Goal: Transaction & Acquisition: Purchase product/service

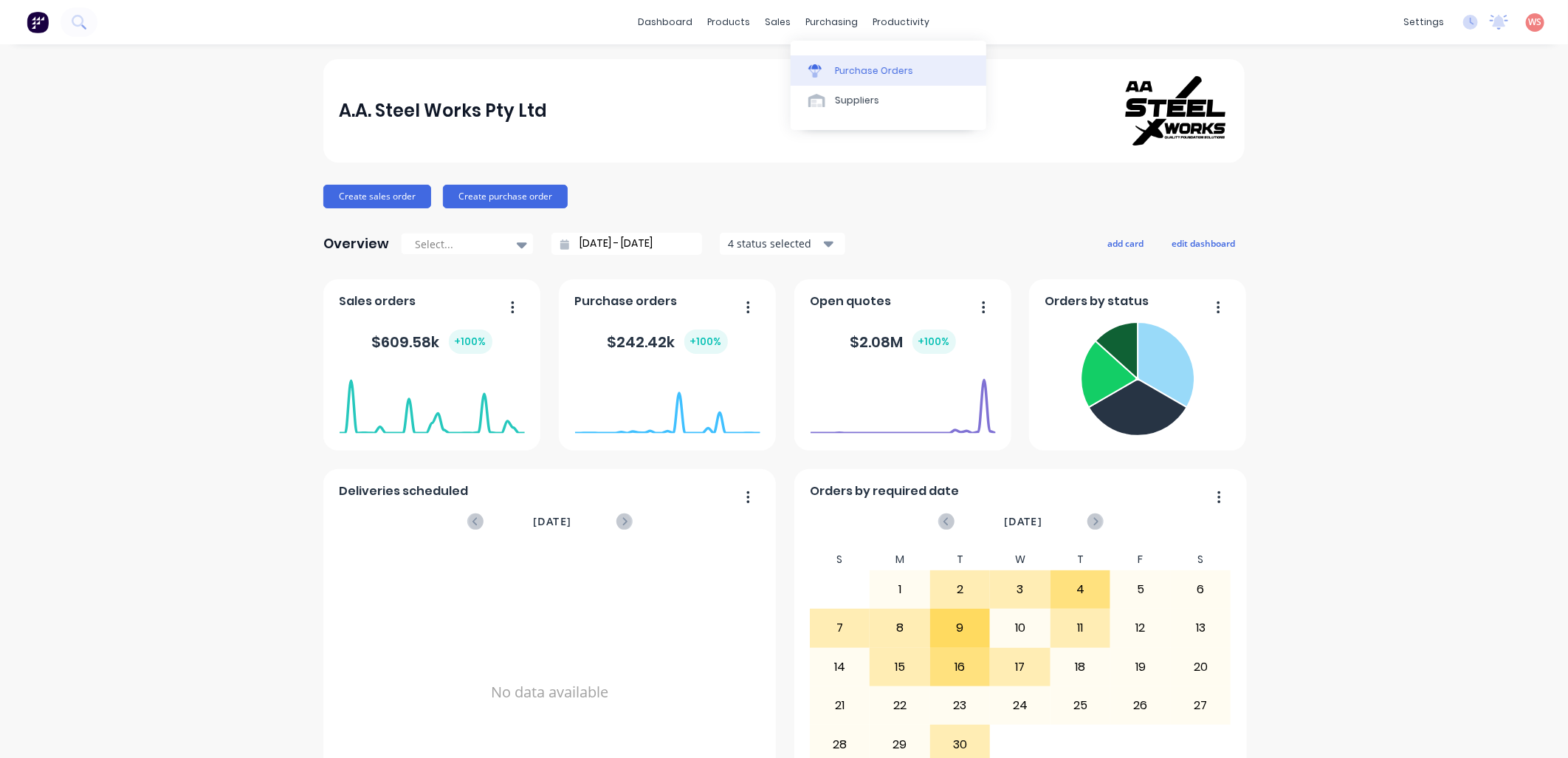
click at [848, 77] on link "Purchase Orders" at bounding box center [888, 70] width 196 height 29
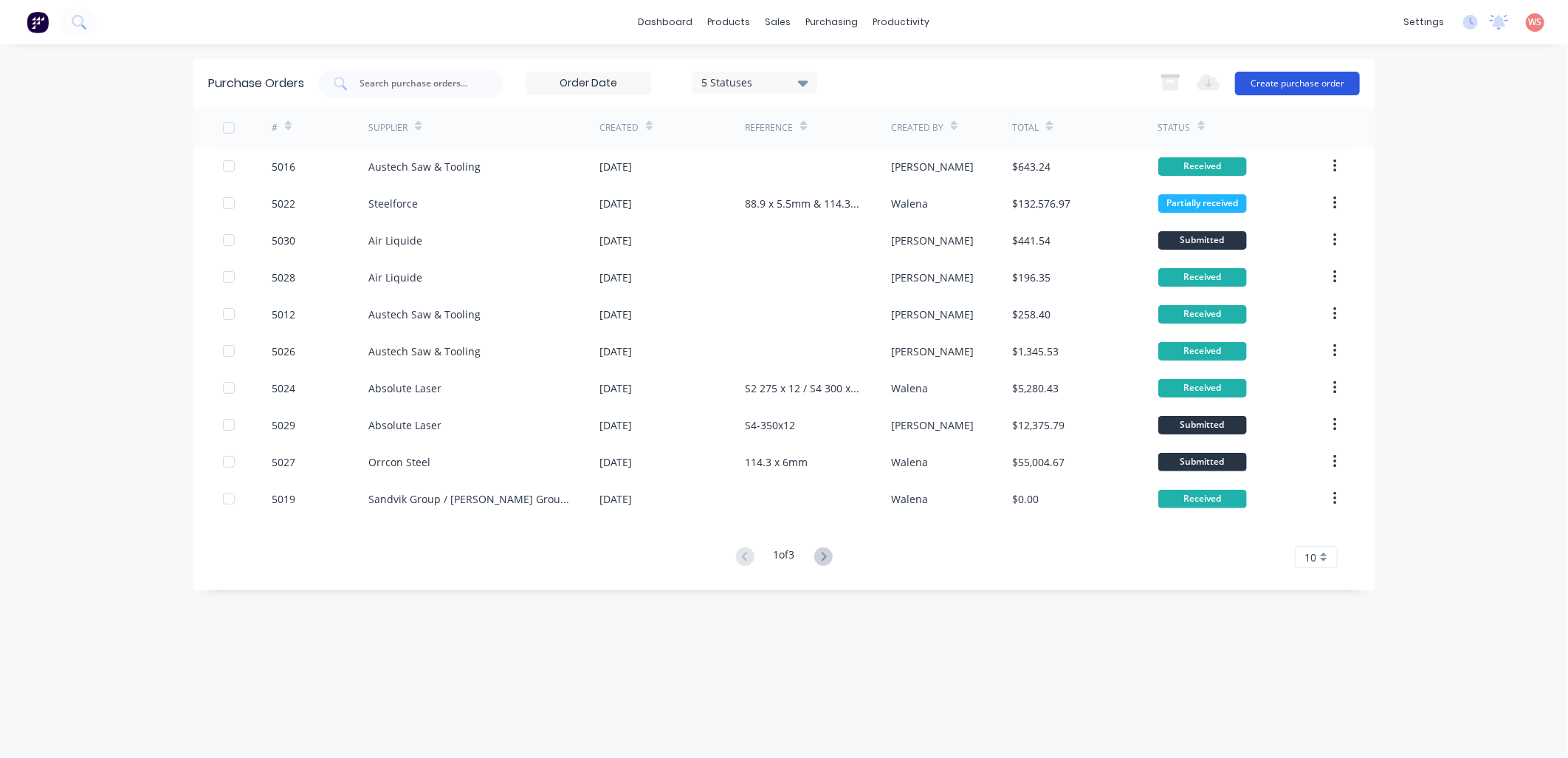
click at [1317, 86] on button "Create purchase order" at bounding box center [1297, 83] width 125 height 24
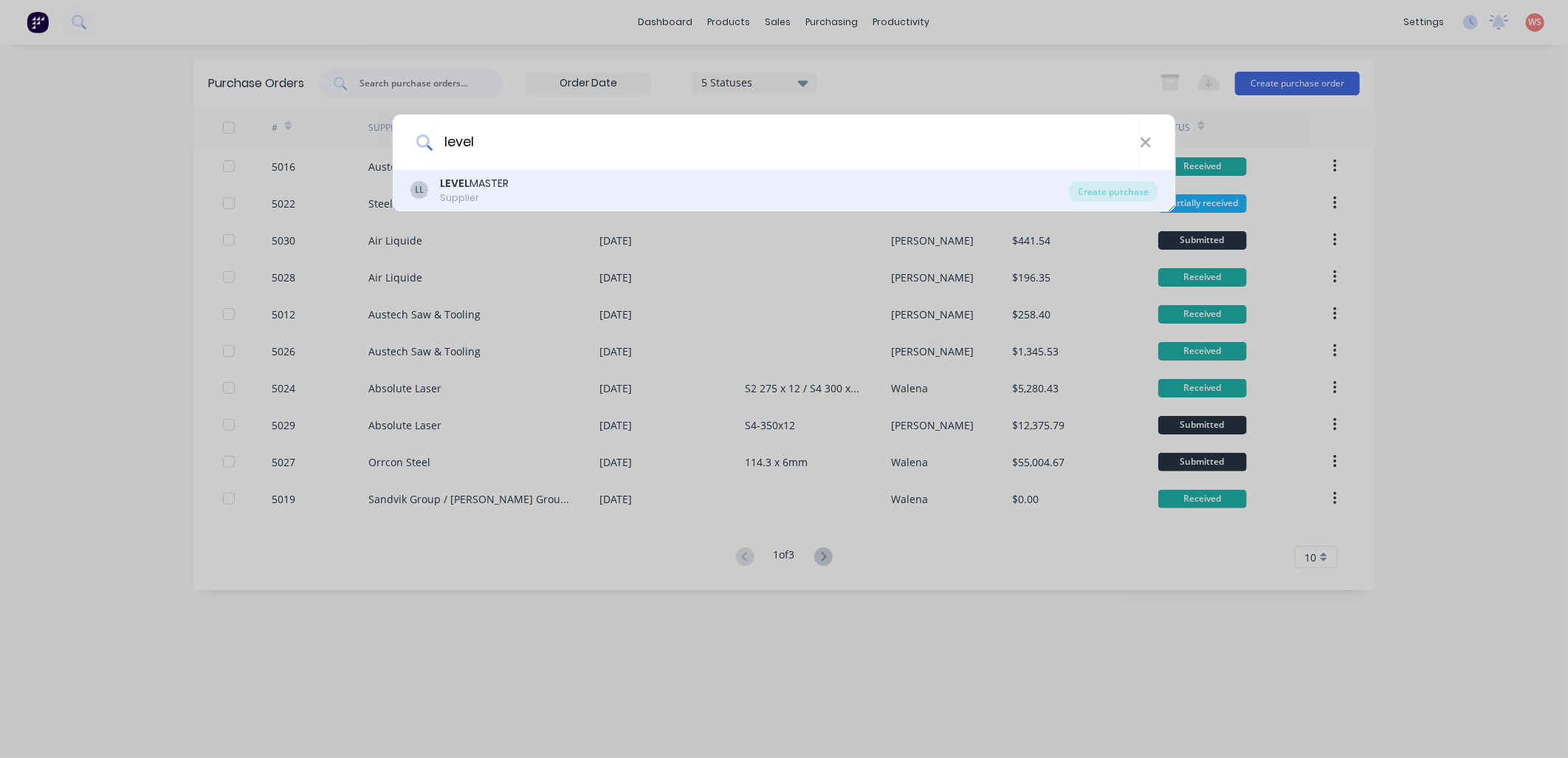
type input "level"
click at [452, 185] on b "LEVEL" at bounding box center [455, 183] width 29 height 15
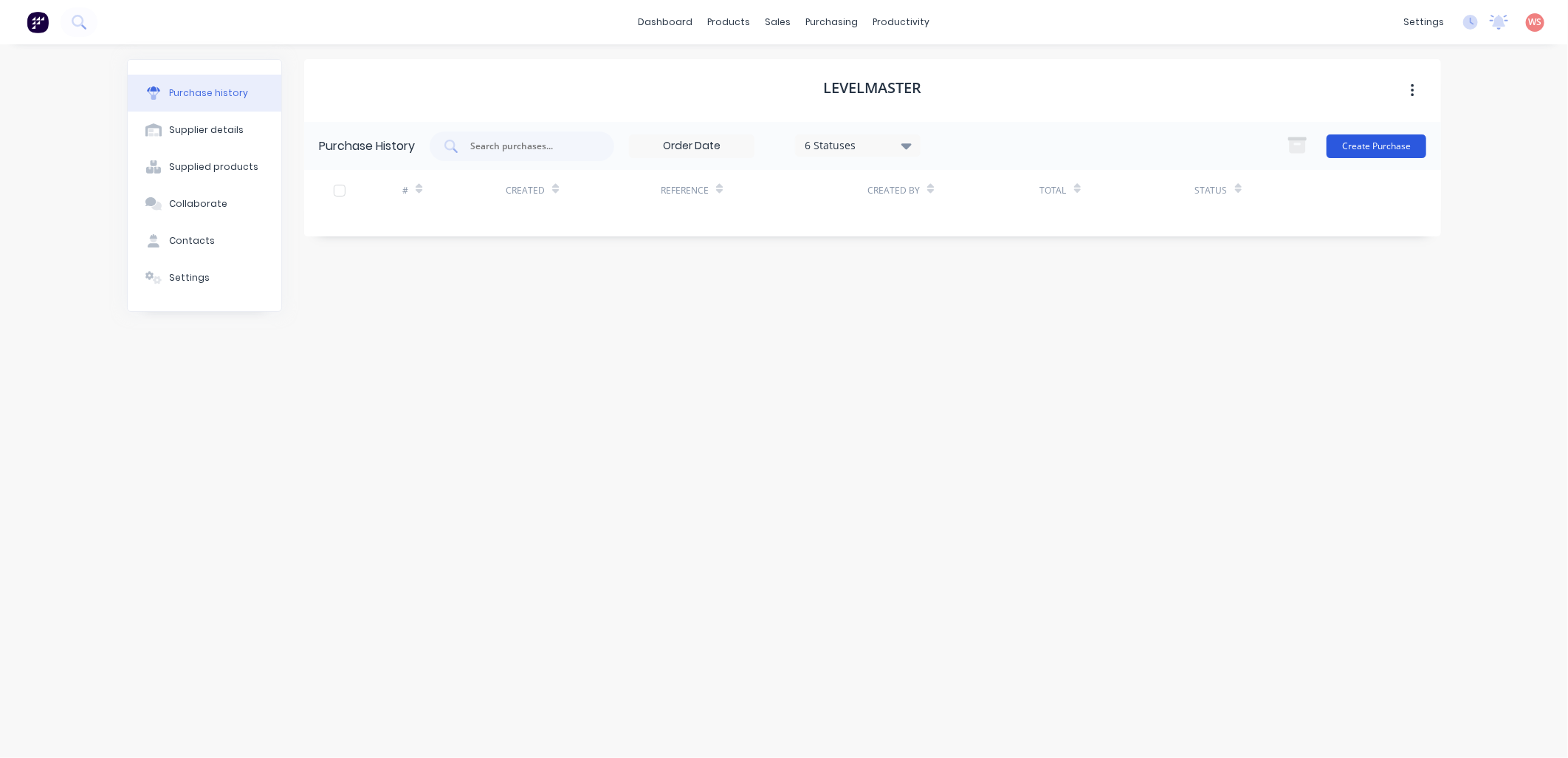
click at [1406, 146] on button "Create Purchase" at bounding box center [1376, 146] width 99 height 24
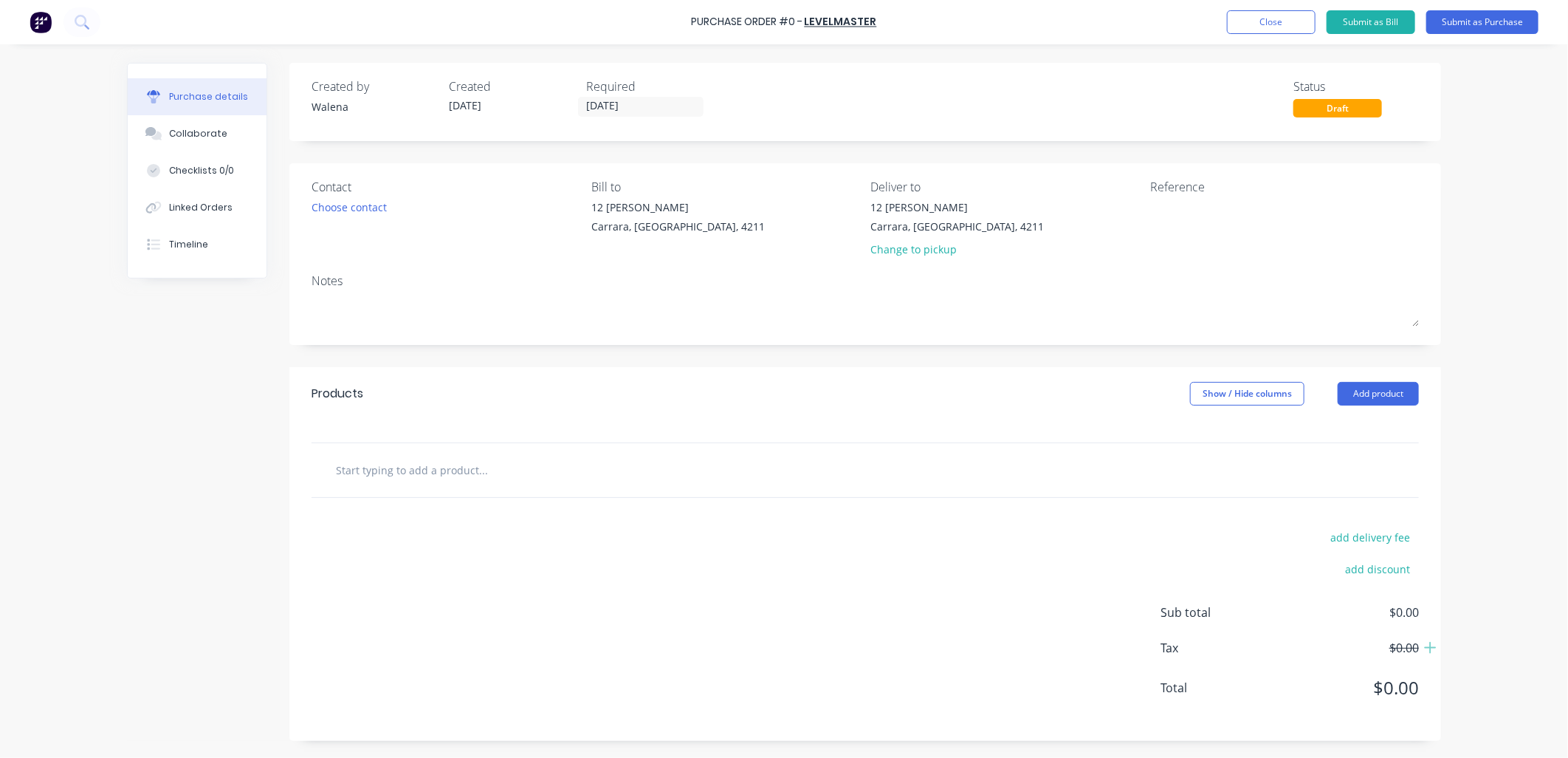
click at [417, 475] on input "text" at bounding box center [482, 469] width 295 height 29
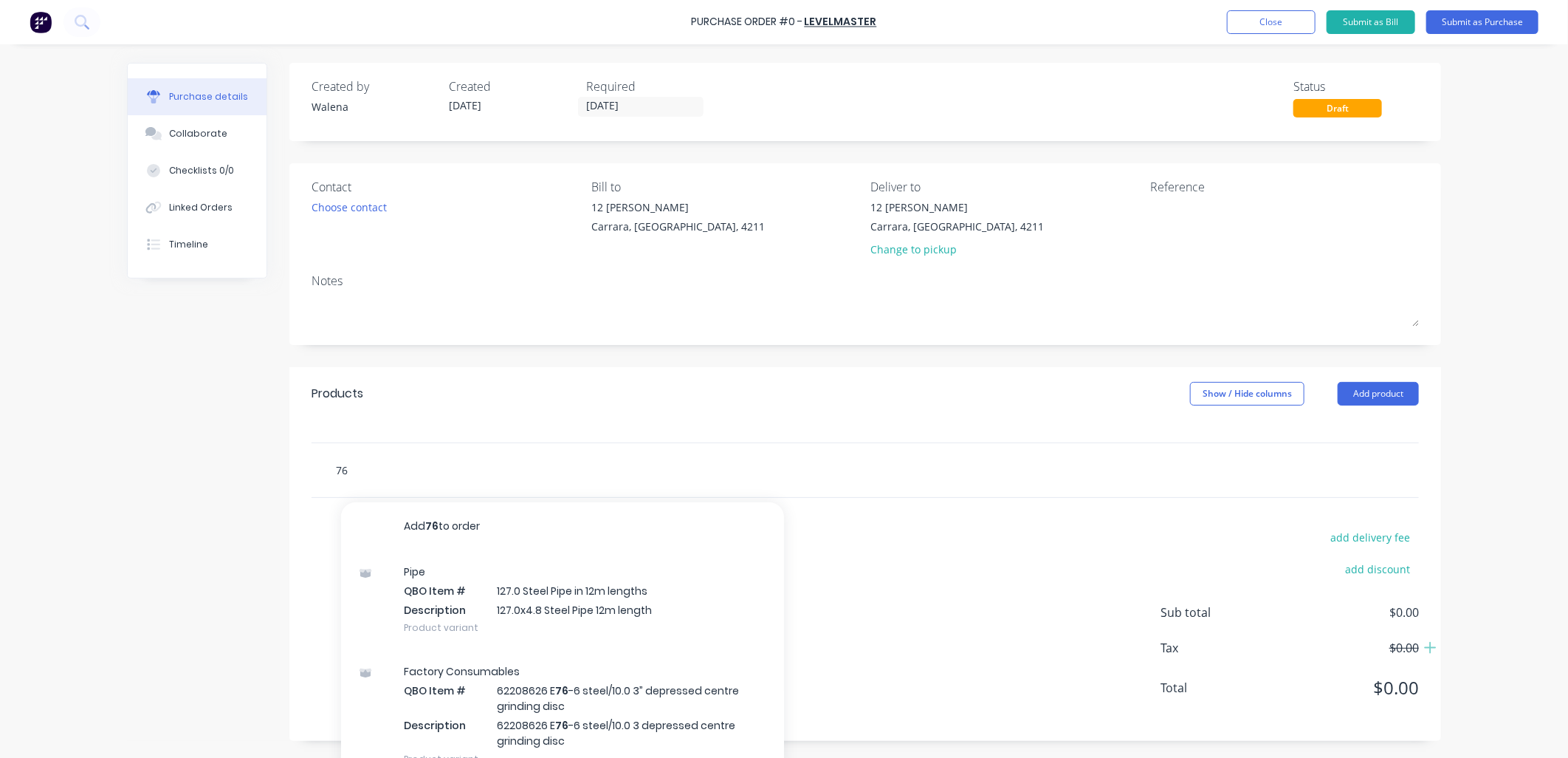
drag, startPoint x: 481, startPoint y: 483, endPoint x: 30, endPoint y: 475, distance: 451.1
click at [30, 475] on div "Purchase Order #0 - LEVELMASTER Add product Close Submit as Bill Submit as Purc…" at bounding box center [784, 379] width 1568 height 758
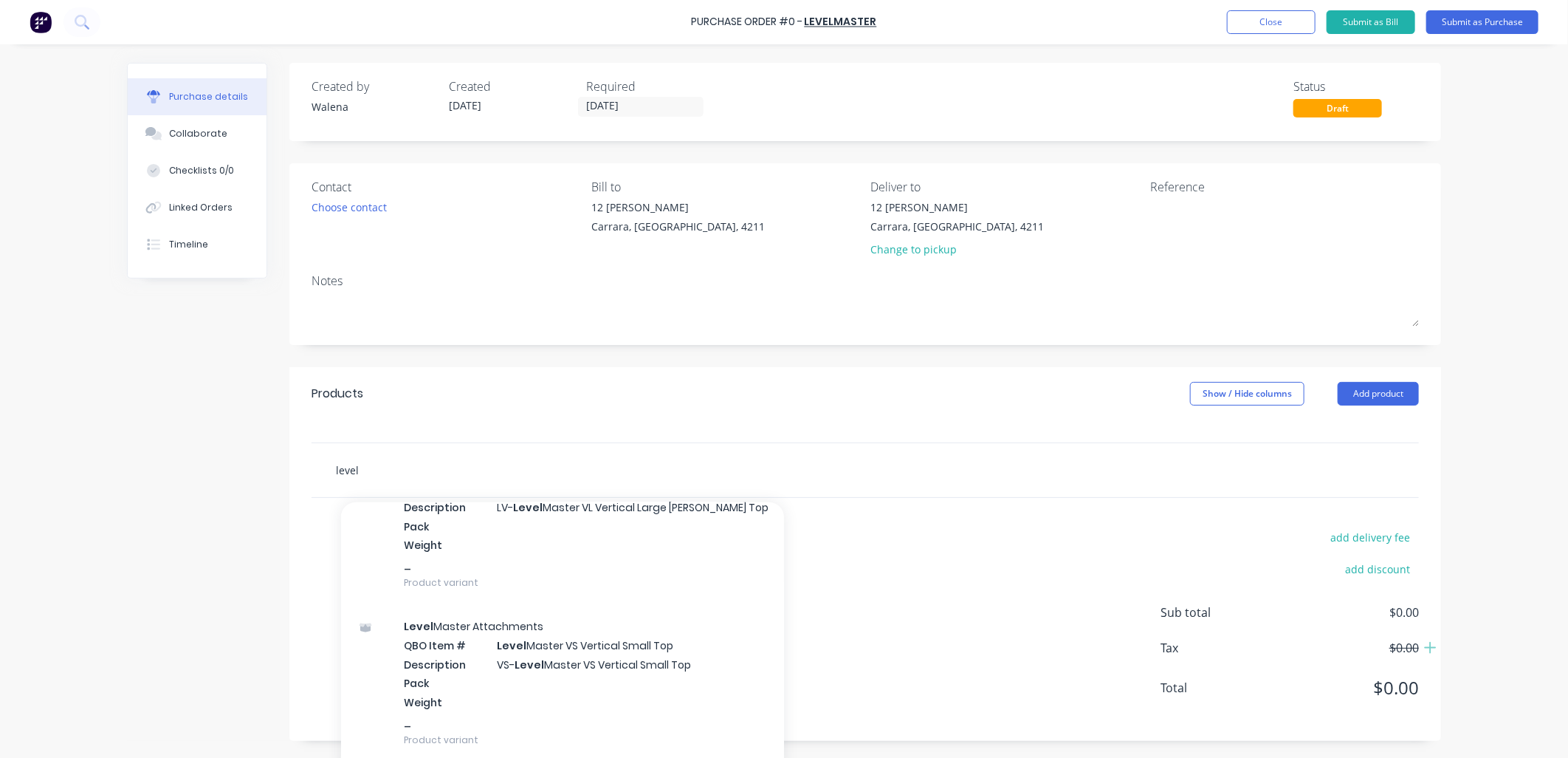
scroll to position [1750, 0]
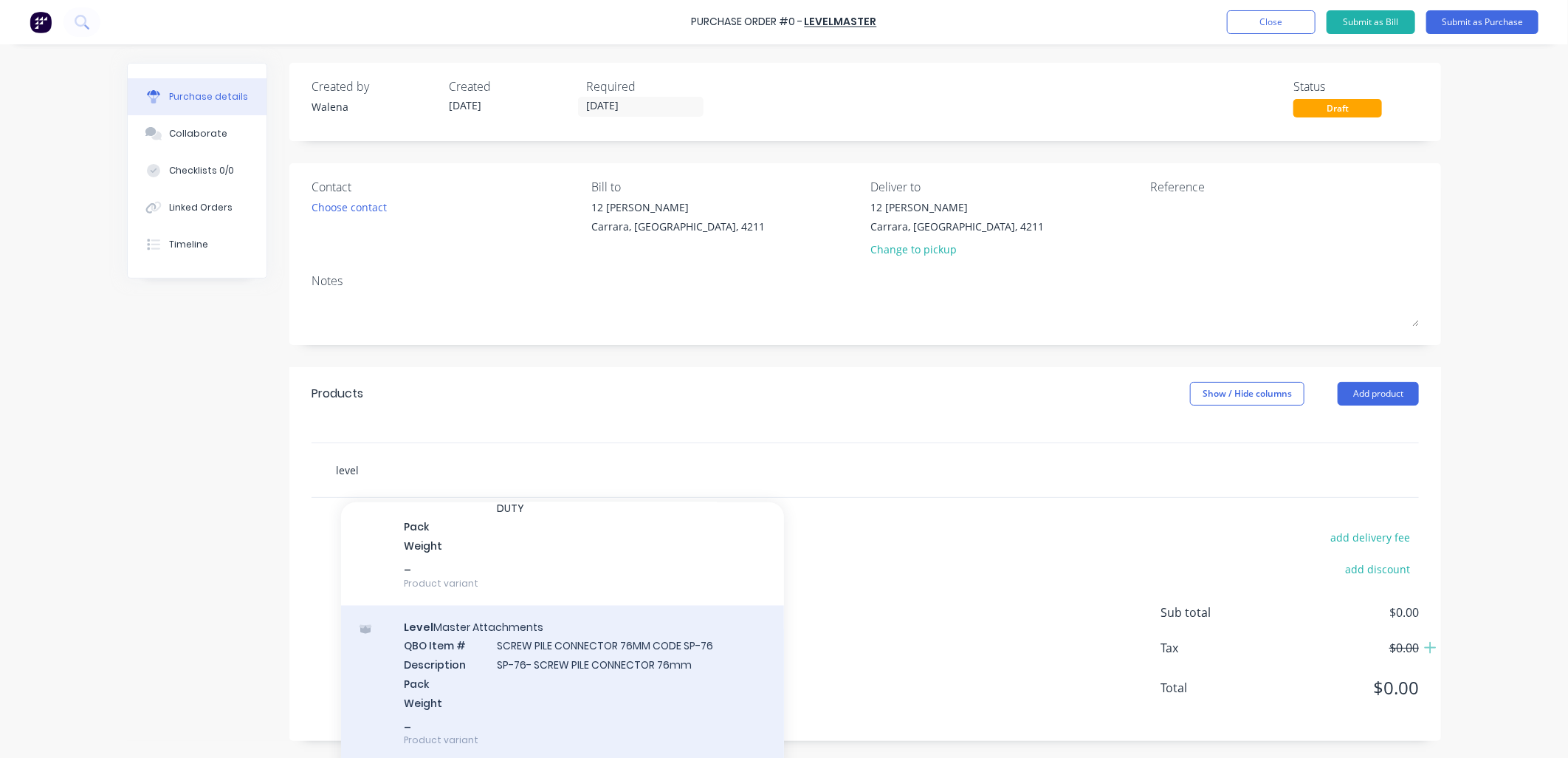
type input "level"
click at [526, 648] on div "Level Master Attachments QBO Item # SCREW PILE CONNECTOR 76MM CODE SP-76 Descri…" at bounding box center [563, 684] width 443 height 157
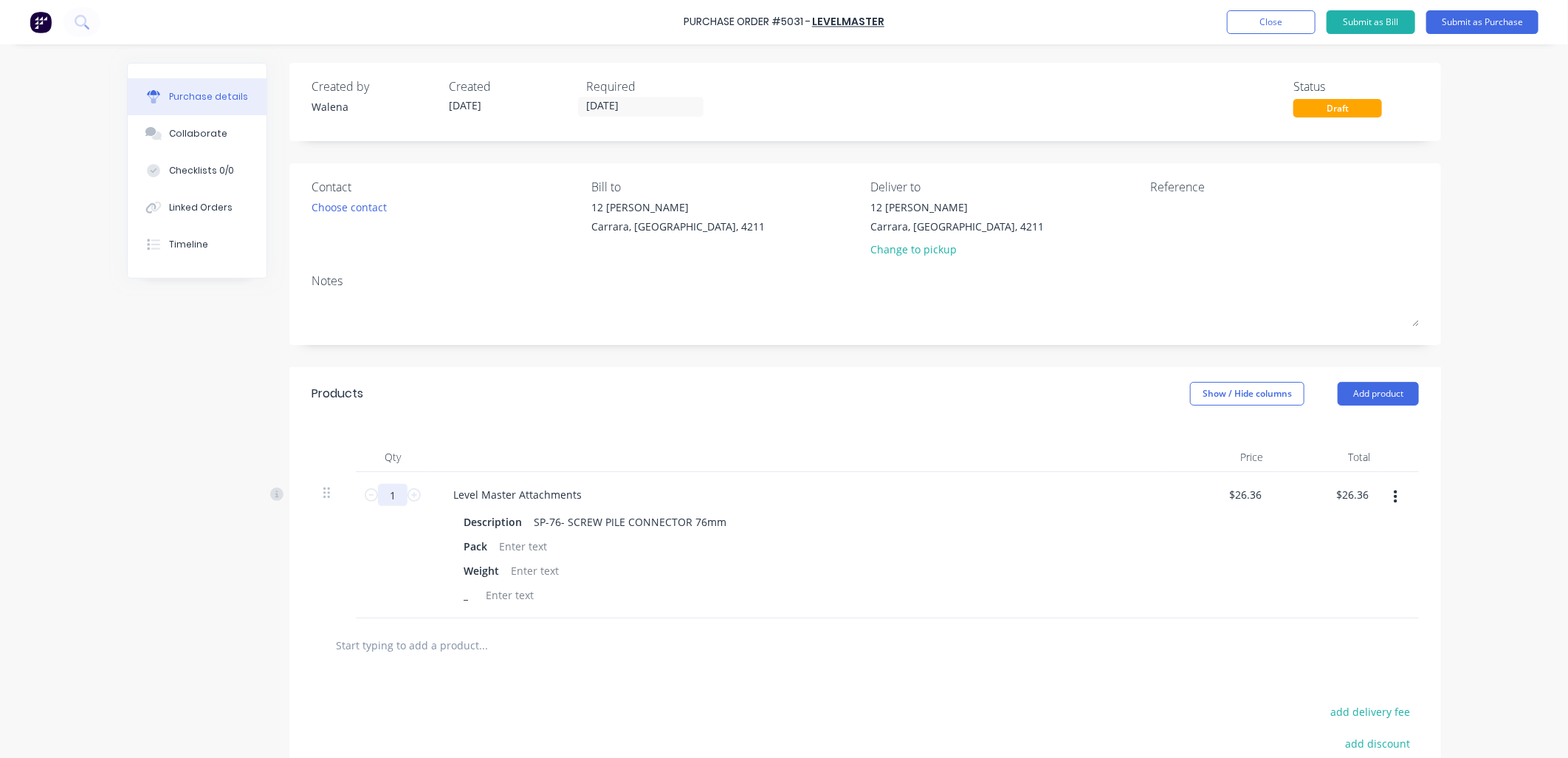
click at [392, 497] on input "1" at bounding box center [393, 494] width 29 height 22
type input "5"
type input "$131.80"
type input "50"
type input "$1,318.00"
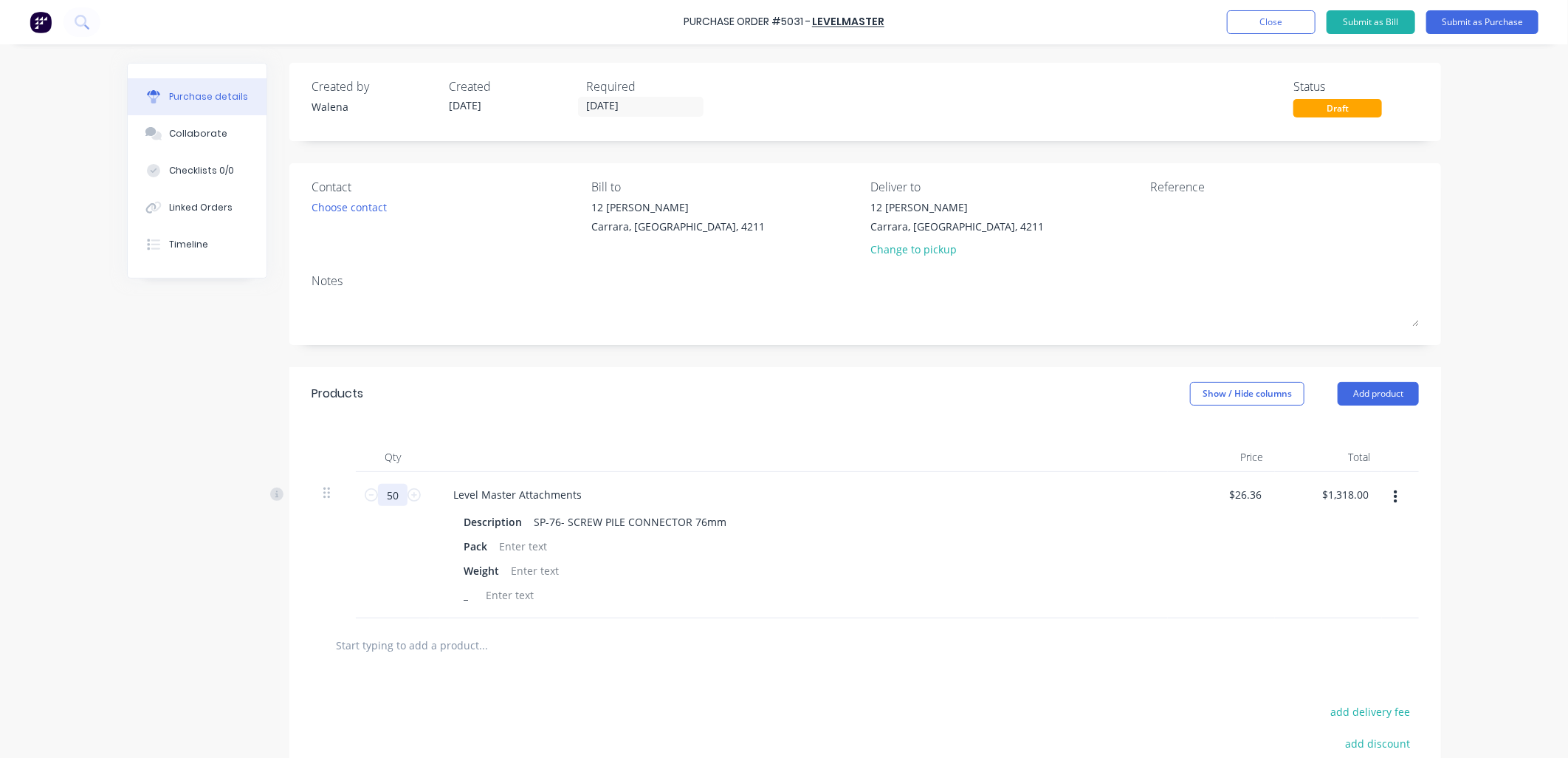
type input "50"
click at [783, 572] on div "Weight" at bounding box center [796, 571] width 676 height 21
click at [367, 643] on input "text" at bounding box center [482, 645] width 295 height 29
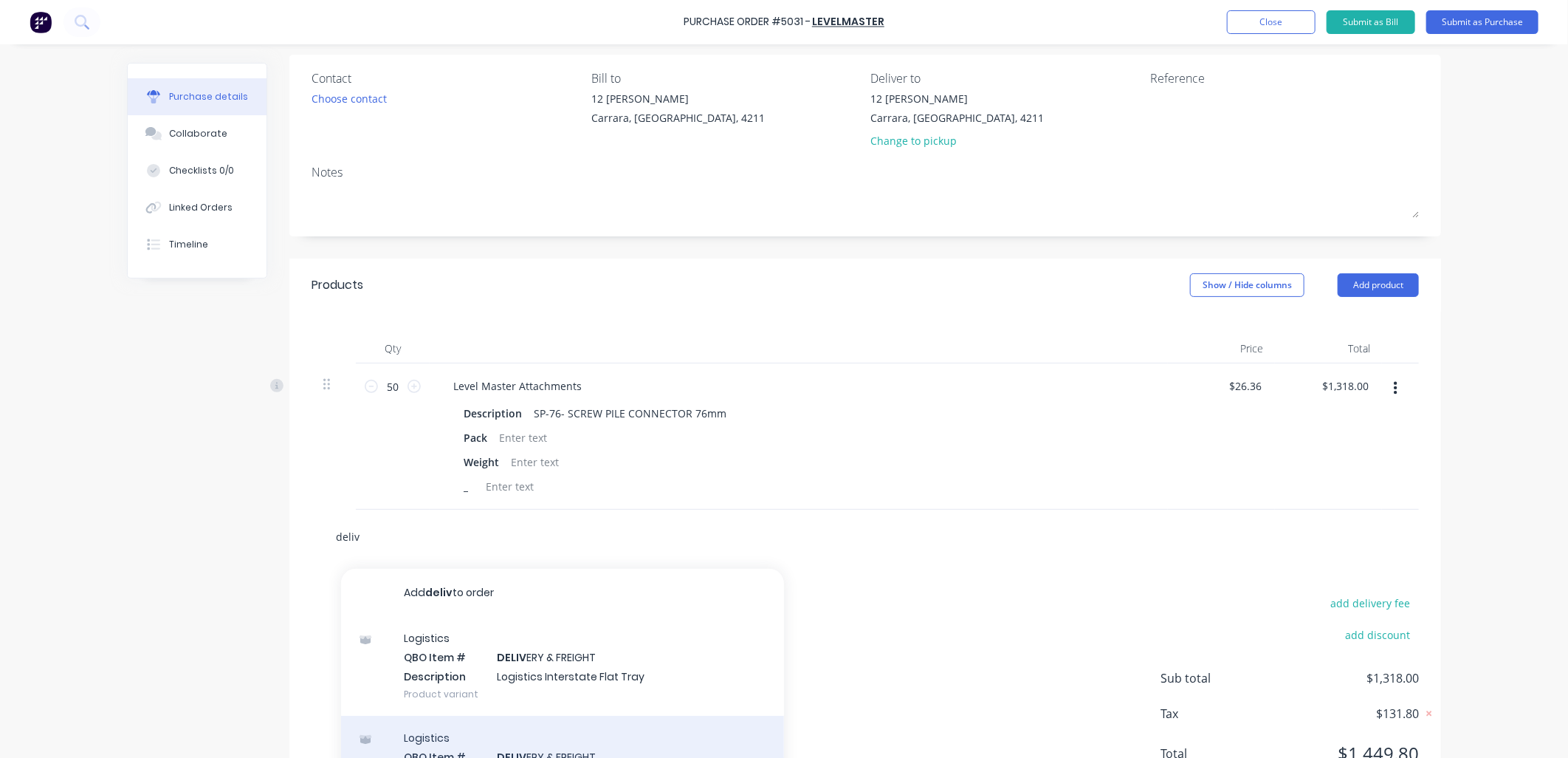
type input "deliv"
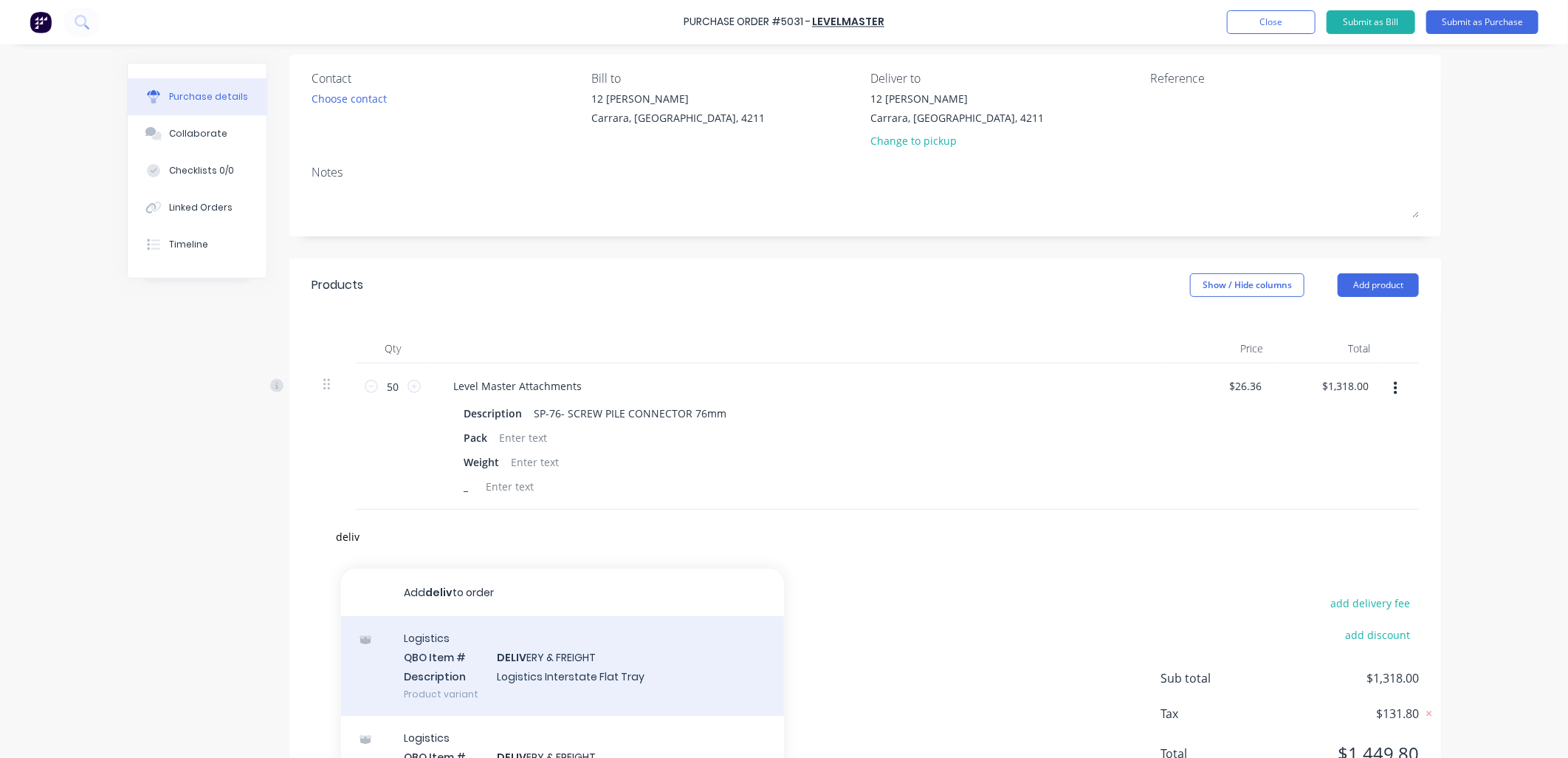
click at [614, 690] on div "Logistics QBO Item # DELIV ERY & FREIGHT Description Logistics Interstate Flat …" at bounding box center [563, 666] width 443 height 99
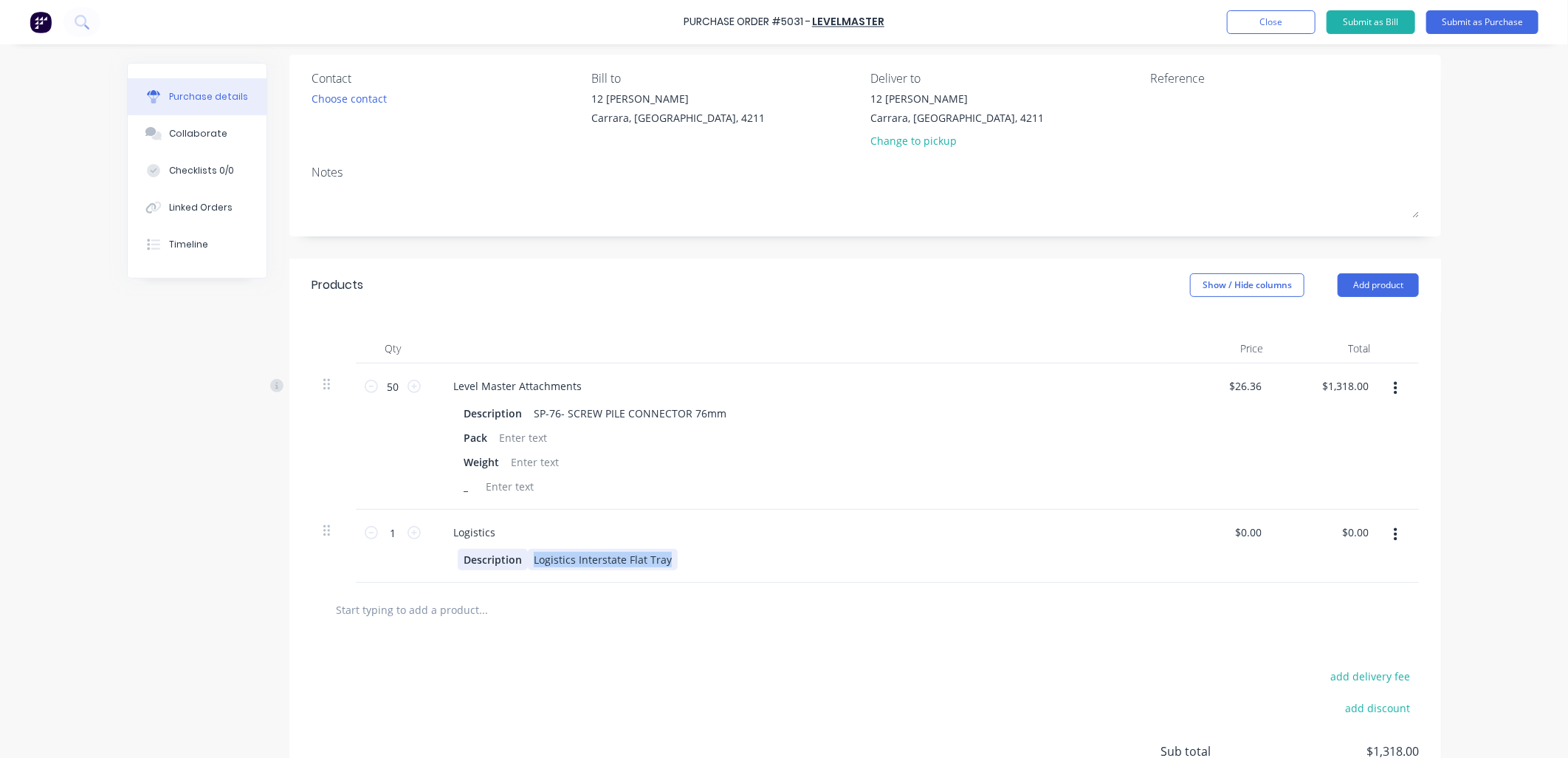
drag, startPoint x: 662, startPoint y: 554, endPoint x: 518, endPoint y: 570, distance: 144.9
click at [518, 570] on div "Description Logistics Interstate Flat Tray" at bounding box center [796, 559] width 676 height 21
click at [475, 535] on div "Logistics" at bounding box center [474, 532] width 66 height 21
click at [1394, 540] on icon "button" at bounding box center [1396, 535] width 4 height 13
click at [1322, 666] on button "Delete" at bounding box center [1350, 663] width 126 height 29
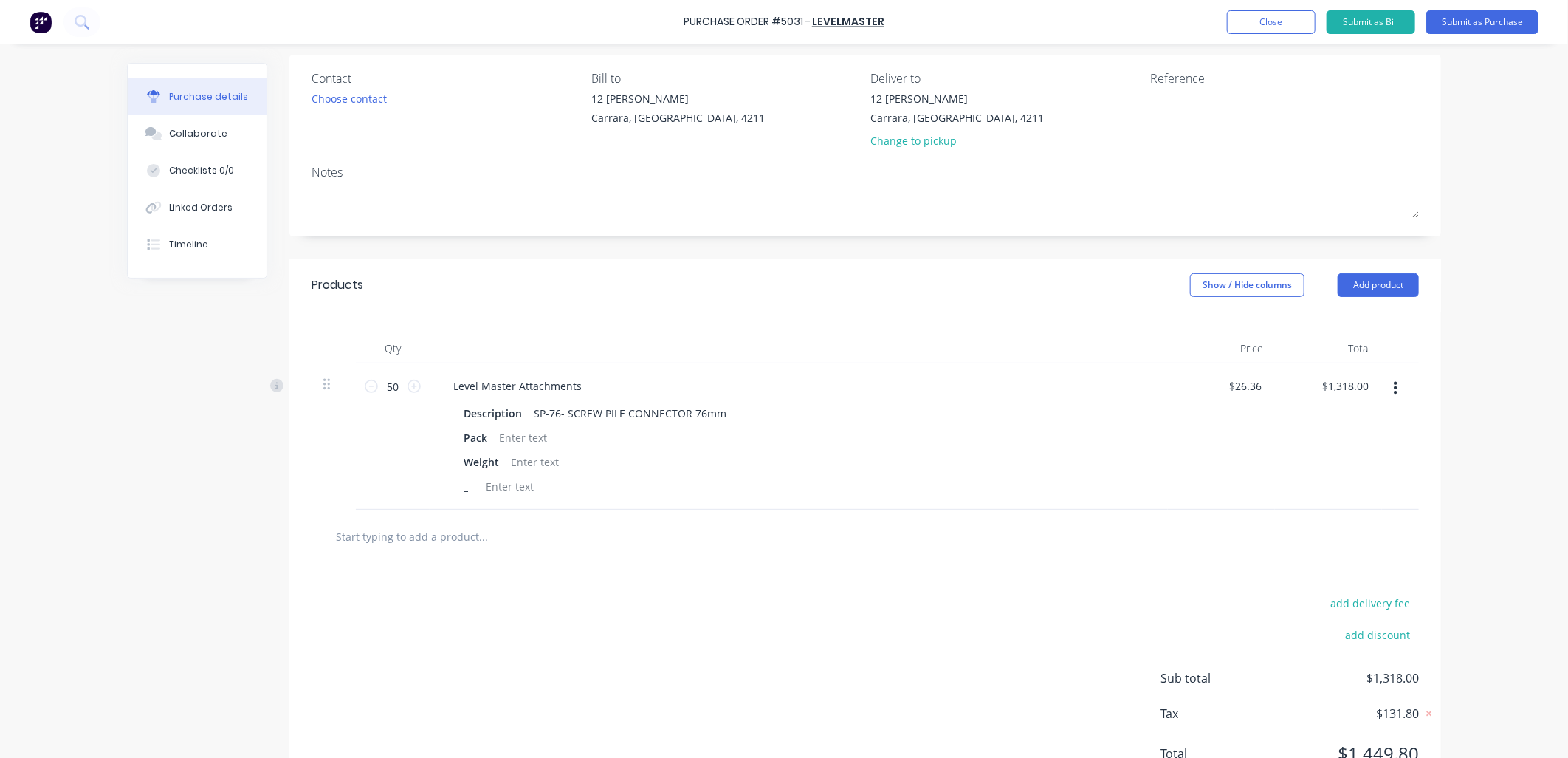
click at [434, 577] on div "add delivery fee add discount Sub total $1,318.00 Tax $131.80 Total $1,449.80" at bounding box center [865, 685] width 1152 height 243
click at [399, 539] on input "text" at bounding box center [482, 536] width 295 height 29
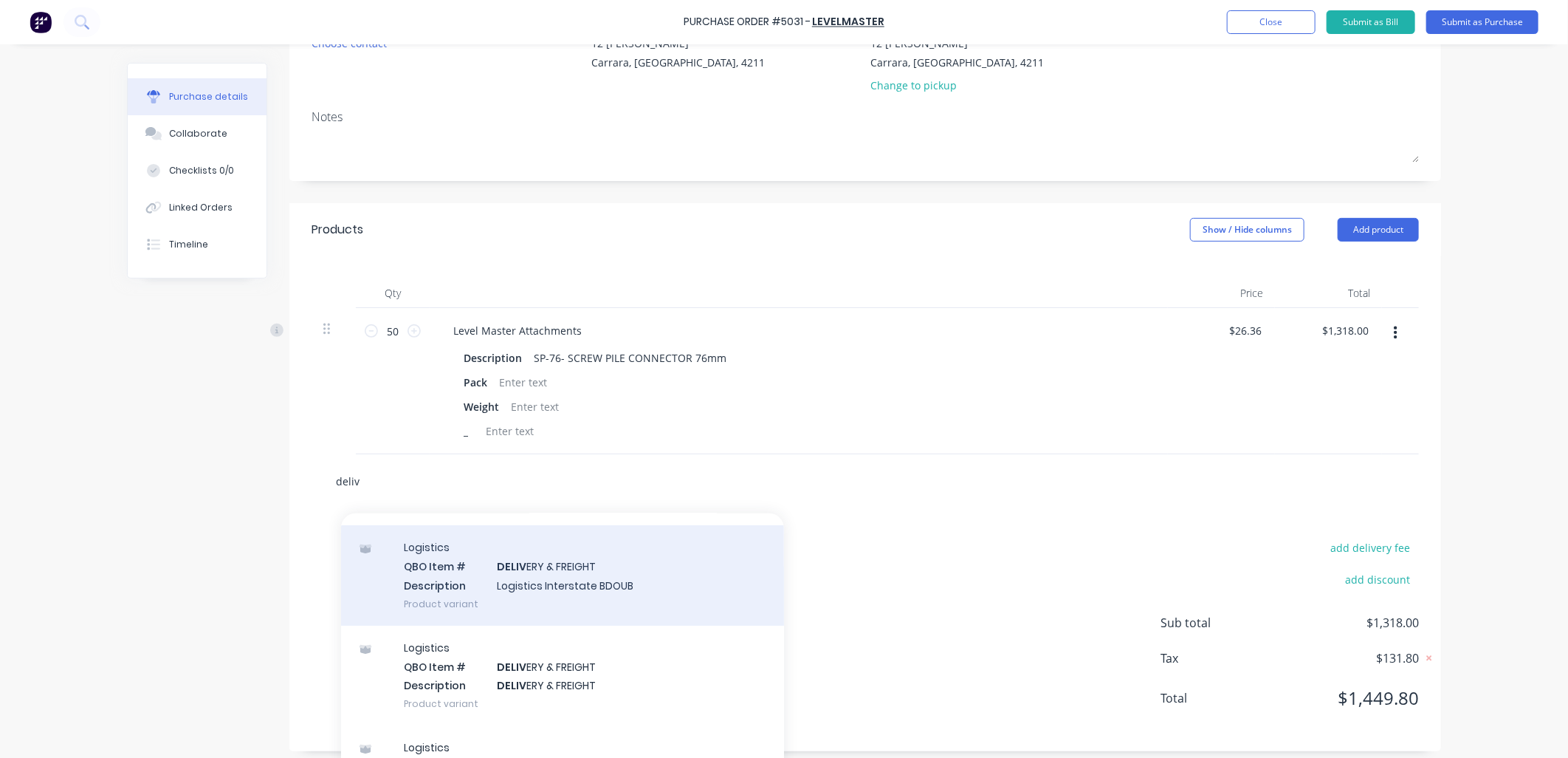
scroll to position [193, 0]
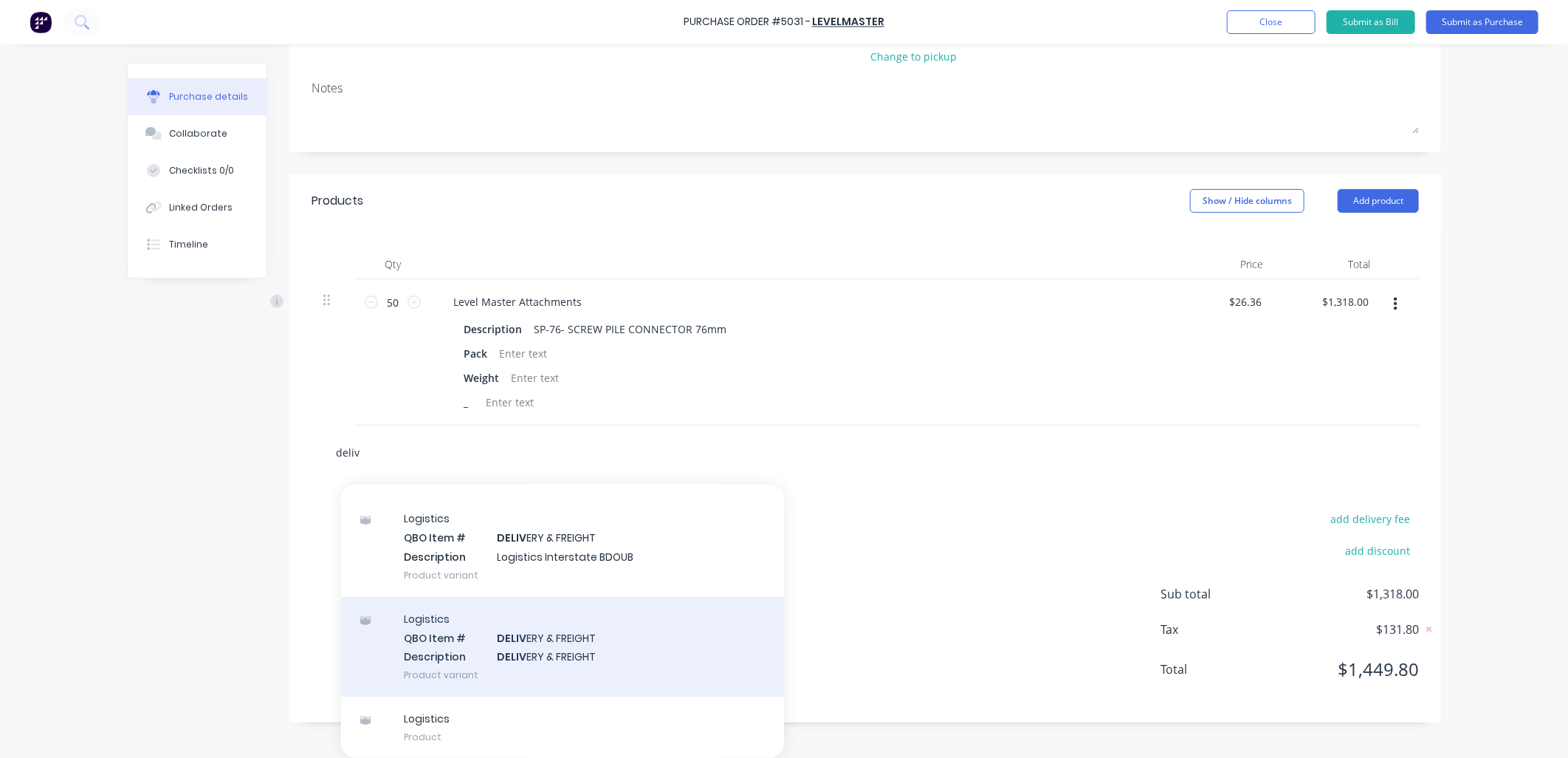
type input "deliv"
click at [586, 657] on div "Logistics QBO Item # DELIV ERY & FREIGHT Description DELIV ERY & FREIGHT Produc…" at bounding box center [563, 646] width 443 height 99
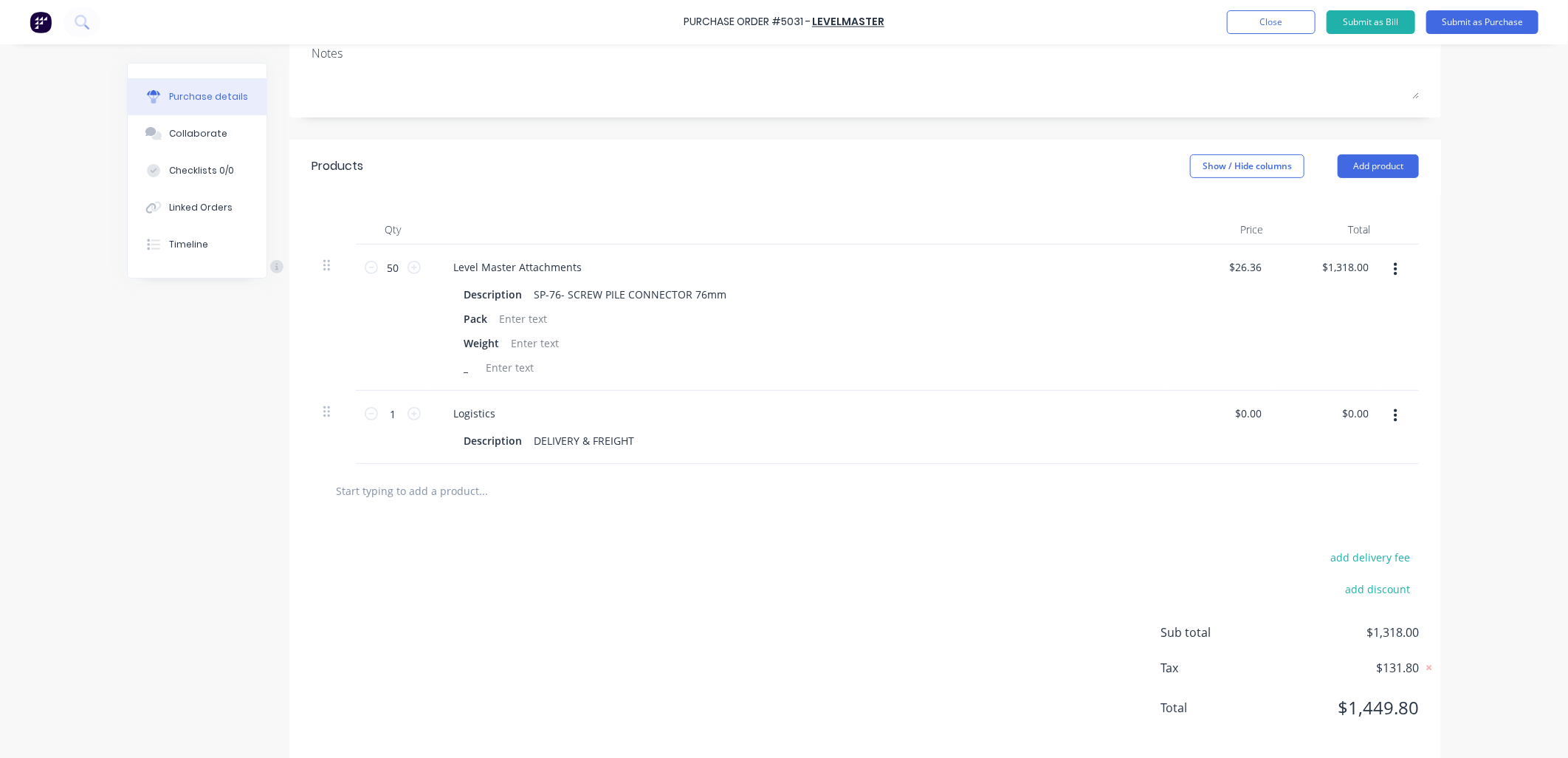
scroll to position [247, 0]
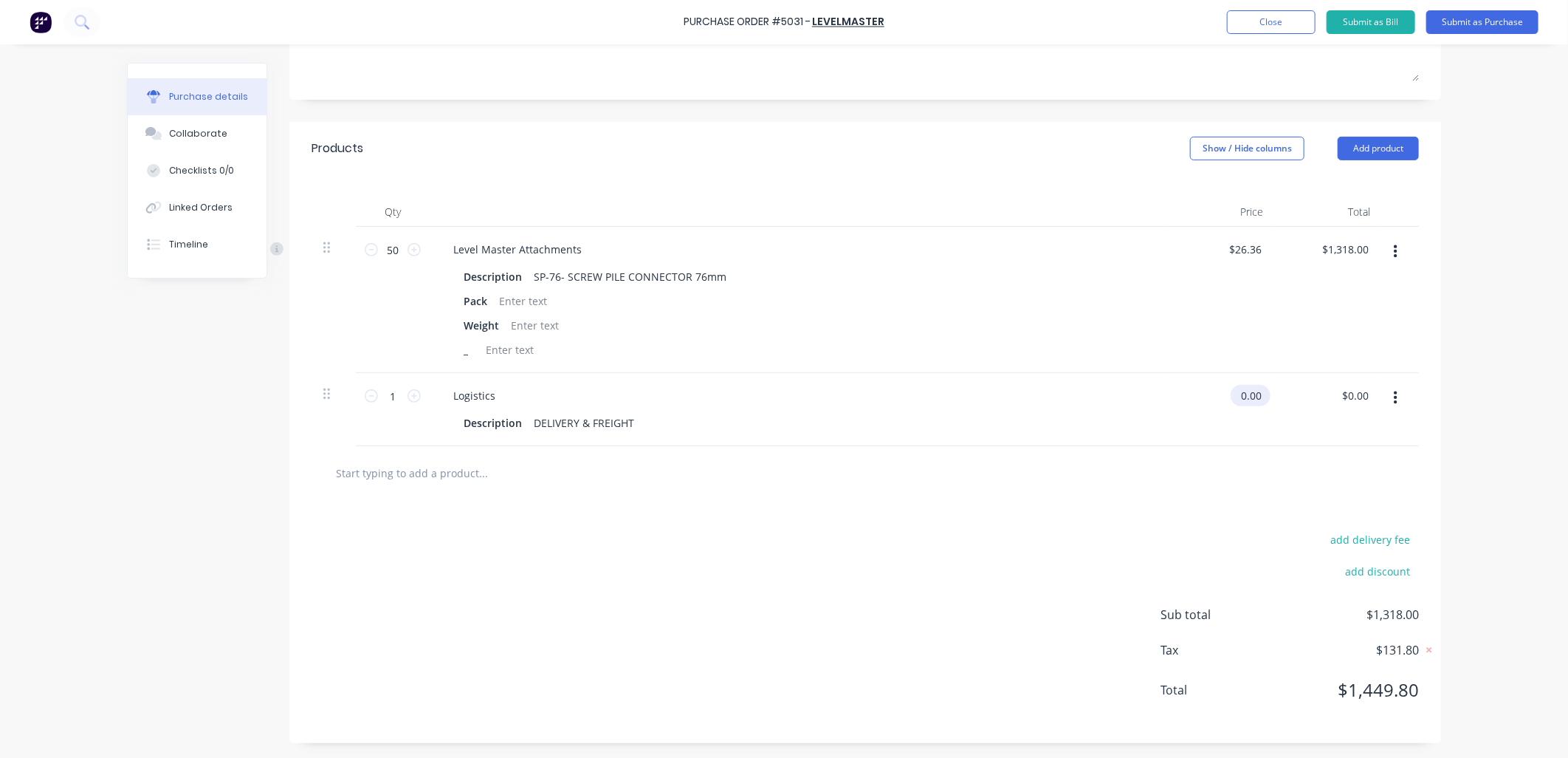
click at [1252, 395] on input "0.00" at bounding box center [1248, 395] width 34 height 21
click at [1252, 394] on input "0.010" at bounding box center [1248, 395] width 34 height 21
drag, startPoint x: 1258, startPoint y: 394, endPoint x: 1176, endPoint y: 387, distance: 82.3
click at [1176, 387] on div "0.010 0.010" at bounding box center [1221, 410] width 107 height 73
type input "$1.00"
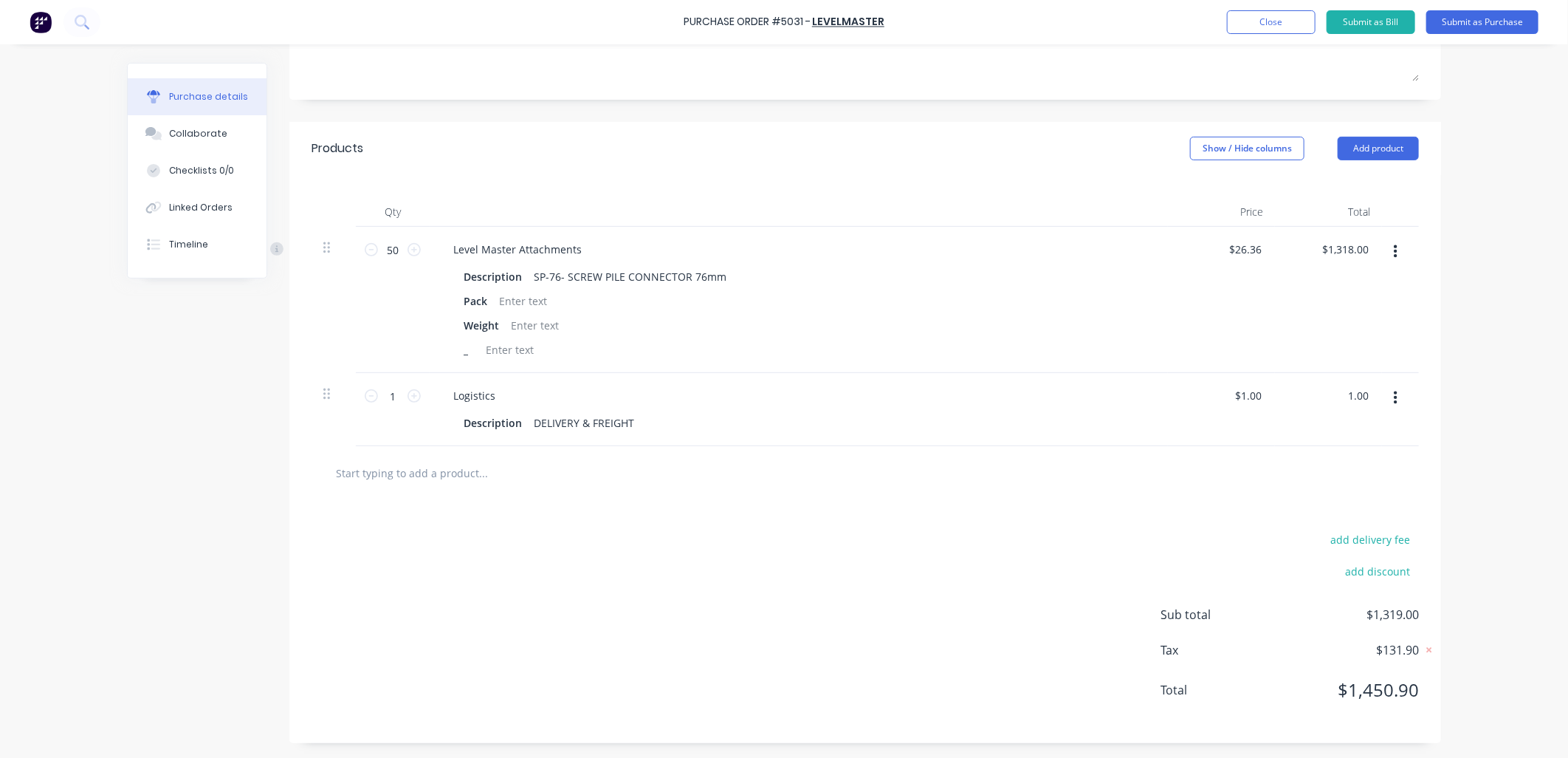
type input "$1.00"
click at [1044, 661] on div "add delivery fee add discount Sub total $1,319.00 Tax $131.90 Total $1,450.90" at bounding box center [865, 621] width 1152 height 243
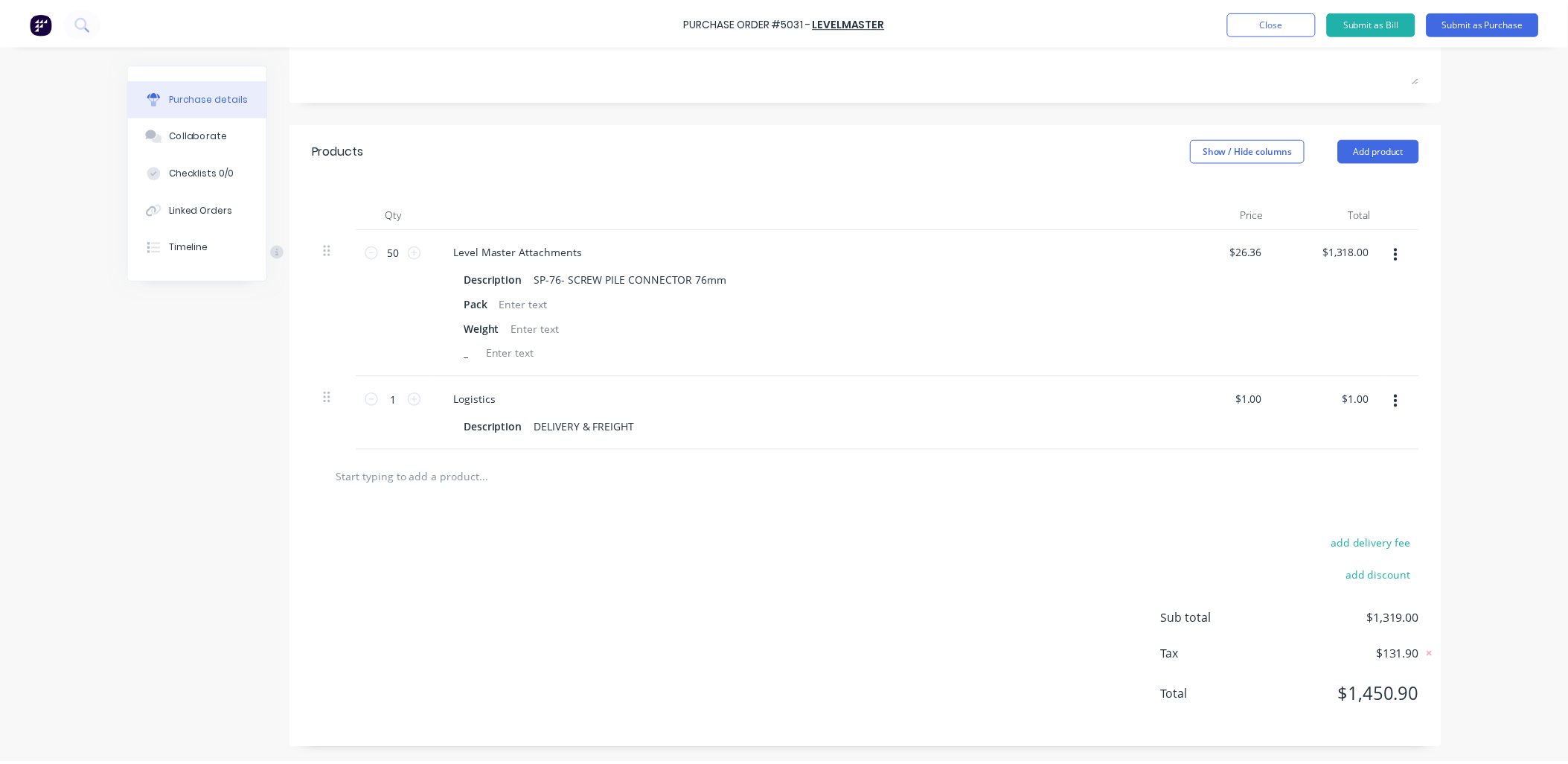
scroll to position [0, 0]
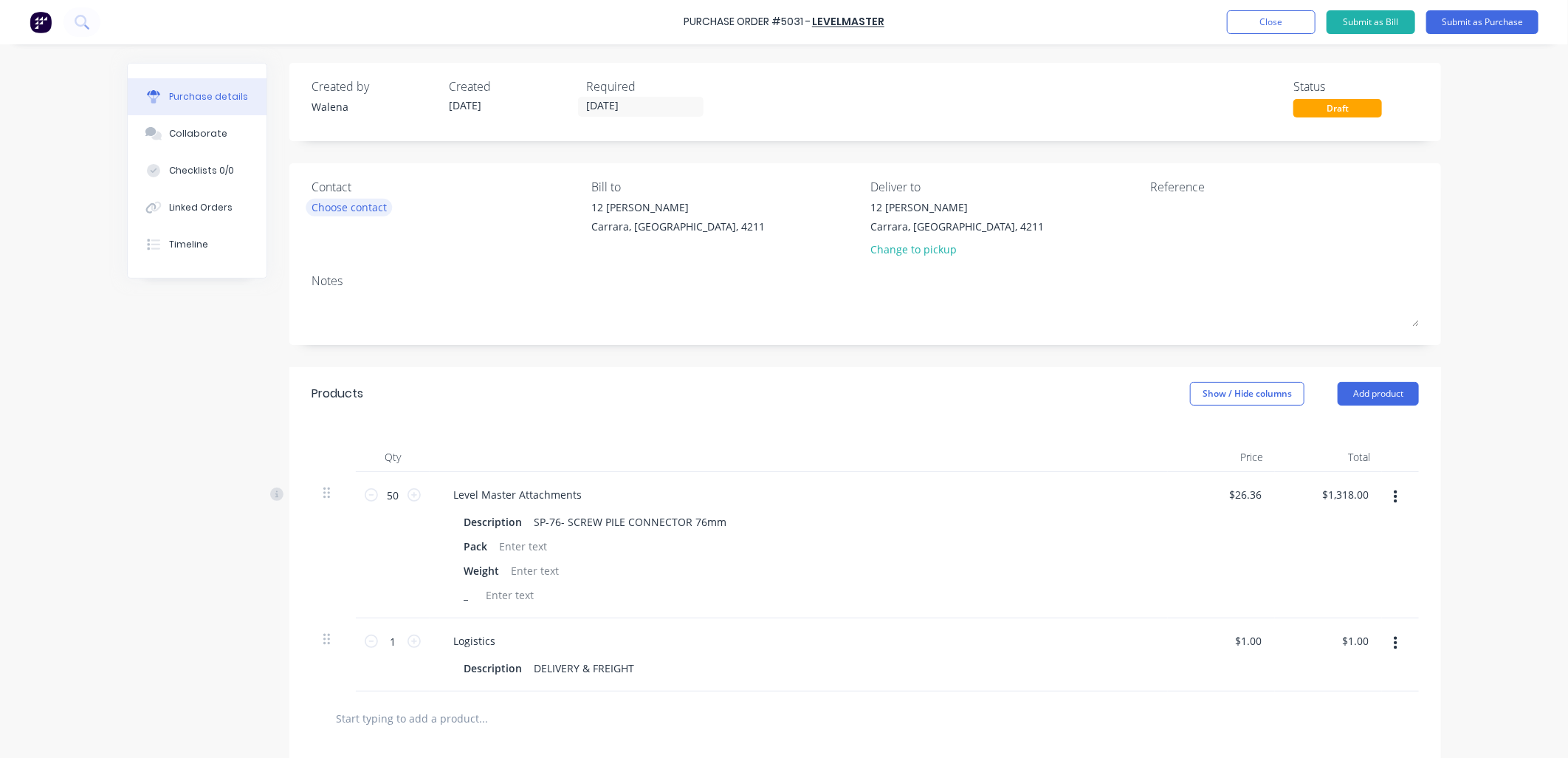
click at [367, 210] on div "Choose contact" at bounding box center [349, 207] width 75 height 15
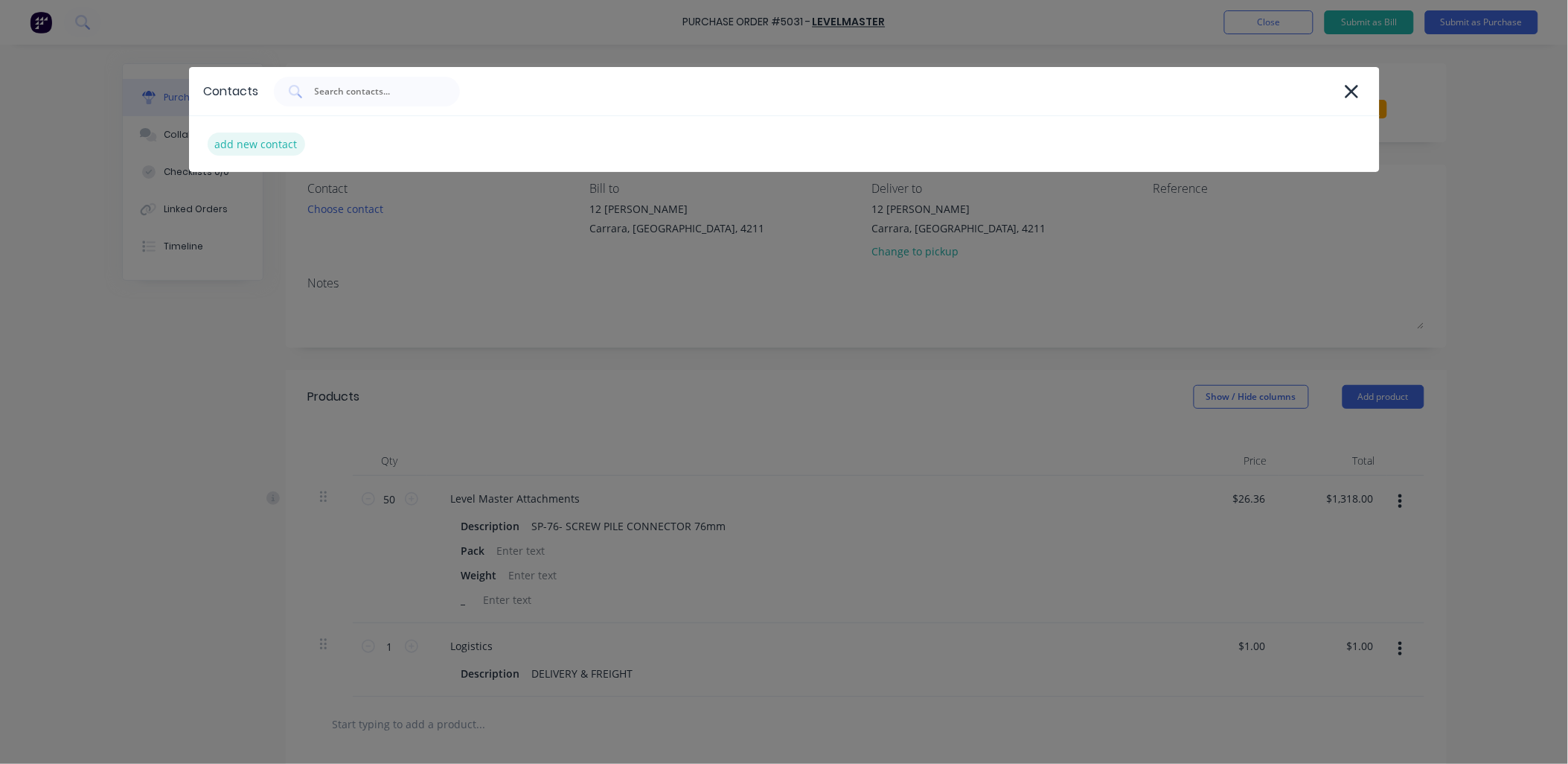
click at [264, 149] on div "add new contact" at bounding box center [256, 144] width 98 height 23
select select "AU"
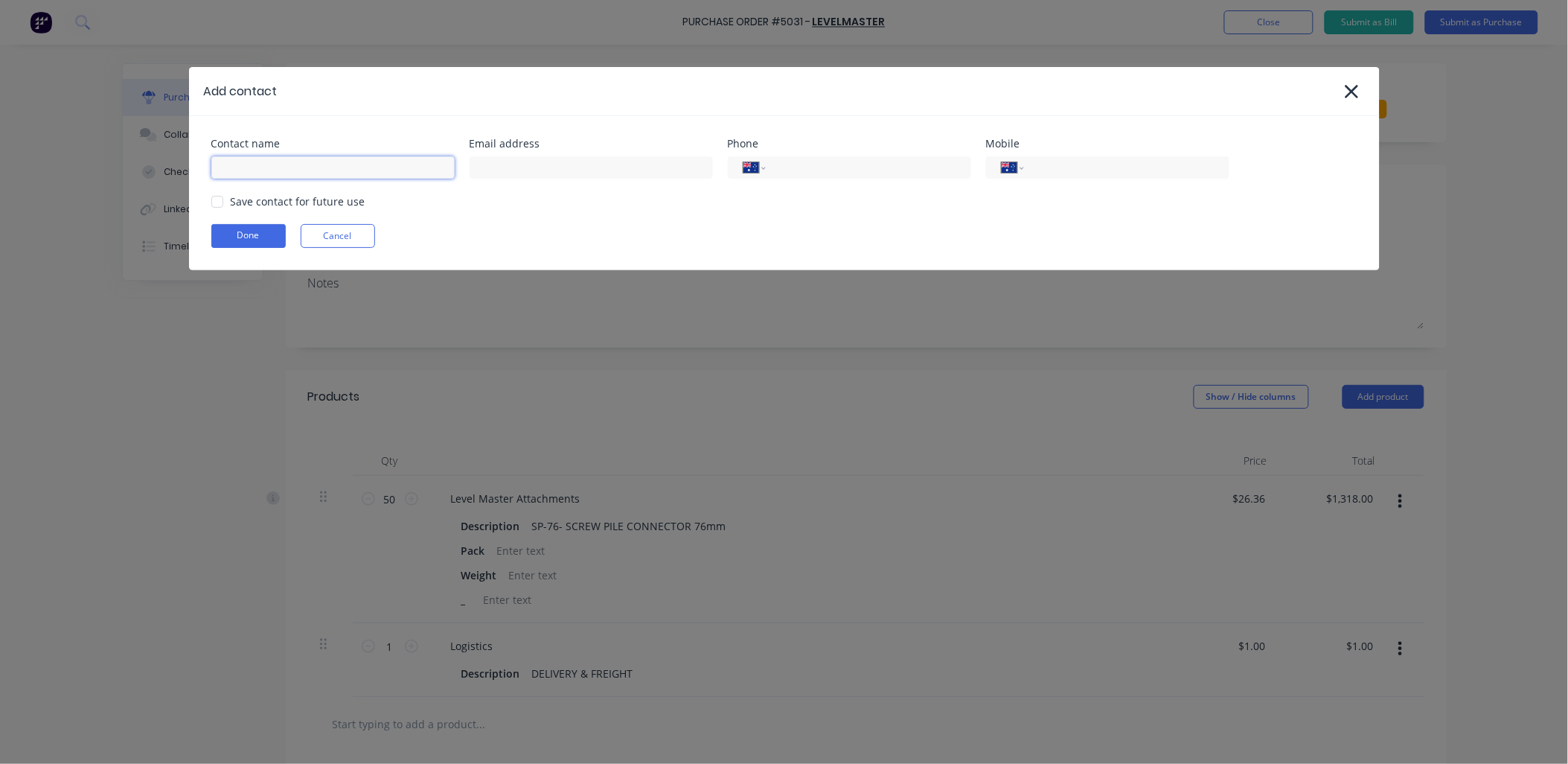
click at [255, 166] on input at bounding box center [333, 167] width 243 height 22
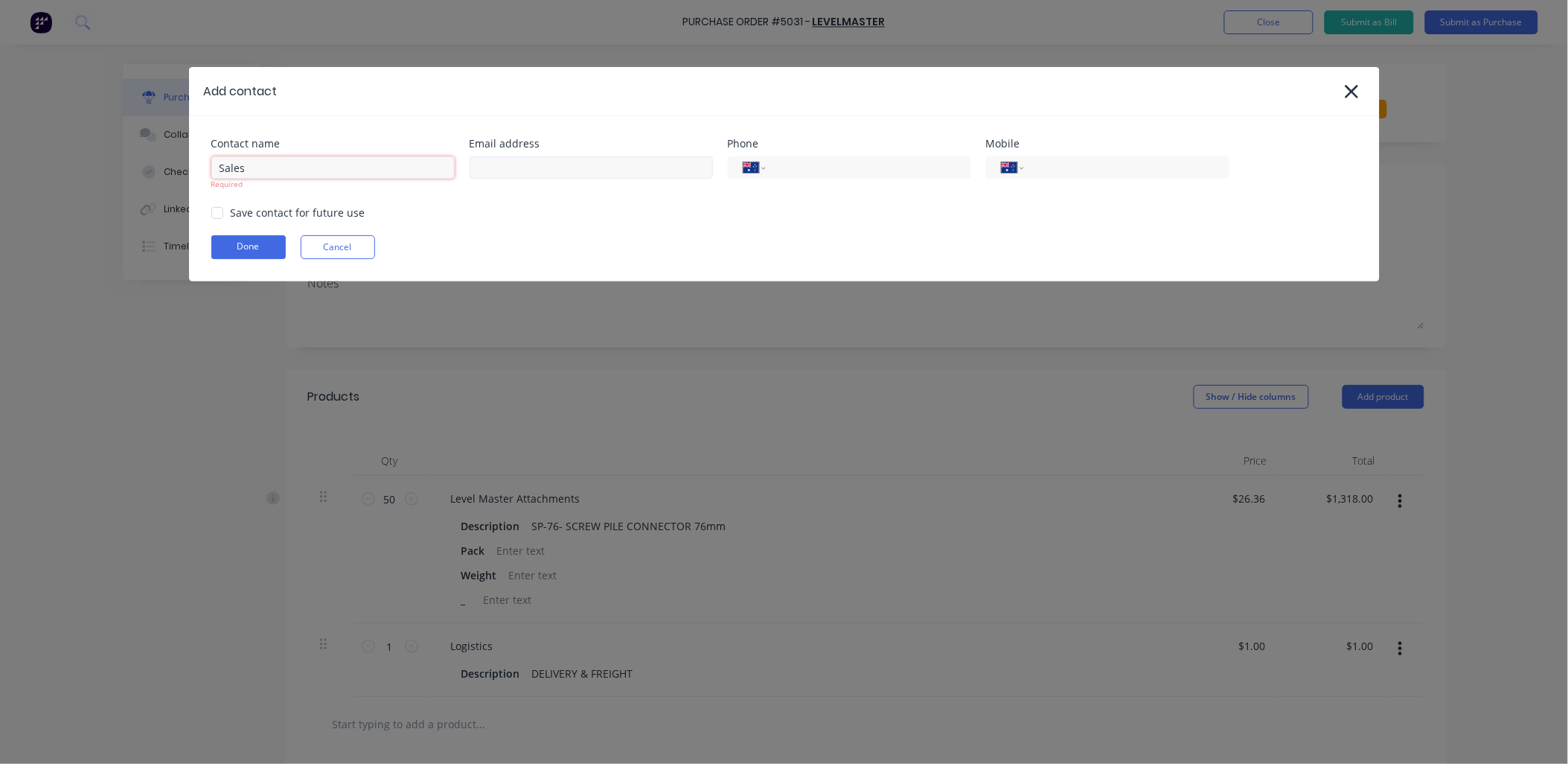
type input "Sales"
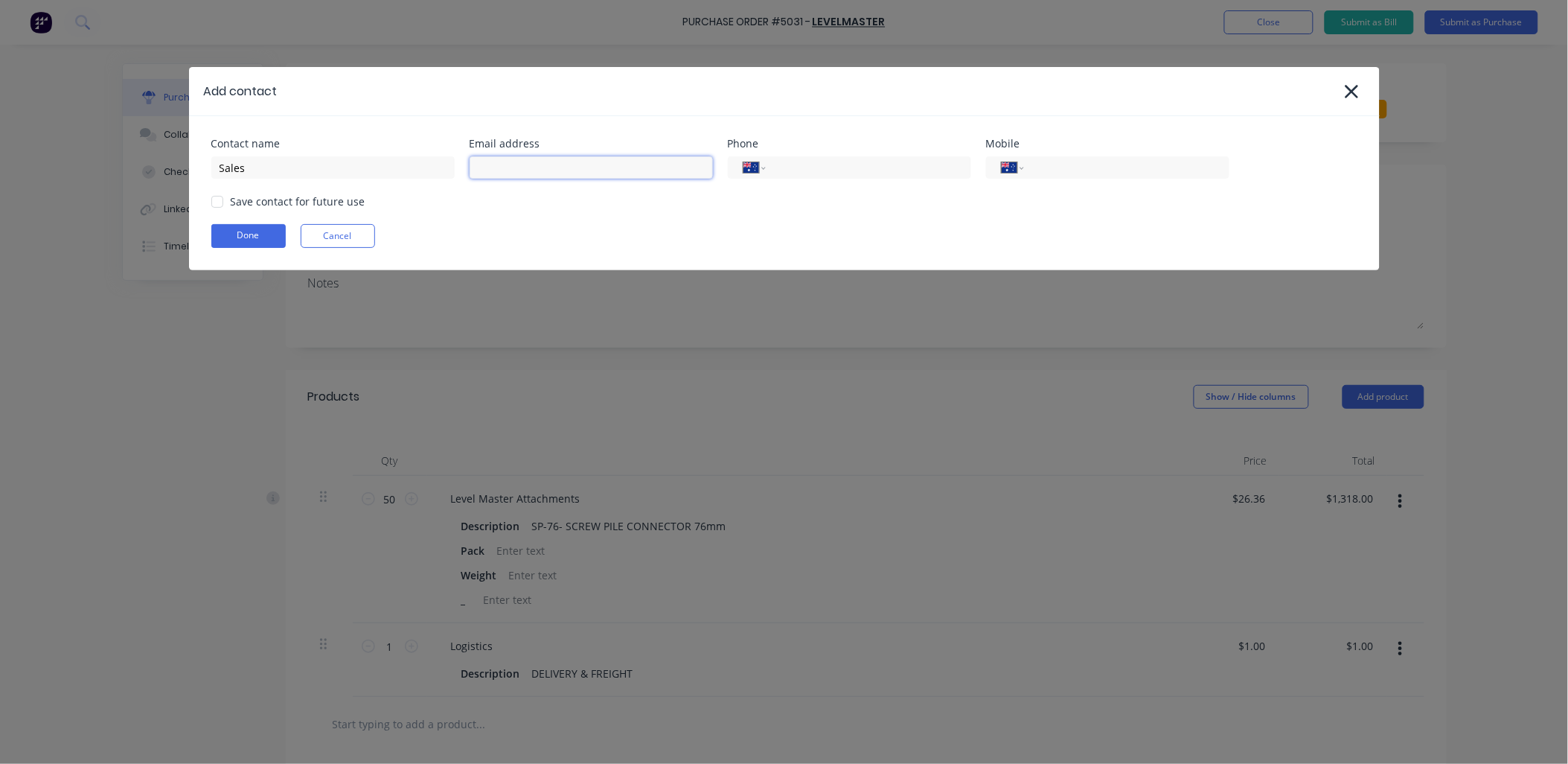
click at [508, 171] on input at bounding box center [591, 167] width 243 height 22
paste input "[PERSON_NAME] <[EMAIL_ADDRESS][DOMAIN_NAME]>"
drag, startPoint x: 568, startPoint y: 169, endPoint x: 369, endPoint y: 160, distance: 199.2
click at [369, 160] on div "Contact name Sales Email address [PERSON_NAME] <[EMAIL_ADDRESS][DOMAIN_NAME]> P…" at bounding box center [784, 159] width 1146 height 40
click at [628, 163] on input "[EMAIL_ADDRESS][DOMAIN_NAME]>" at bounding box center [591, 167] width 243 height 22
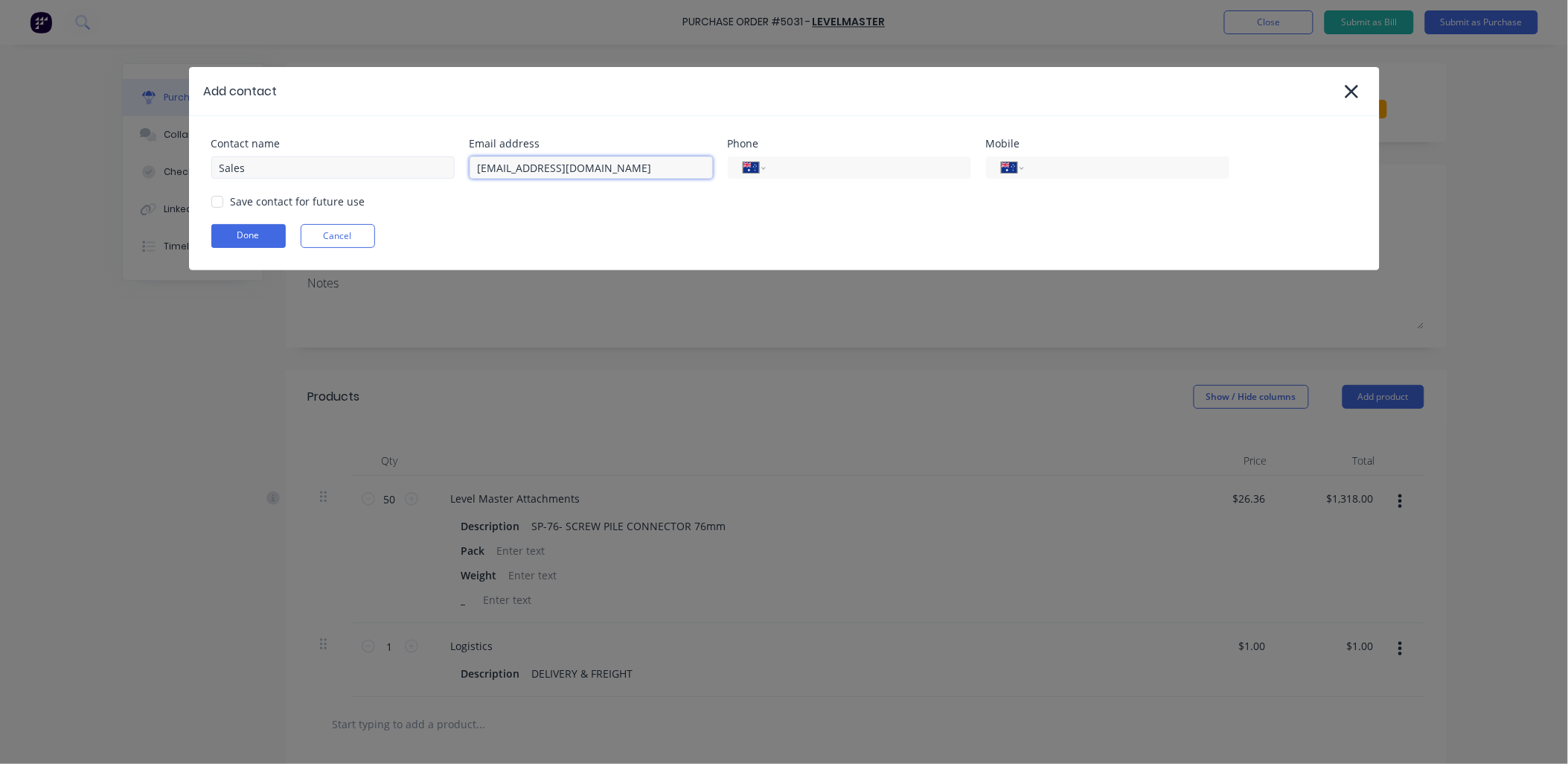
type input "[EMAIL_ADDRESS][DOMAIN_NAME]"
drag, startPoint x: 255, startPoint y: 173, endPoint x: 177, endPoint y: 157, distance: 79.6
click at [177, 157] on div "Add contact Contact name Sales Email address [EMAIL_ADDRESS][DOMAIN_NAME] Phone…" at bounding box center [784, 382] width 1568 height 764
paste input "[PERSON_NAME] <"
click at [217, 202] on div at bounding box center [217, 201] width 30 height 30
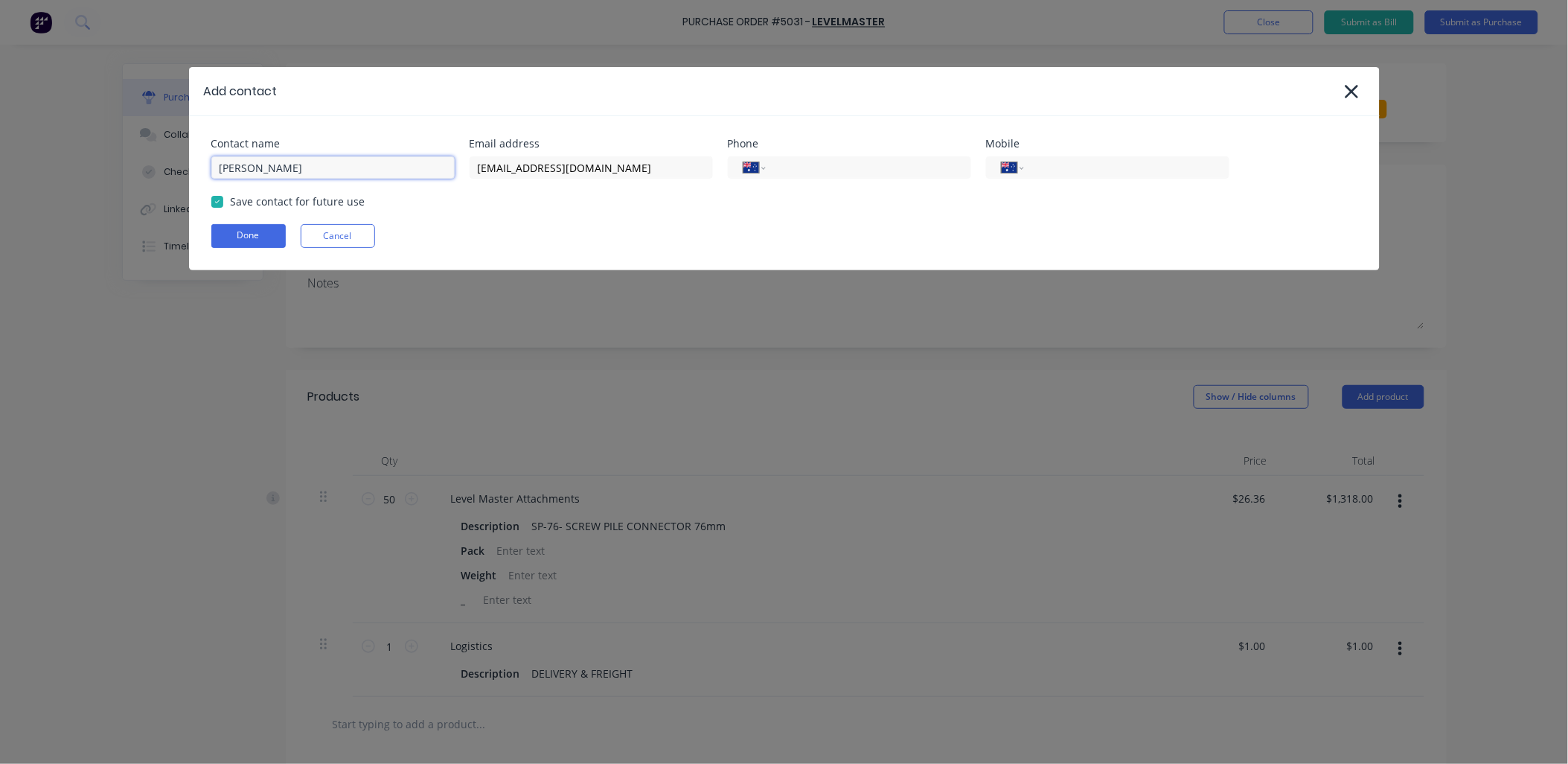
type input "[PERSON_NAME]"
click at [269, 242] on button "Done" at bounding box center [248, 236] width 75 height 24
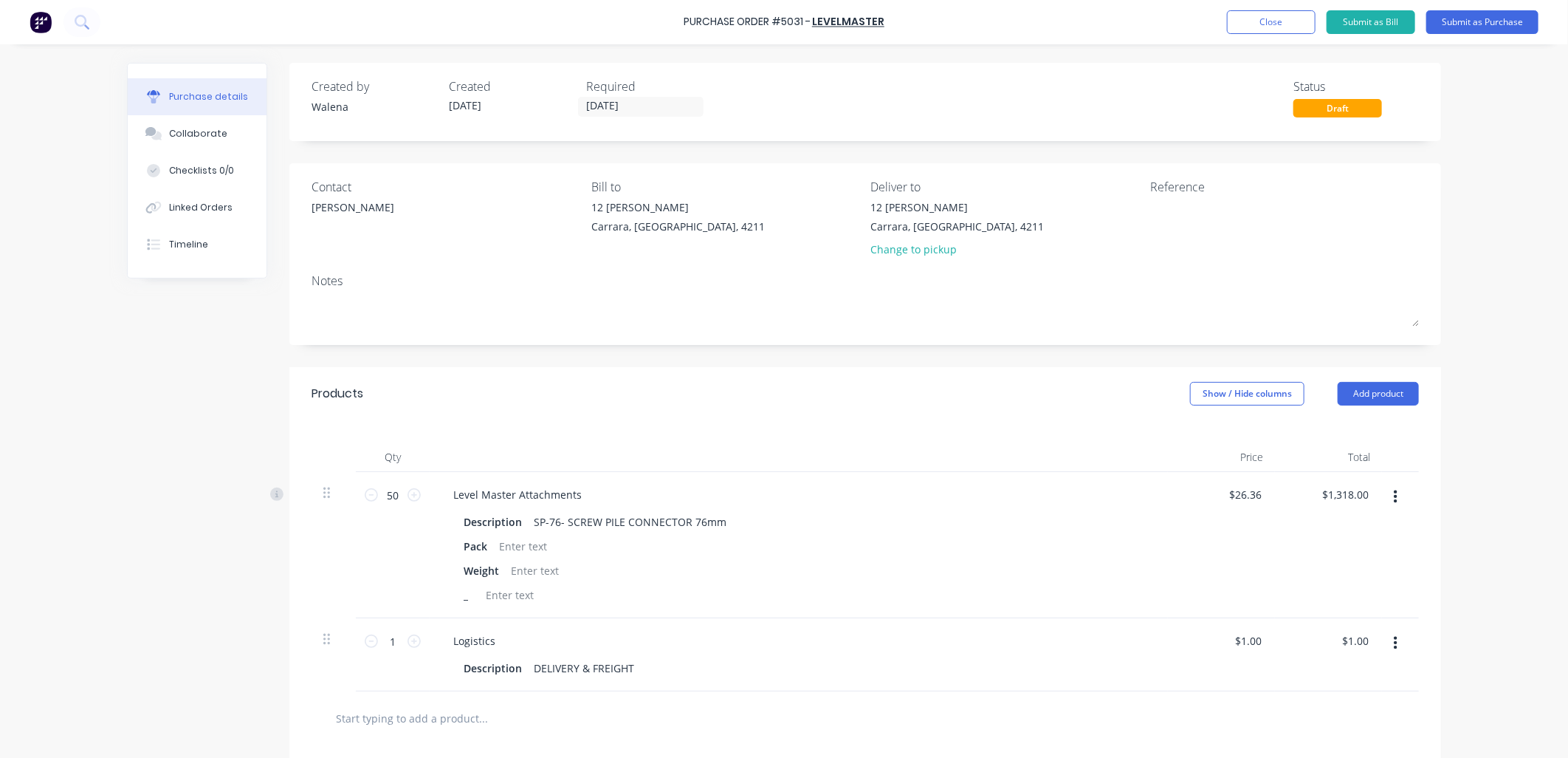
click at [341, 183] on div "Contact" at bounding box center [446, 187] width 269 height 18
click at [1169, 210] on textarea at bounding box center [1243, 216] width 185 height 33
drag, startPoint x: 525, startPoint y: 527, endPoint x: 781, endPoint y: 530, distance: 256.0
click at [781, 530] on div "Description SP-76- SCREW PILE CONNECTOR 76mm" at bounding box center [796, 522] width 676 height 21
copy div "SP-76- SCREW PILE CONNECTOR 76mm"
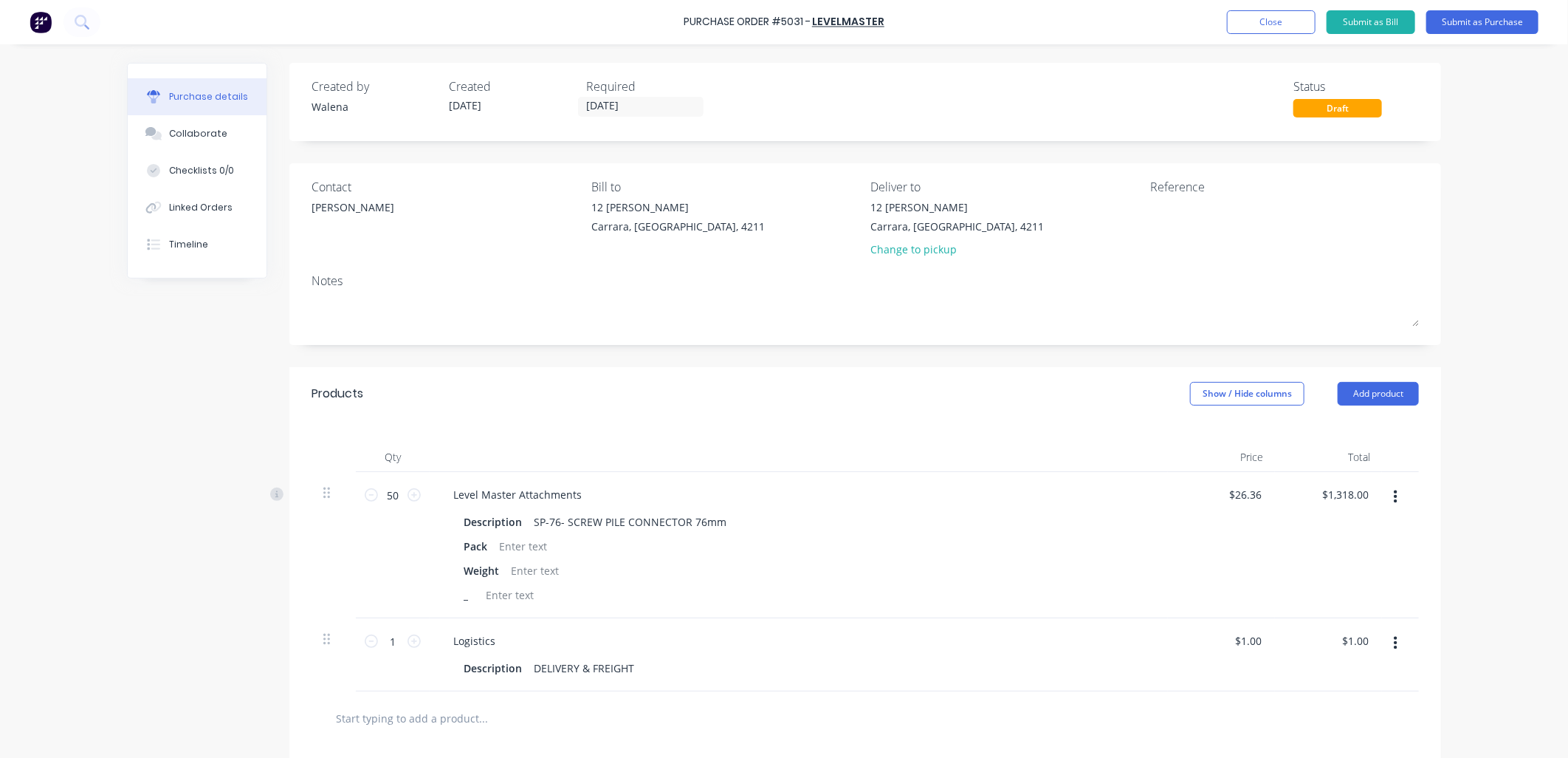
click at [1143, 192] on div "Contact [PERSON_NAME] [PERSON_NAME] to [STREET_ADDRESS][PERSON_NAME] Deliver to…" at bounding box center [865, 221] width 1108 height 86
click at [1151, 216] on textarea at bounding box center [1243, 216] width 185 height 33
paste textarea "SP-76- SCREW PILE CONNECTOR 76mm"
type textarea "x"
type textarea "SP-76- SCREW PILE CONNECTOR 76mm"
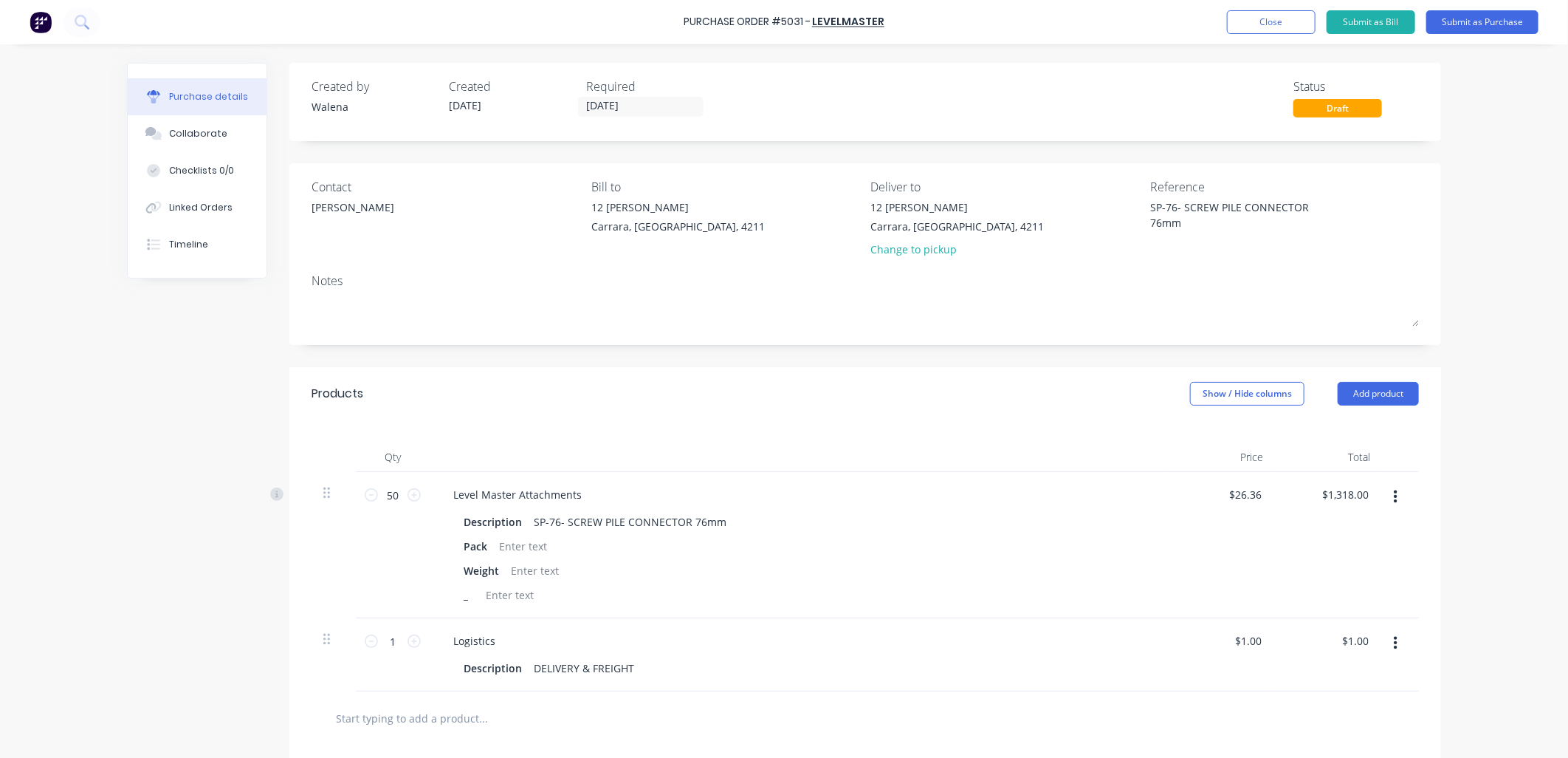
type textarea "x"
type textarea "SP-76- SCREW PILE CONNECTOR 76mm"
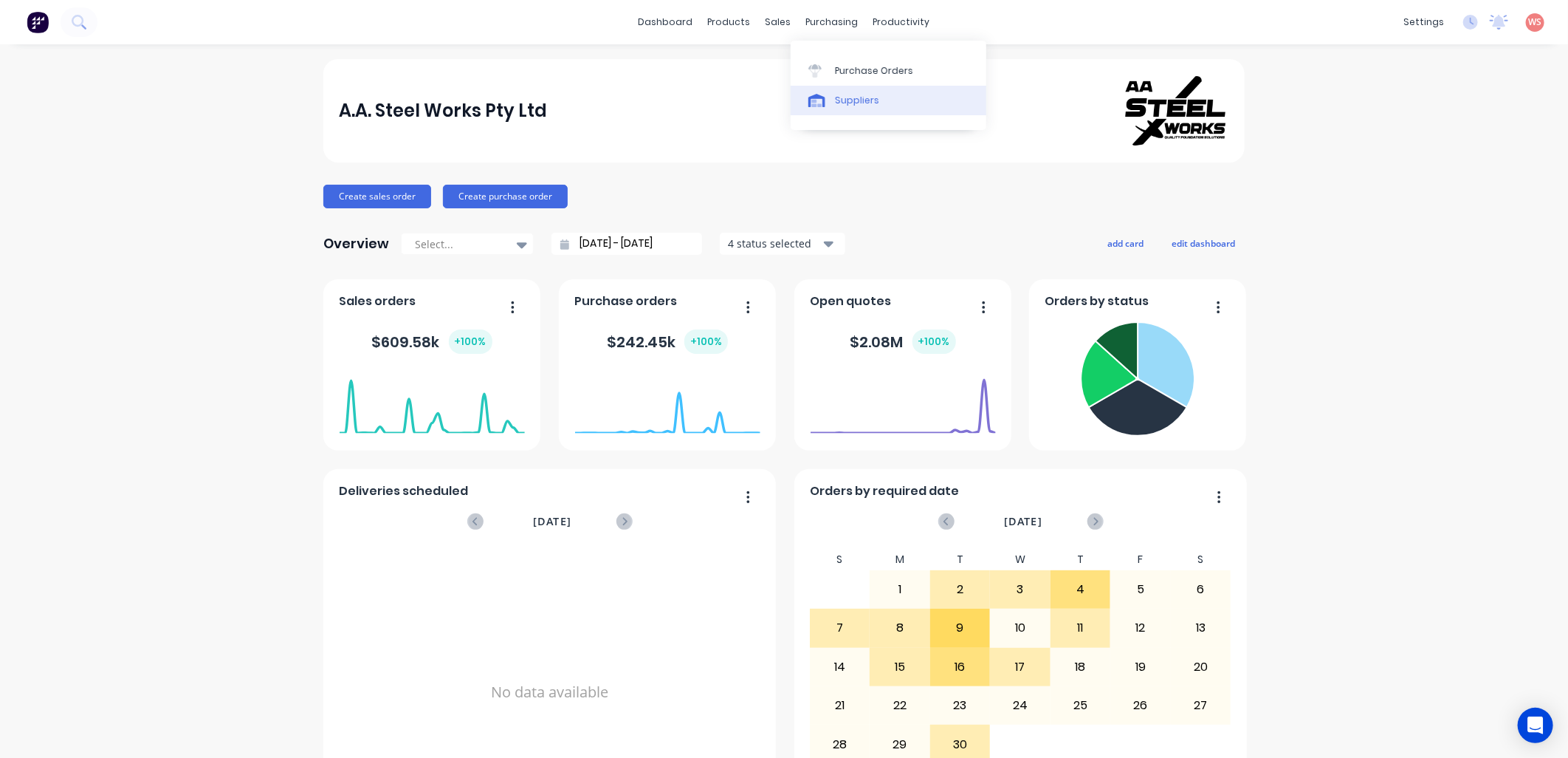
click at [850, 87] on link "Suppliers" at bounding box center [888, 100] width 196 height 29
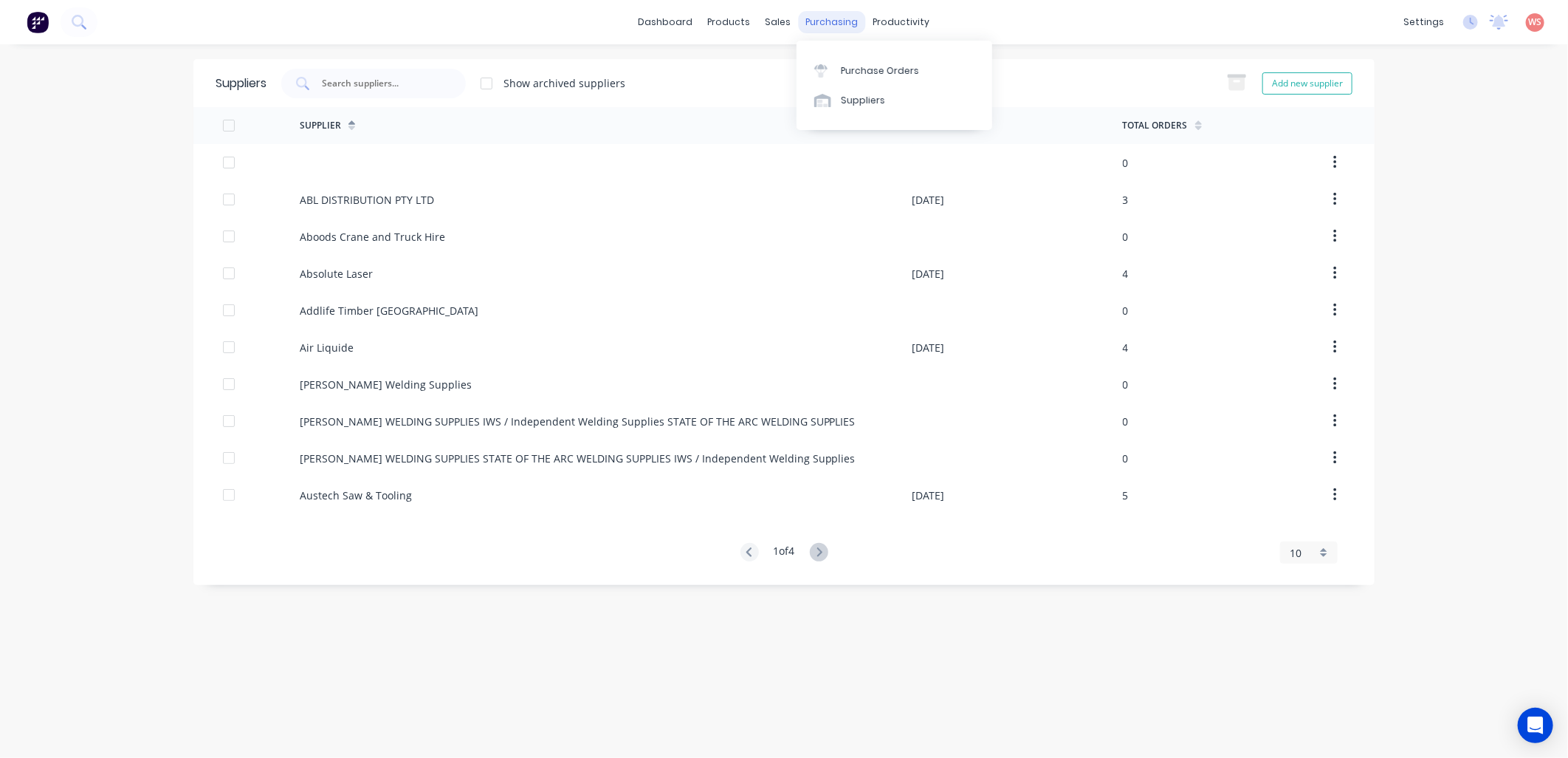
click at [833, 25] on div "purchasing" at bounding box center [832, 22] width 67 height 22
click at [849, 76] on div "Purchase Orders" at bounding box center [880, 71] width 78 height 13
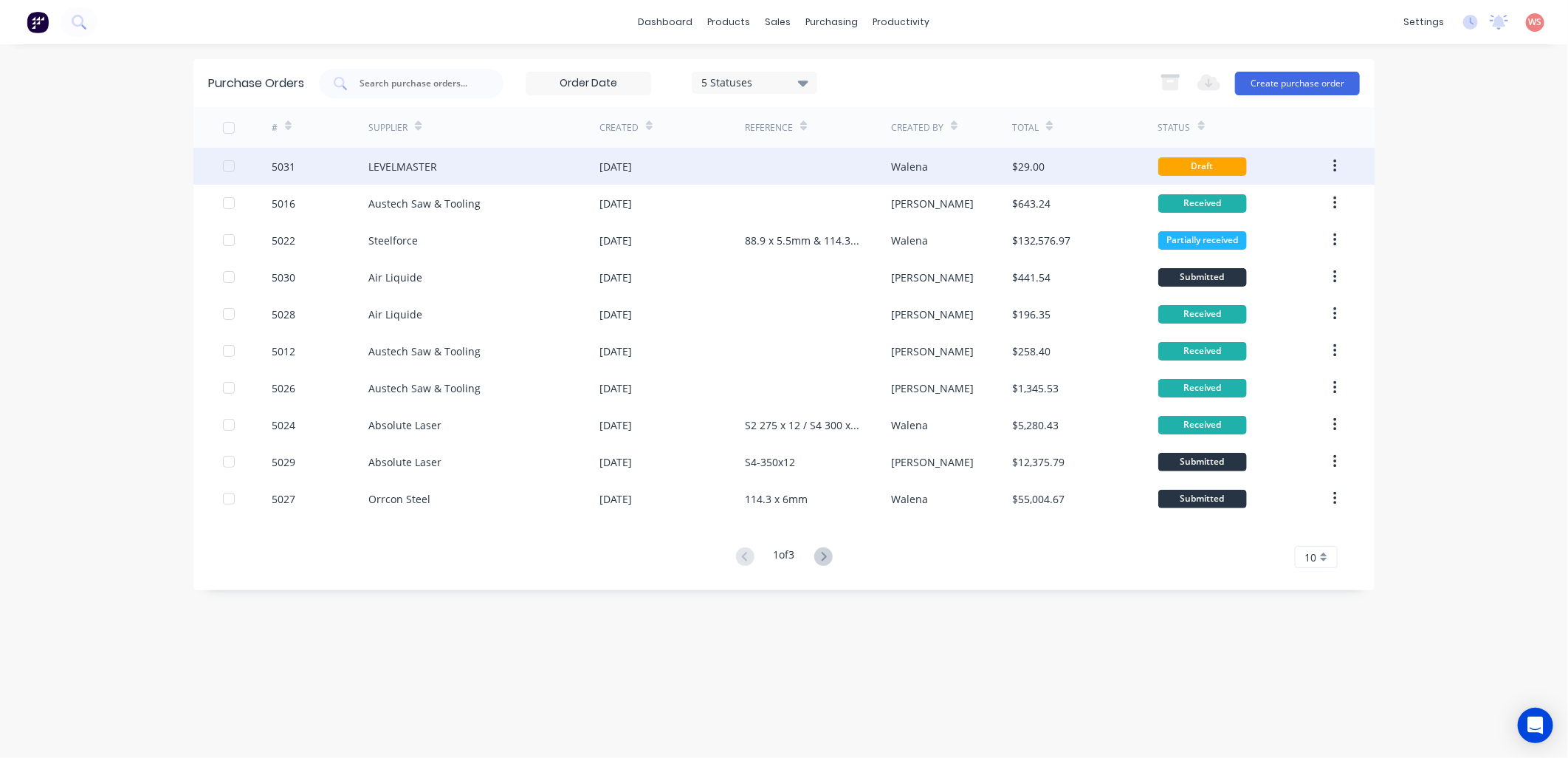
click at [414, 164] on div "LEVELMASTER" at bounding box center [403, 166] width 68 height 15
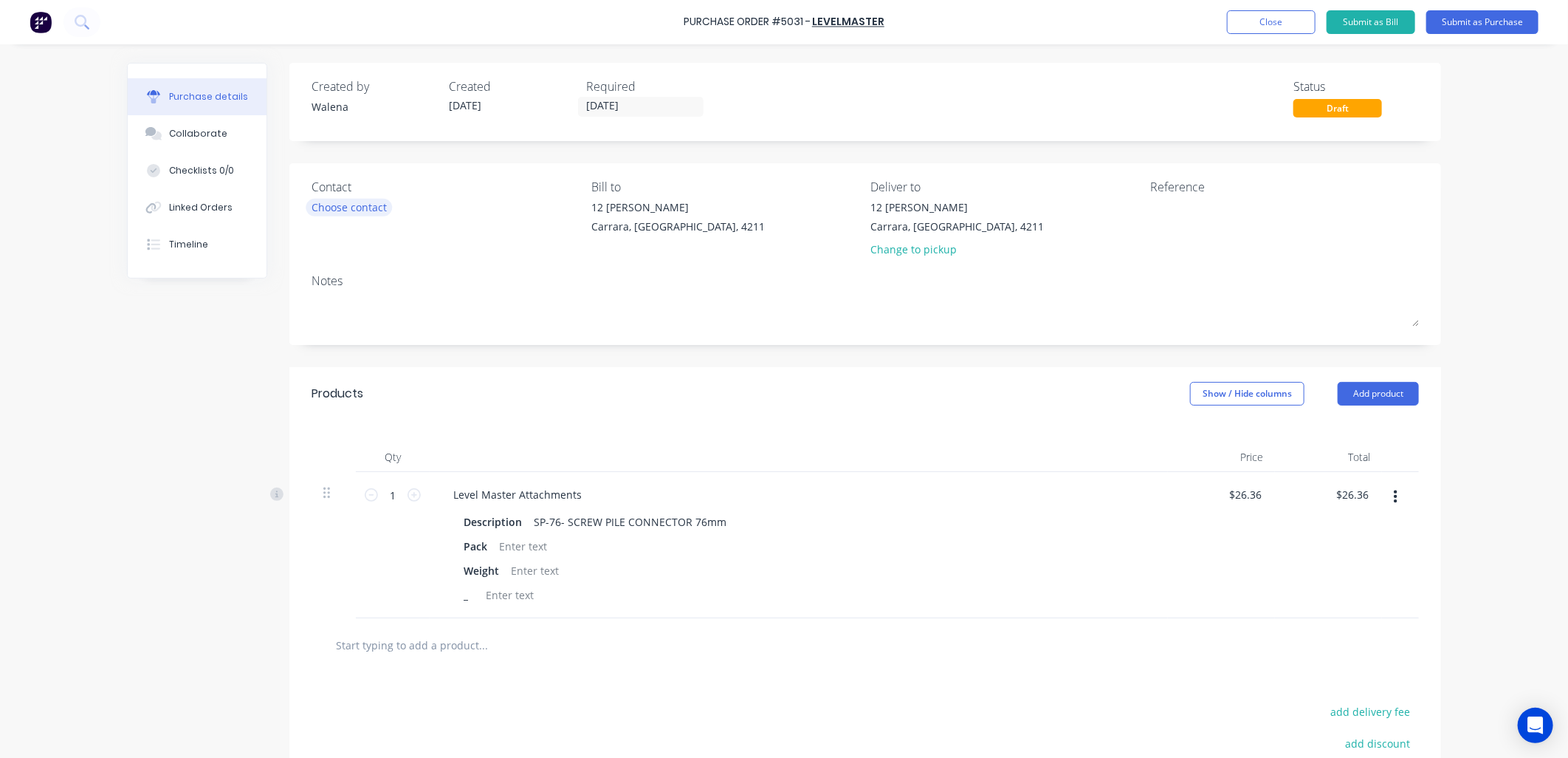
click at [326, 211] on div "Choose contact" at bounding box center [349, 207] width 75 height 15
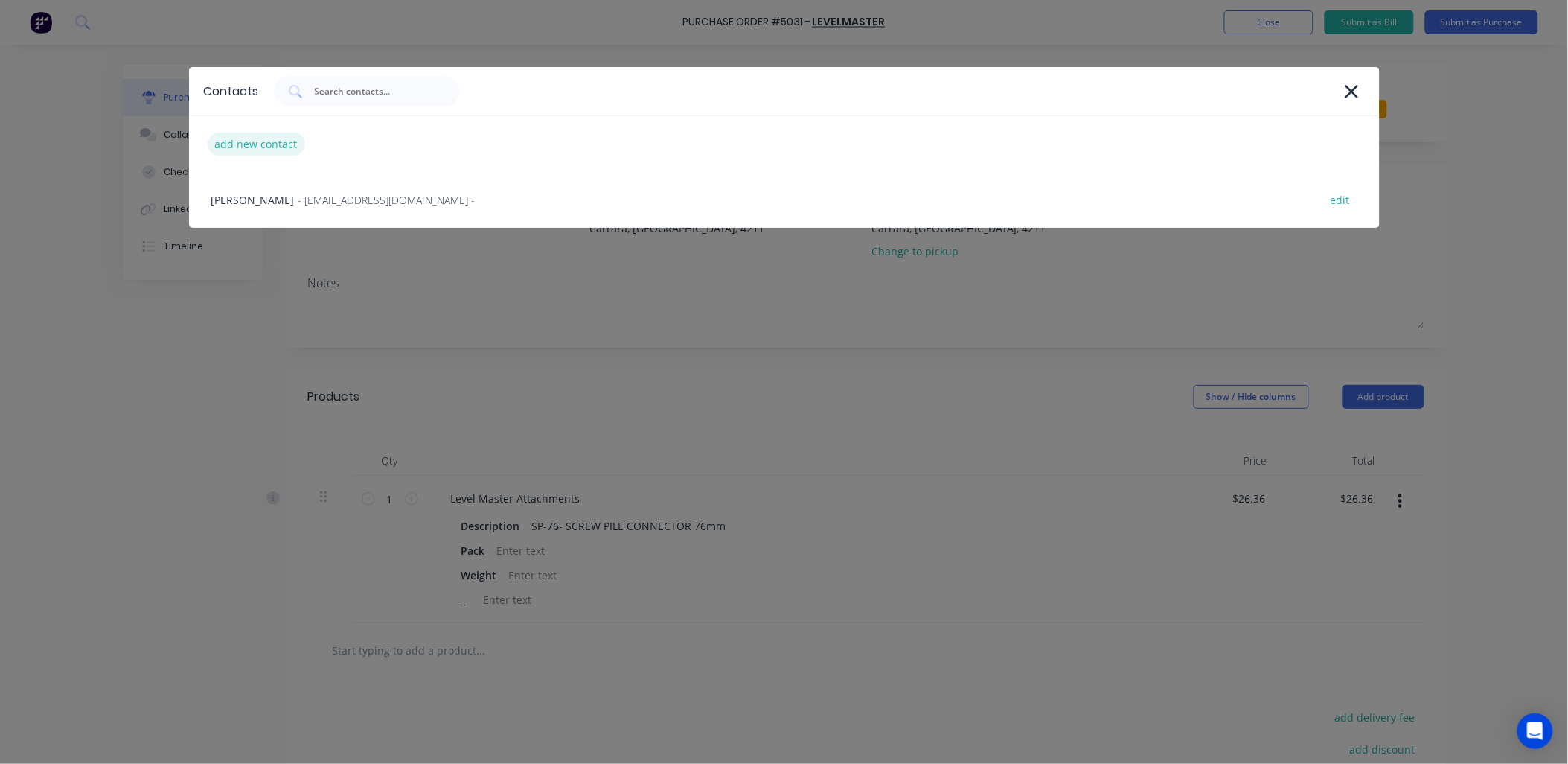
click at [264, 143] on div "add new contact" at bounding box center [256, 144] width 98 height 23
select select "AU"
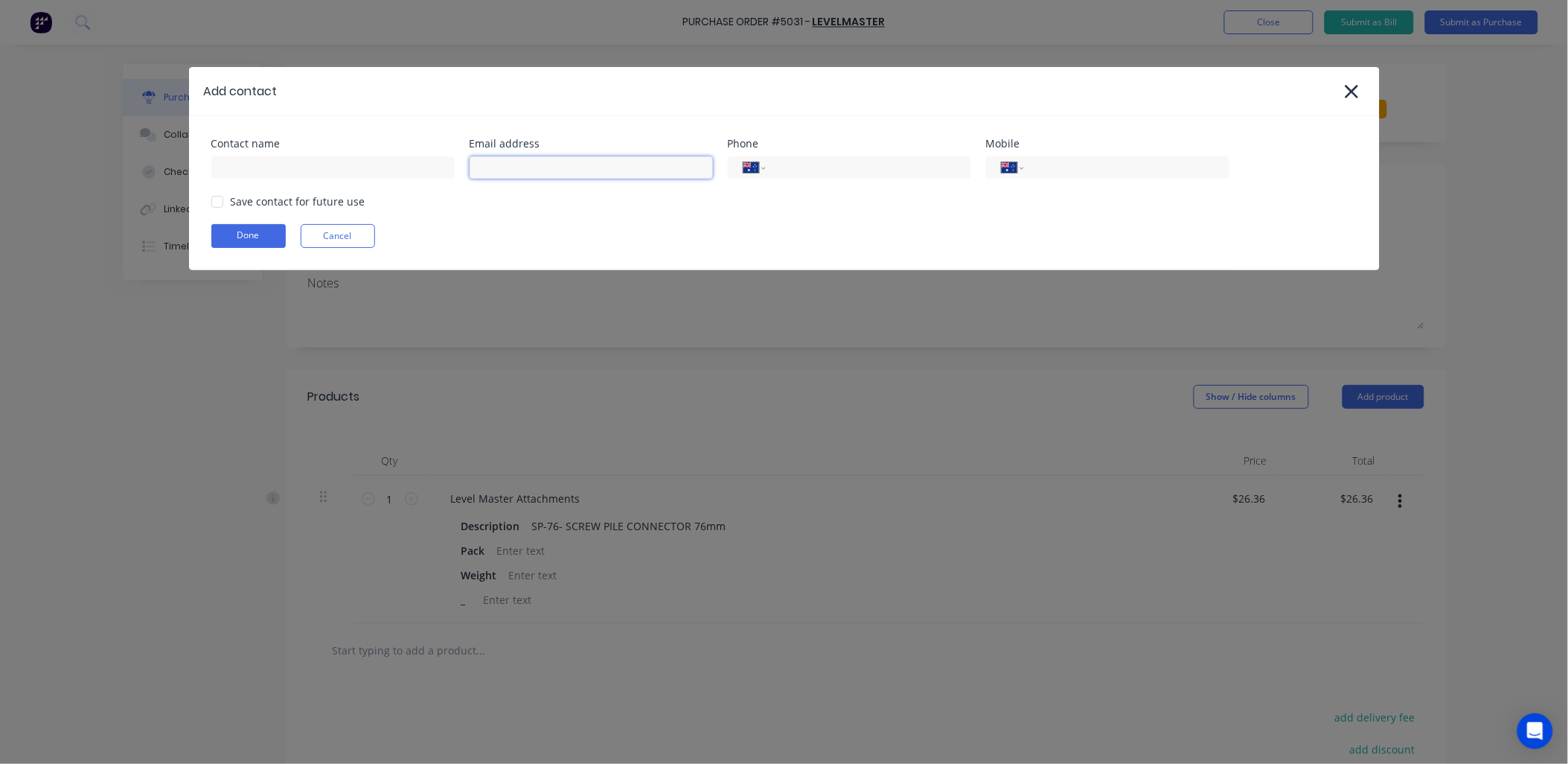
click at [559, 167] on input at bounding box center [591, 167] width 243 height 22
paste input "Opening Hours for deliveries: 6.00am – 1.30pm Mon – Thurs"
type input "Opening Hours for deliveries: 6.00am – 1.30pm Mon – Thurs"
drag, startPoint x: 705, startPoint y: 168, endPoint x: 315, endPoint y: 158, distance: 390.1
click at [315, 158] on div "Contact name Email address Opening Hours for deliveries: 6.00am – 1.30pm Mon – …" at bounding box center [784, 159] width 1146 height 40
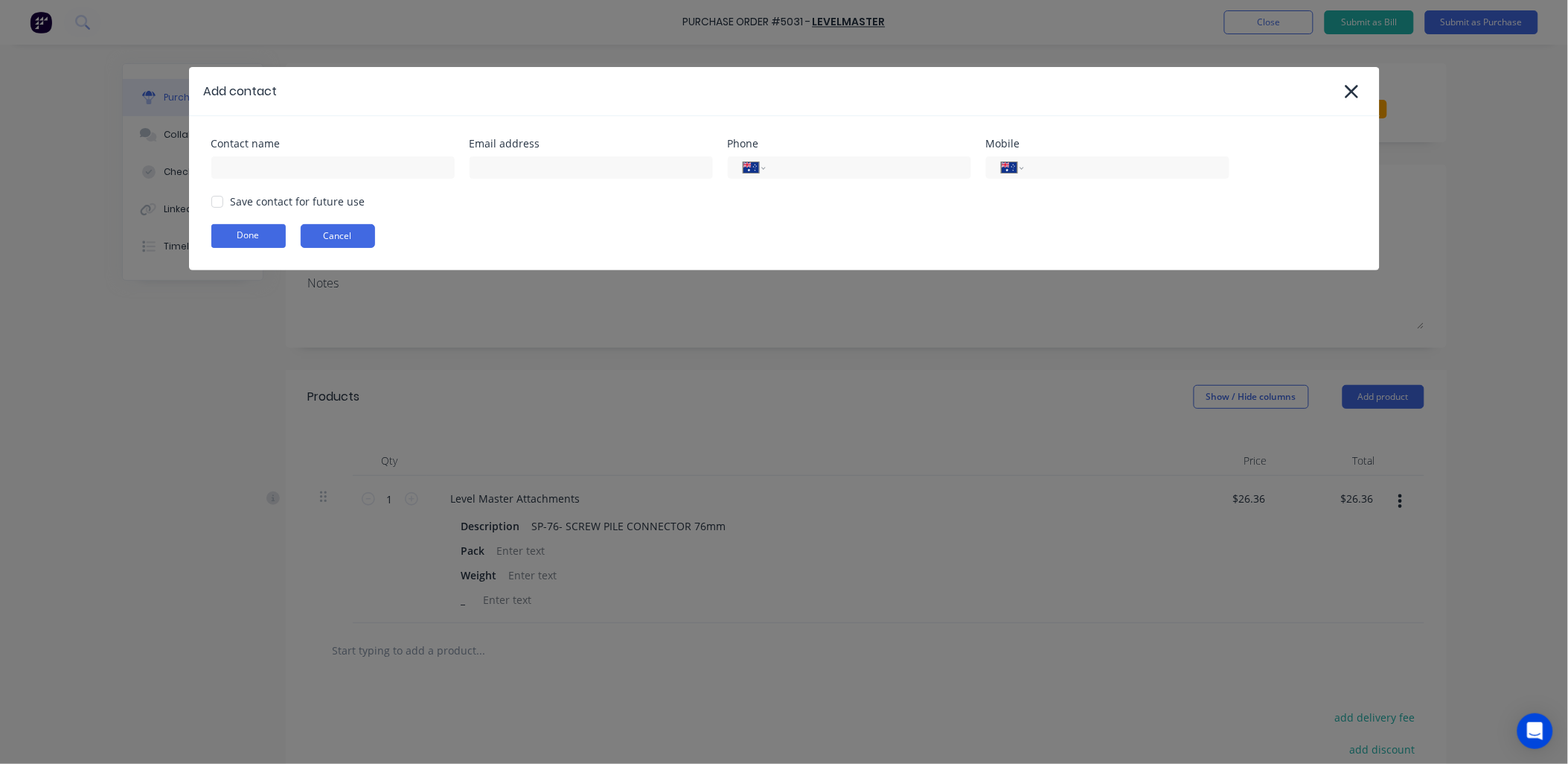
click at [317, 242] on button "Cancel" at bounding box center [338, 236] width 75 height 24
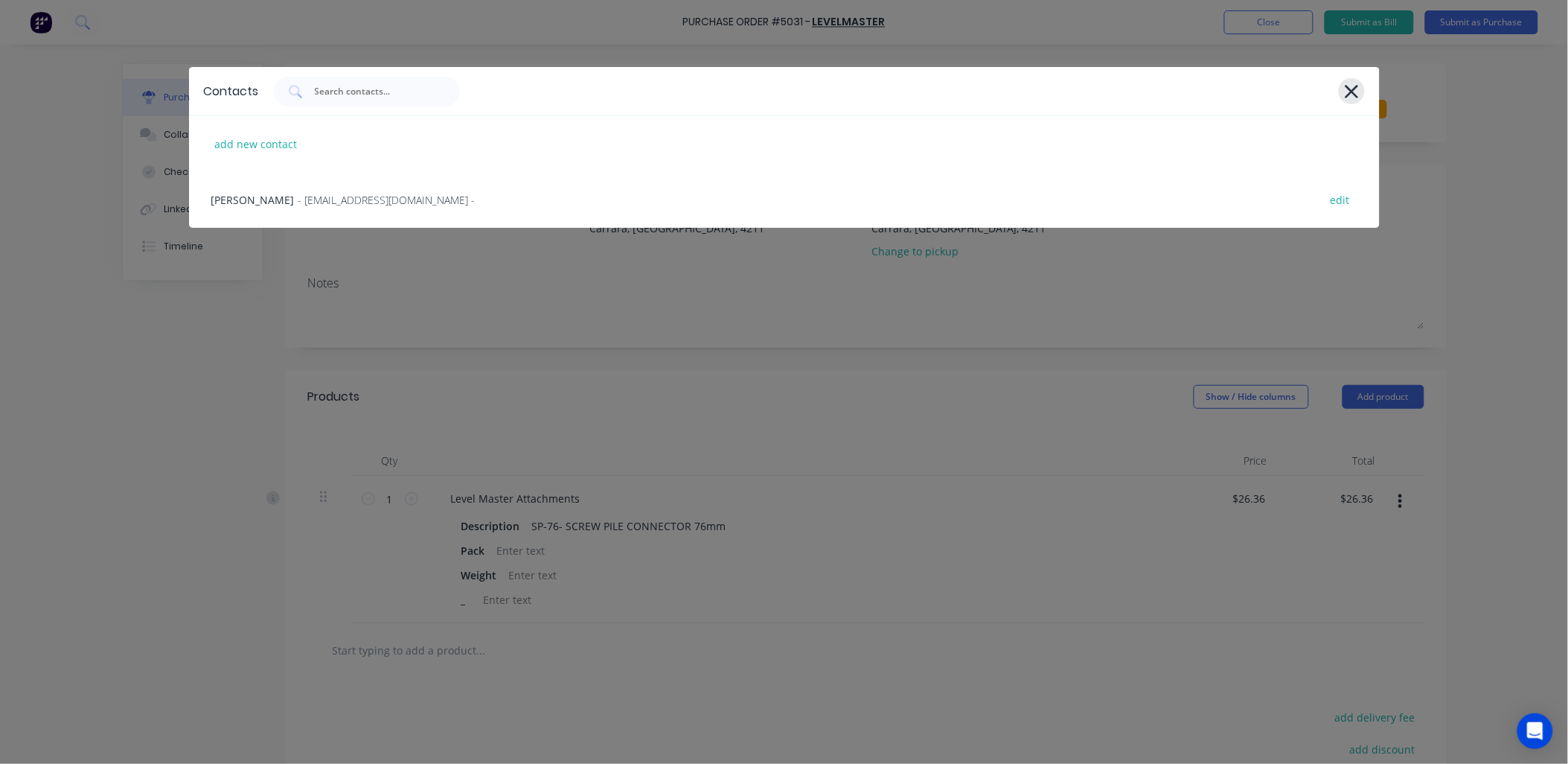
click at [1358, 93] on icon at bounding box center [1351, 91] width 16 height 21
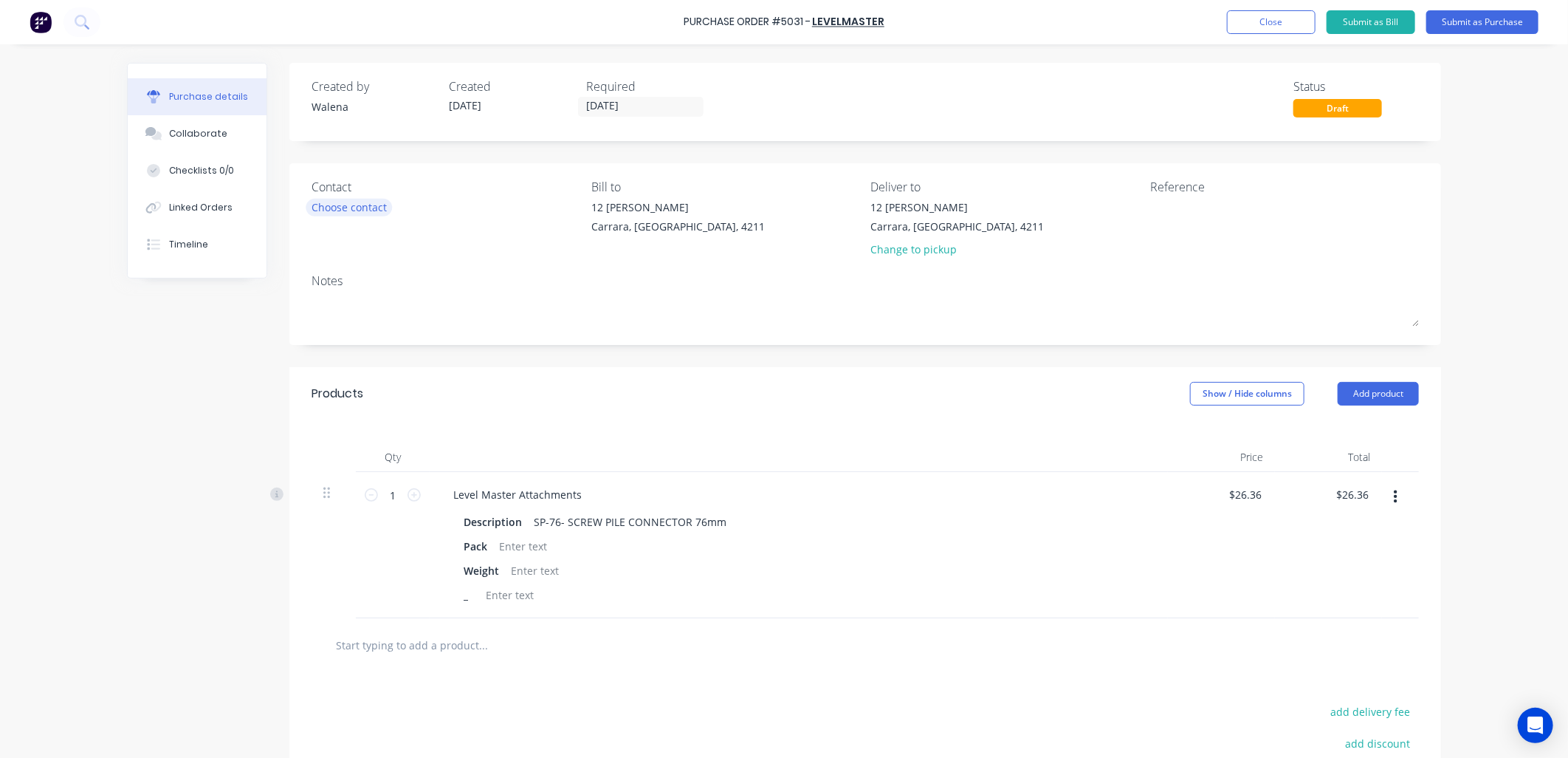
click at [340, 208] on div "Choose contact" at bounding box center [349, 207] width 75 height 15
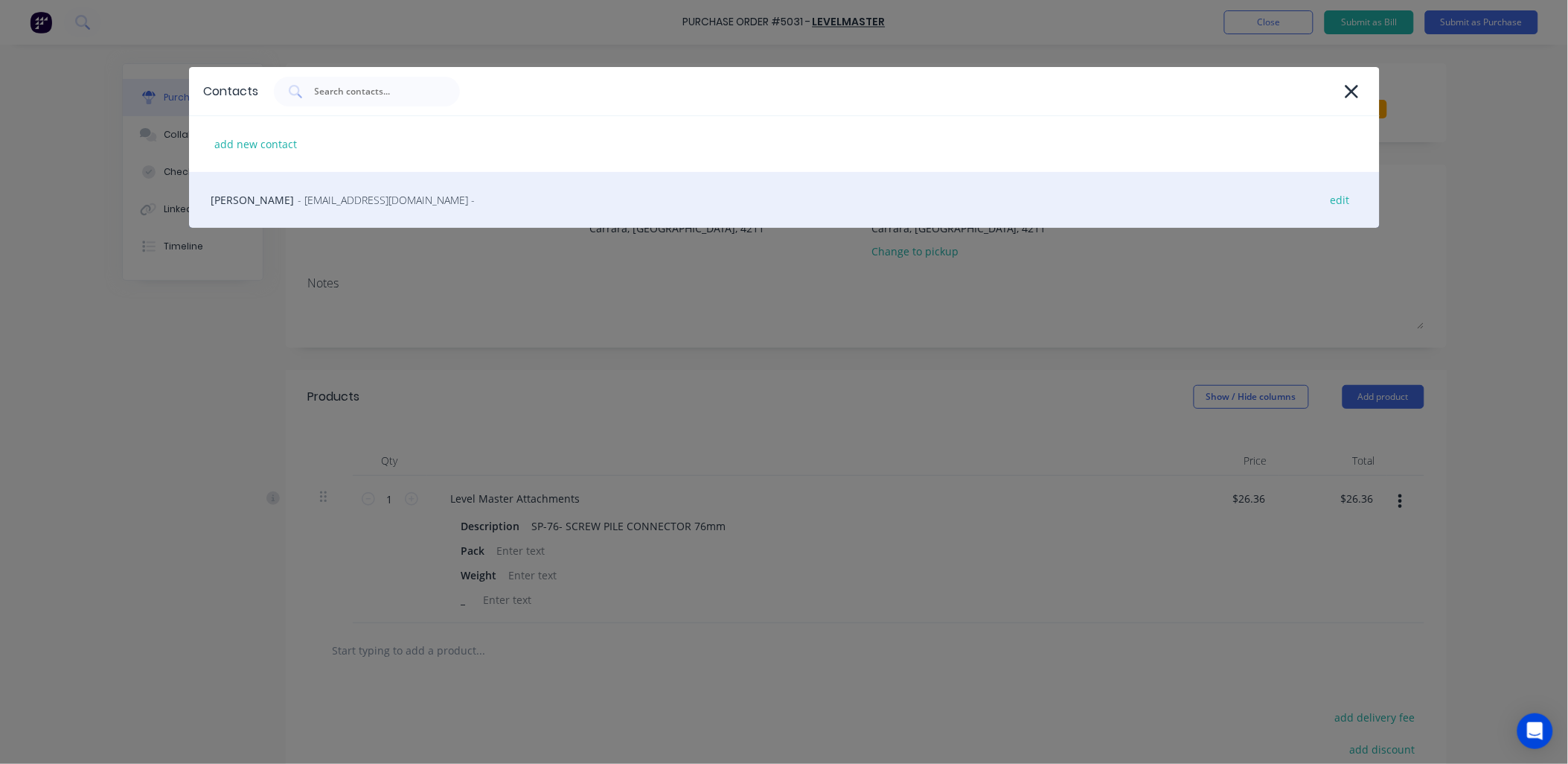
click at [332, 209] on div "Flavio Dias Cabral - sales@levelmaster.com.au - edit" at bounding box center [784, 200] width 1191 height 56
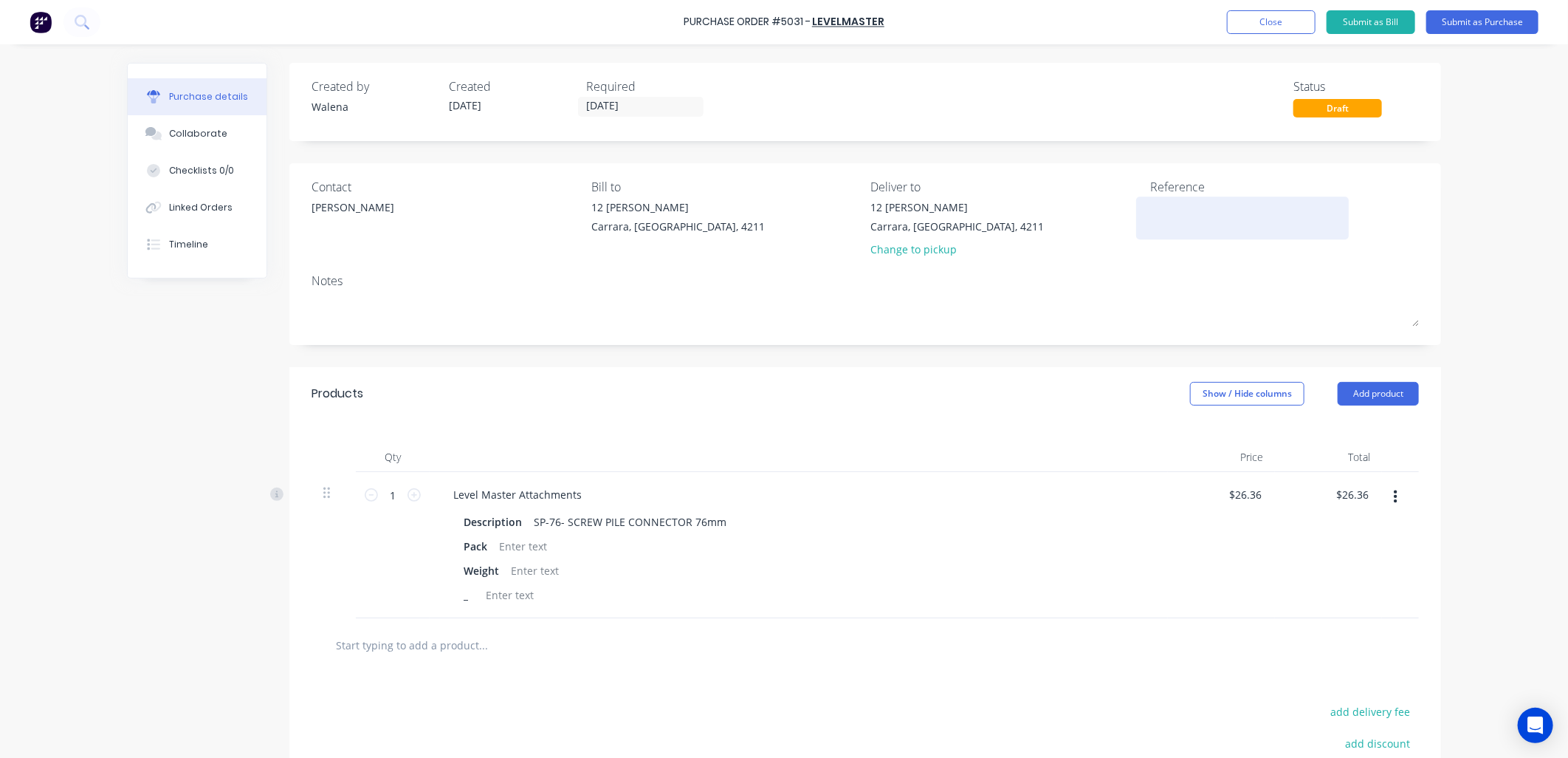
click at [1183, 203] on textarea at bounding box center [1243, 216] width 185 height 33
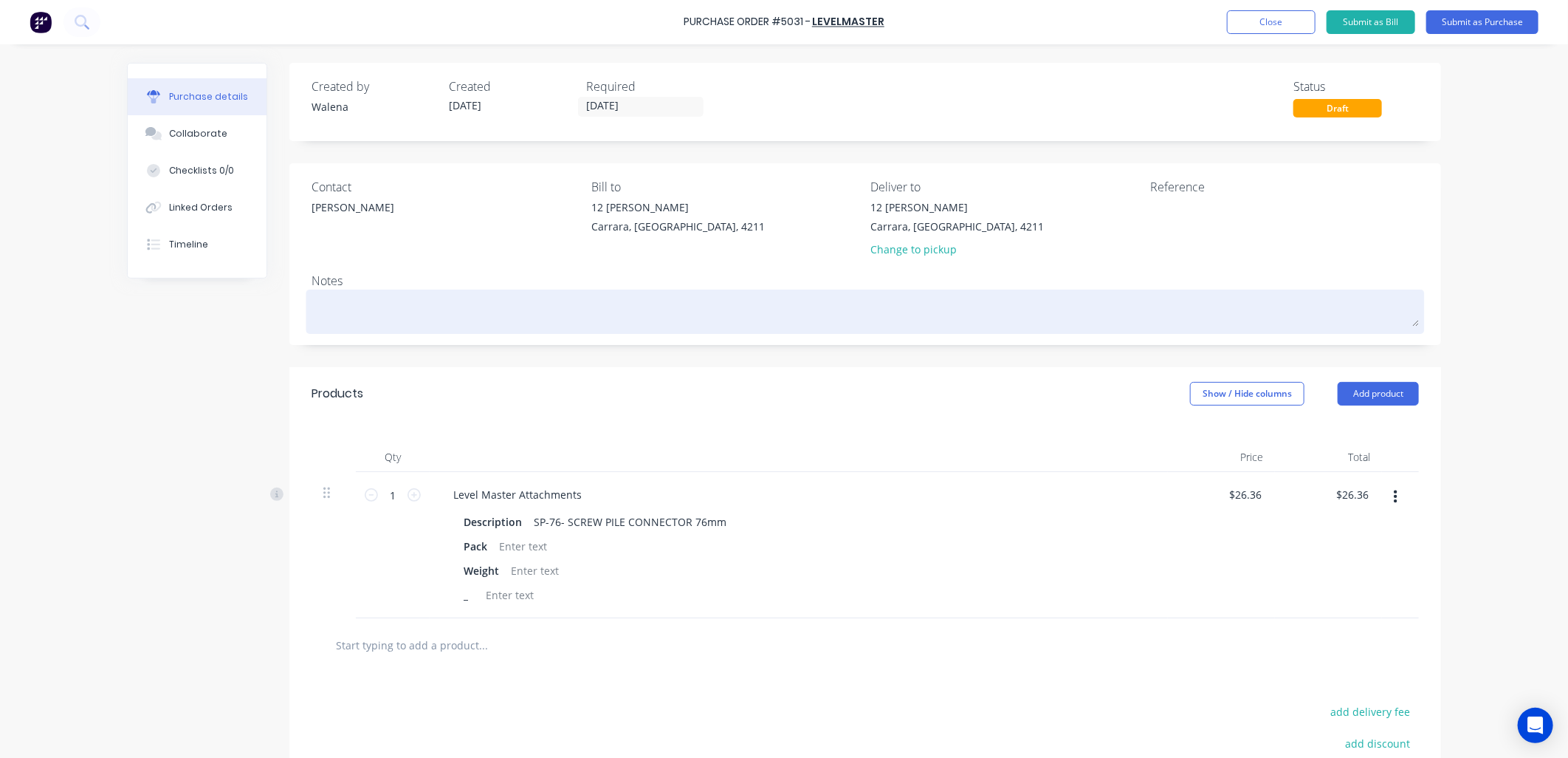
click at [340, 318] on textarea at bounding box center [865, 310] width 1108 height 33
paste textarea "Opening Hours for deliveries: 6.00am – 1.30pm Mon – Thurs"
type textarea "x"
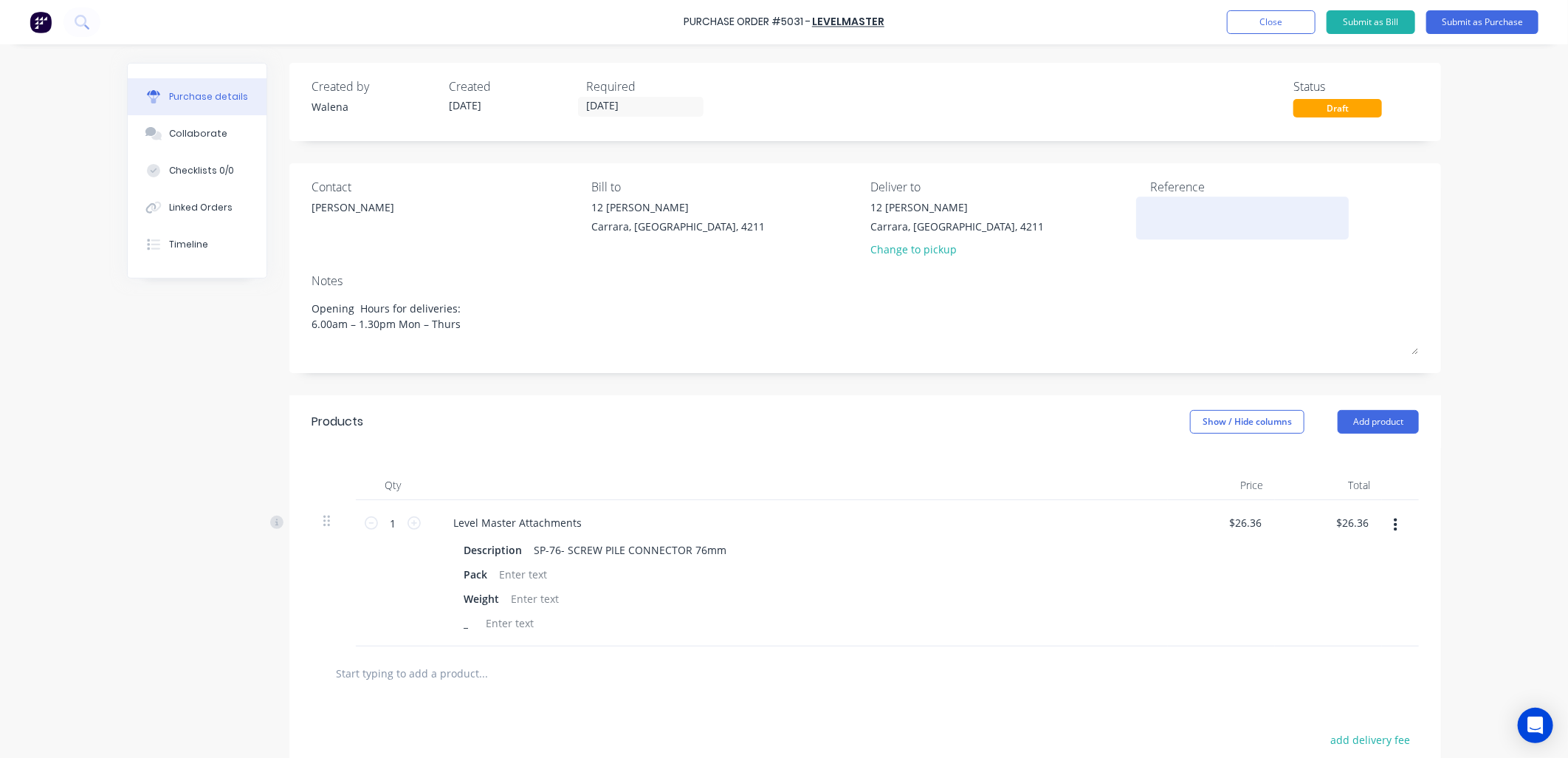
type textarea "Opening Hours for deliveries: 6.00am – 1.30pm Mon – Thurs"
type textarea "x"
type textarea "Opening Hours for deliveries: 6.00am – 1.30pm Mon – Thurs"
click at [1161, 220] on textarea at bounding box center [1243, 216] width 185 height 33
drag, startPoint x: 526, startPoint y: 547, endPoint x: 786, endPoint y: 557, distance: 260.2
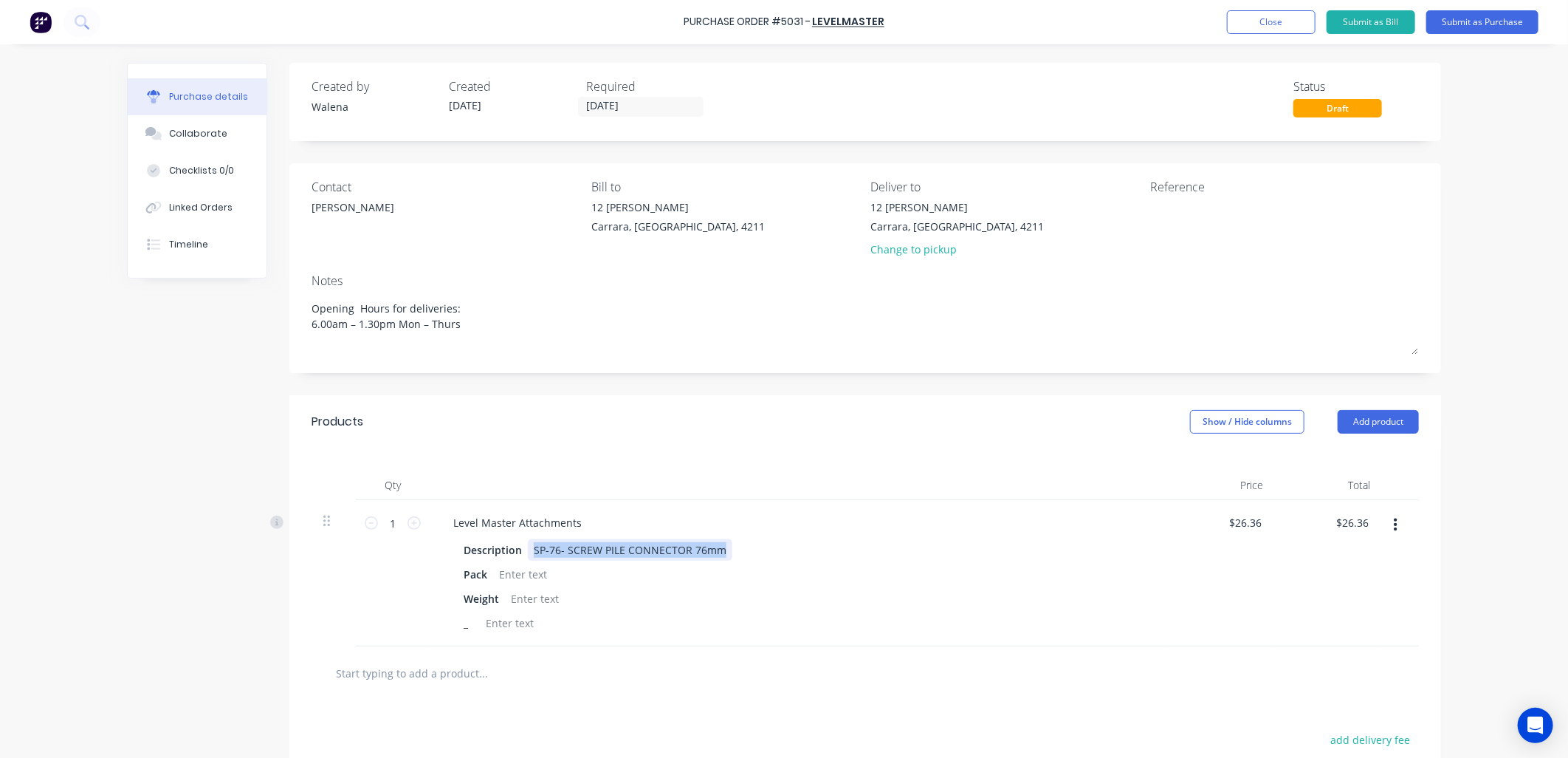
click at [786, 558] on div "Description SP-76- SCREW PILE CONNECTOR 76mm" at bounding box center [796, 549] width 676 height 21
copy div "SP-76- SCREW PILE CONNECTOR 76mm"
click at [1199, 201] on textarea at bounding box center [1243, 216] width 185 height 33
type textarea "x"
paste textarea "SP-76- SCREW PILE CONNECTOR 76mm"
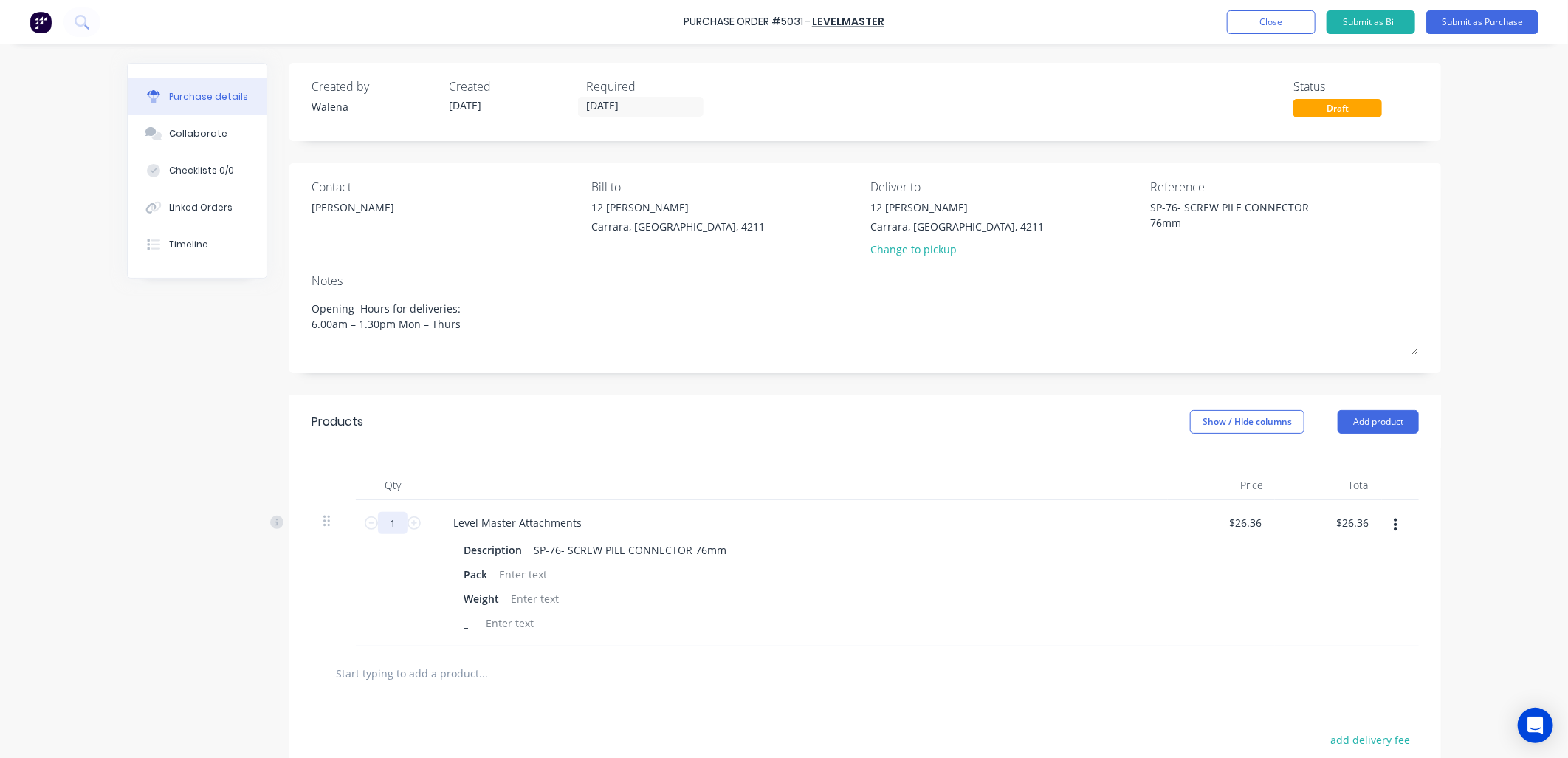
type textarea "SP-76- SCREW PILE CONNECTOR 76mm"
type textarea "x"
type textarea "SP-76- SCREW PILE CONNECTOR 76mm"
click at [390, 522] on input "1" at bounding box center [393, 522] width 29 height 22
type textarea "x"
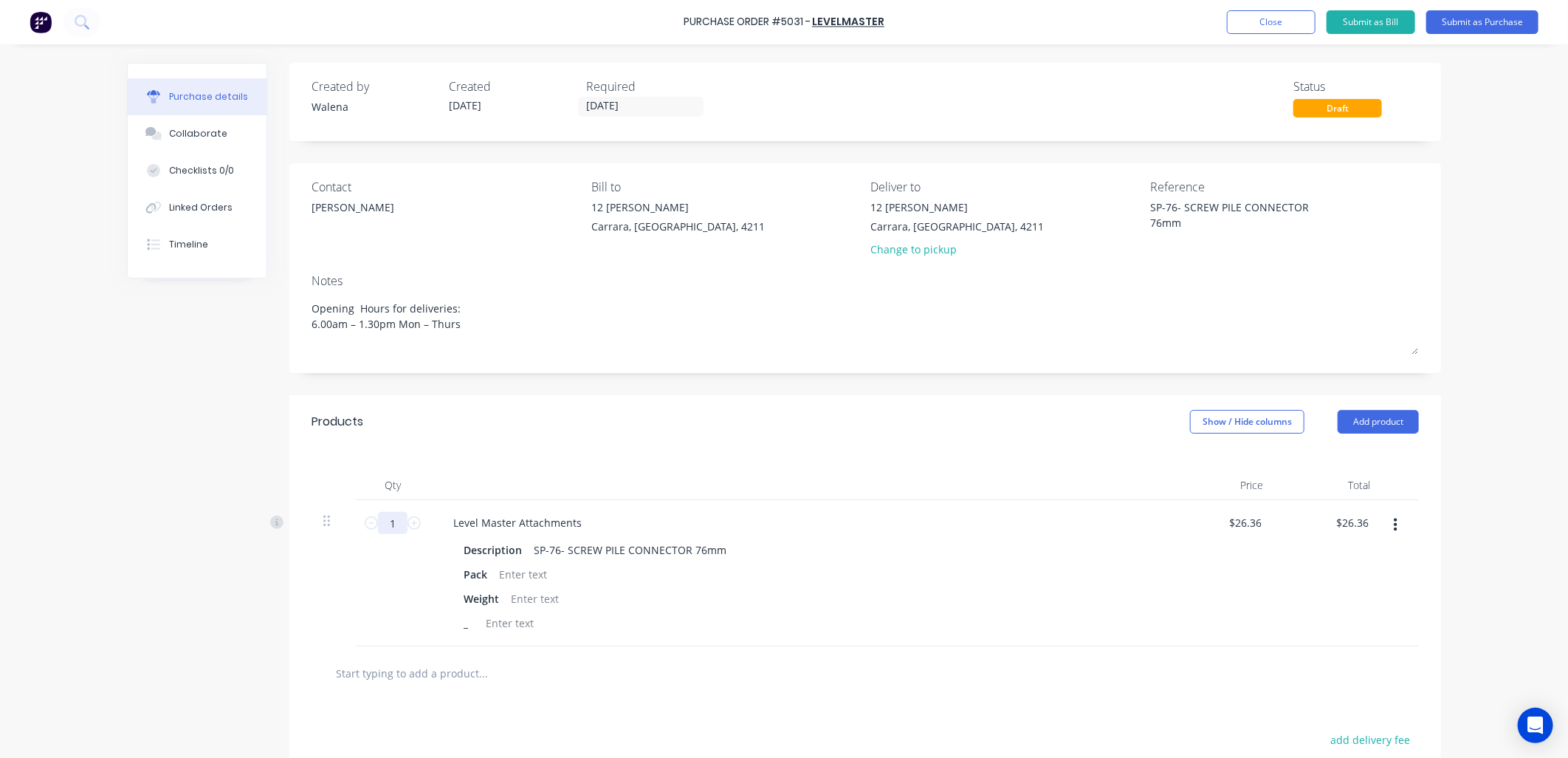
type input "5"
type input "$131.80"
type textarea "x"
type input "50"
type textarea "x"
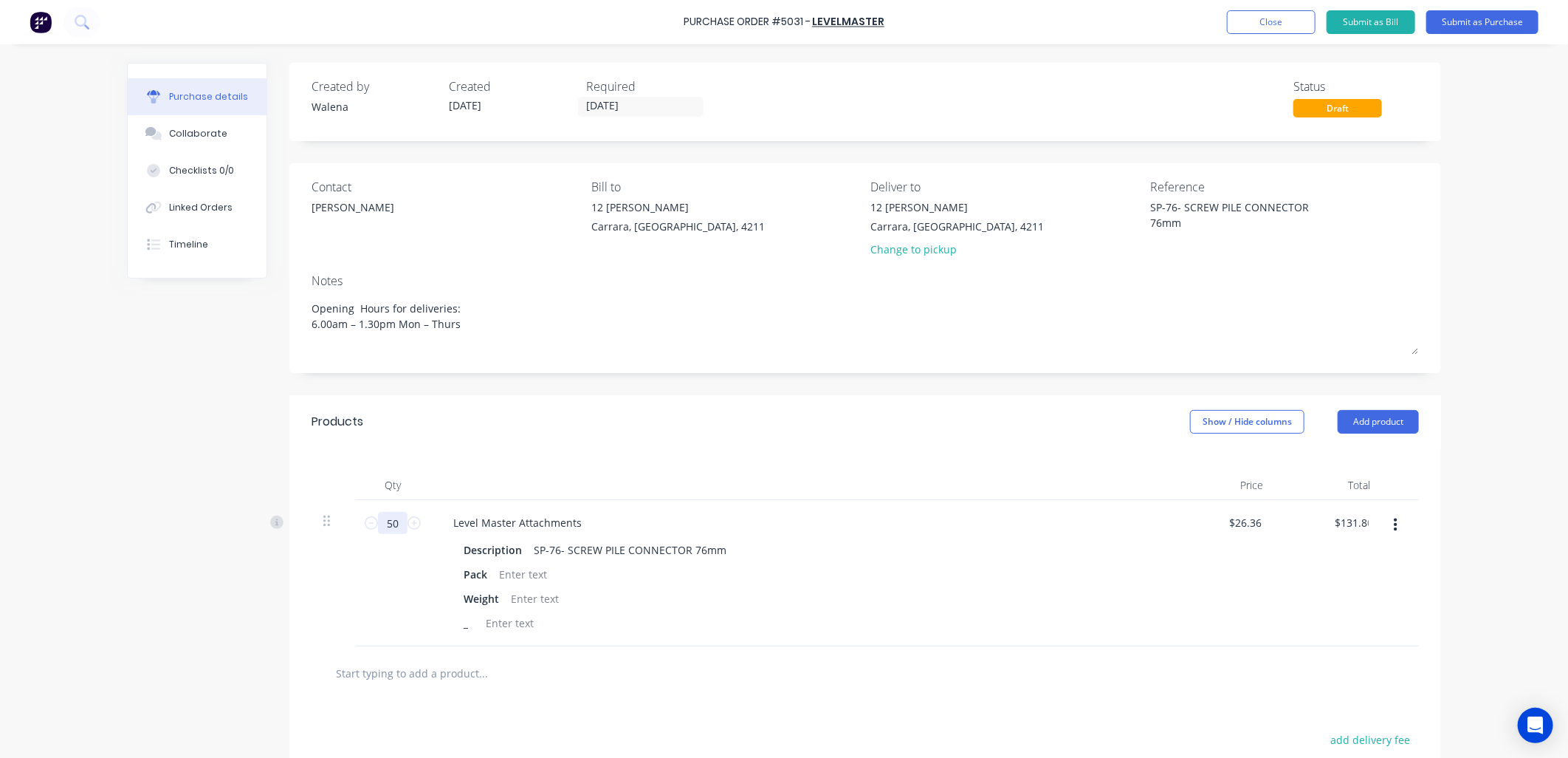
type input "$1,318.00"
type textarea "x"
type input "50"
click at [619, 439] on div "Products Show / Hide columns Add product" at bounding box center [865, 421] width 1152 height 53
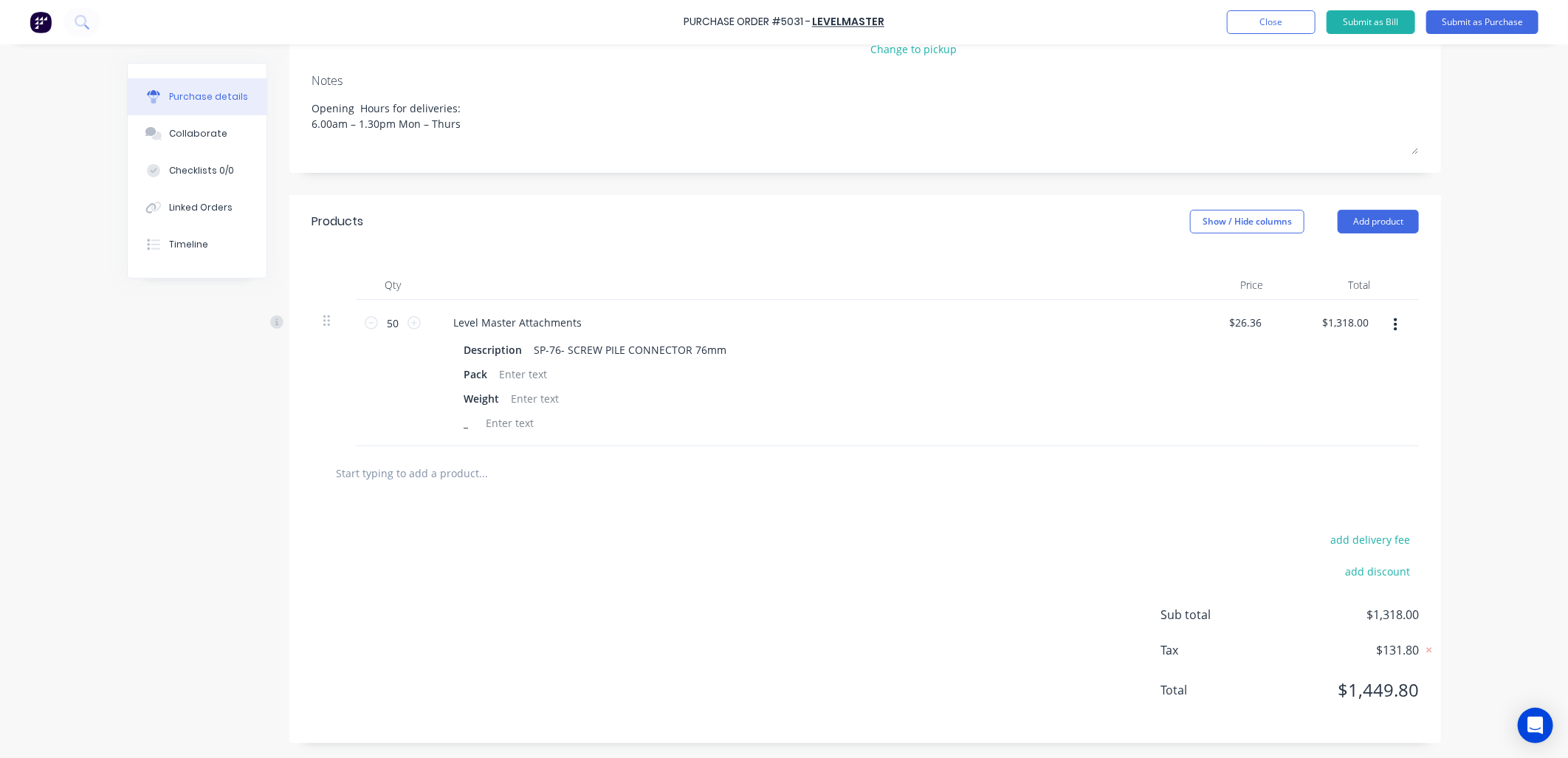
click at [407, 468] on input "text" at bounding box center [482, 473] width 295 height 29
type textarea "x"
type input "d"
type textarea "x"
type input "de"
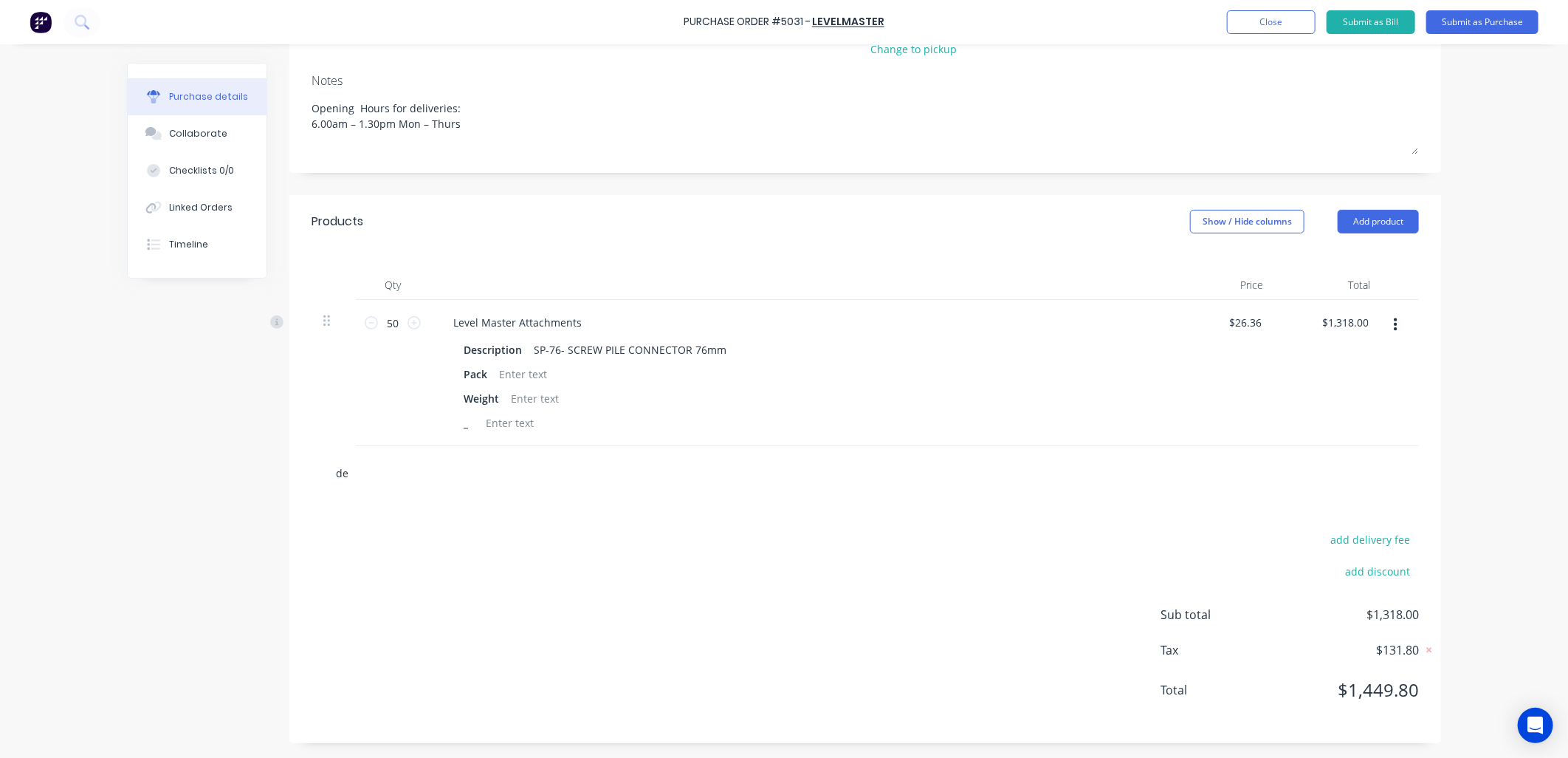
type textarea "x"
type input "del"
type textarea "x"
type input "deli"
type textarea "x"
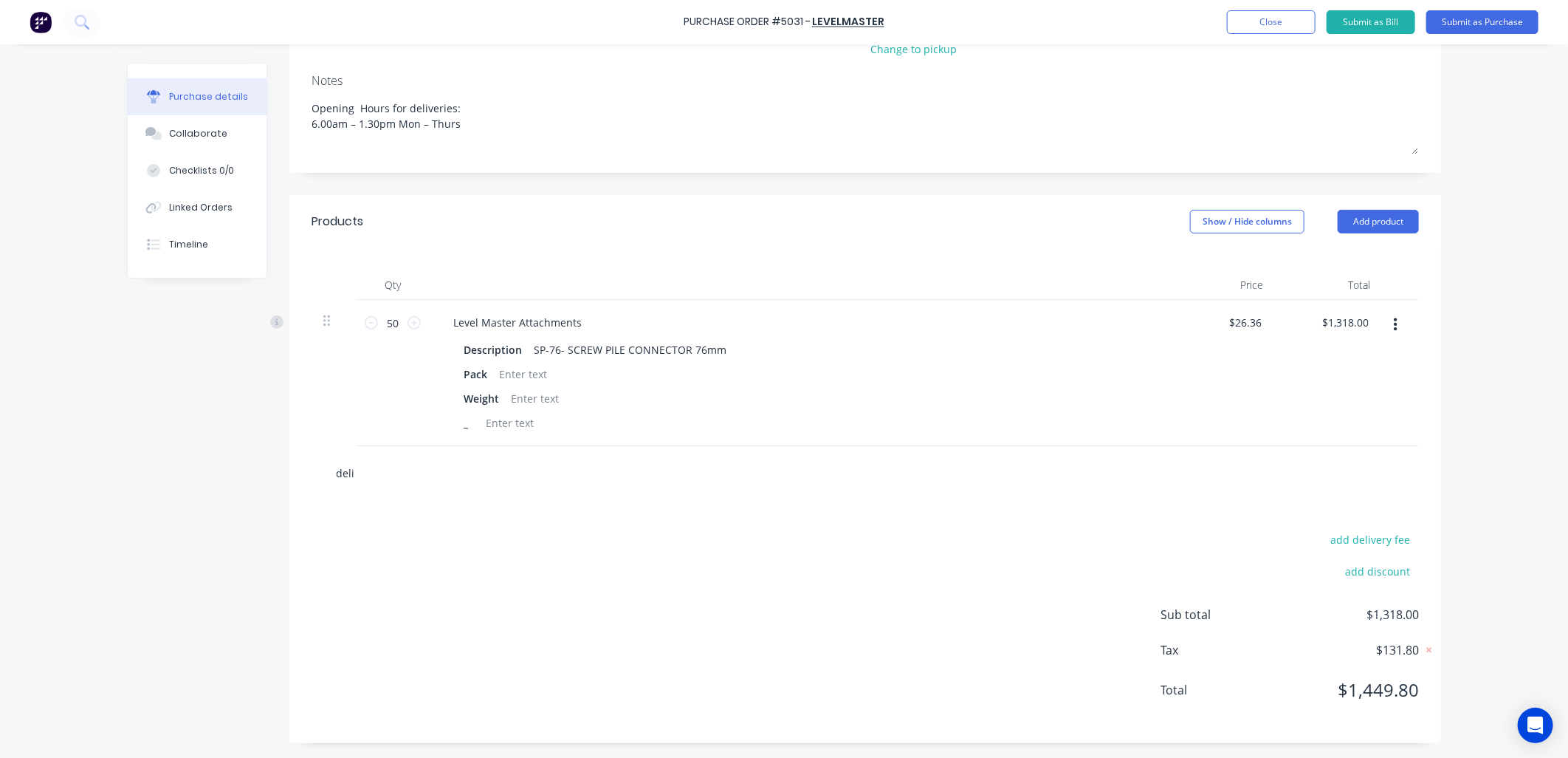
type input "delib"
type textarea "x"
type input "deli"
type textarea "x"
type input "deliv"
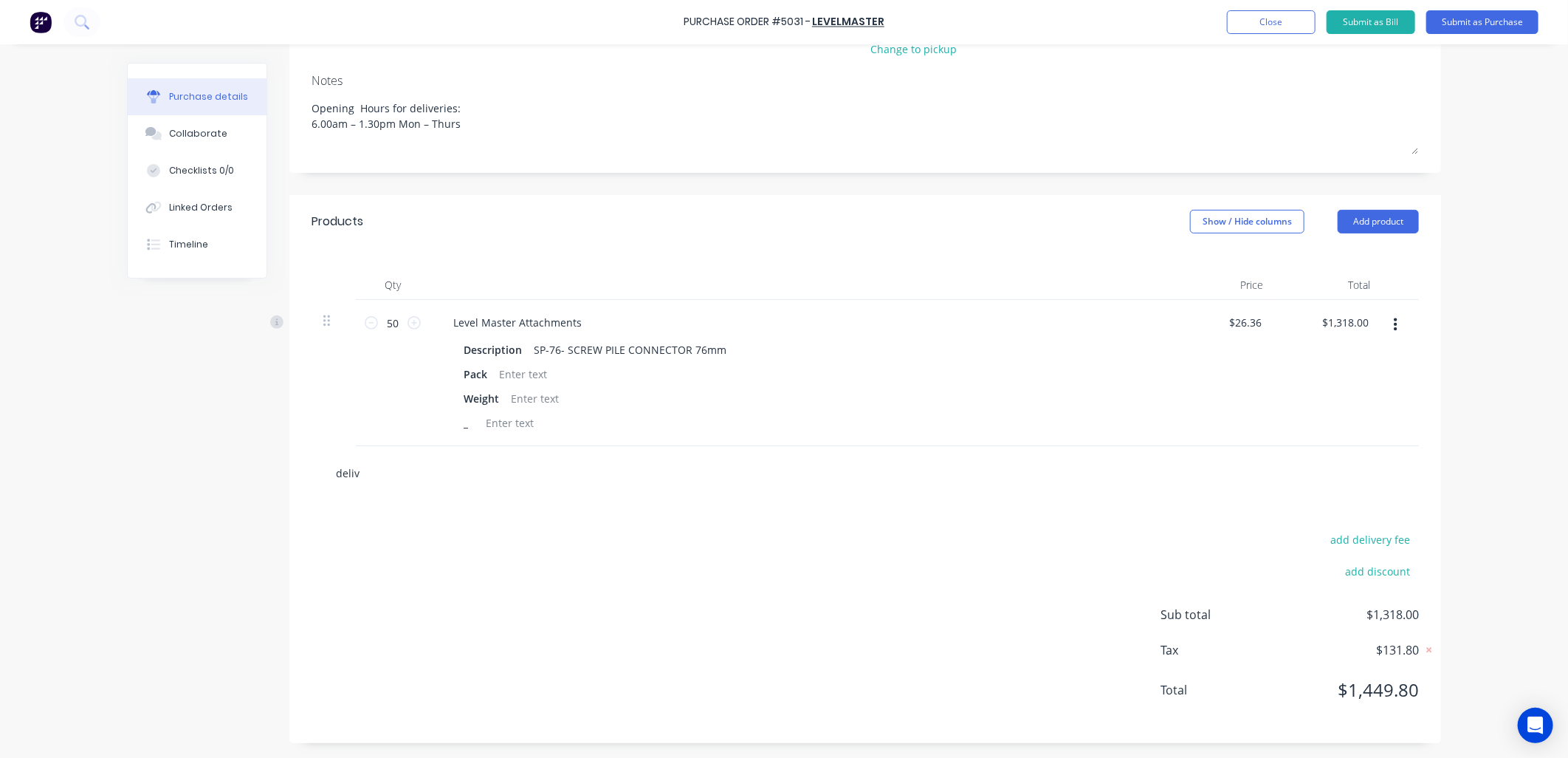
type textarea "x"
type input "delive"
type textarea "x"
type input "deliver"
type textarea "x"
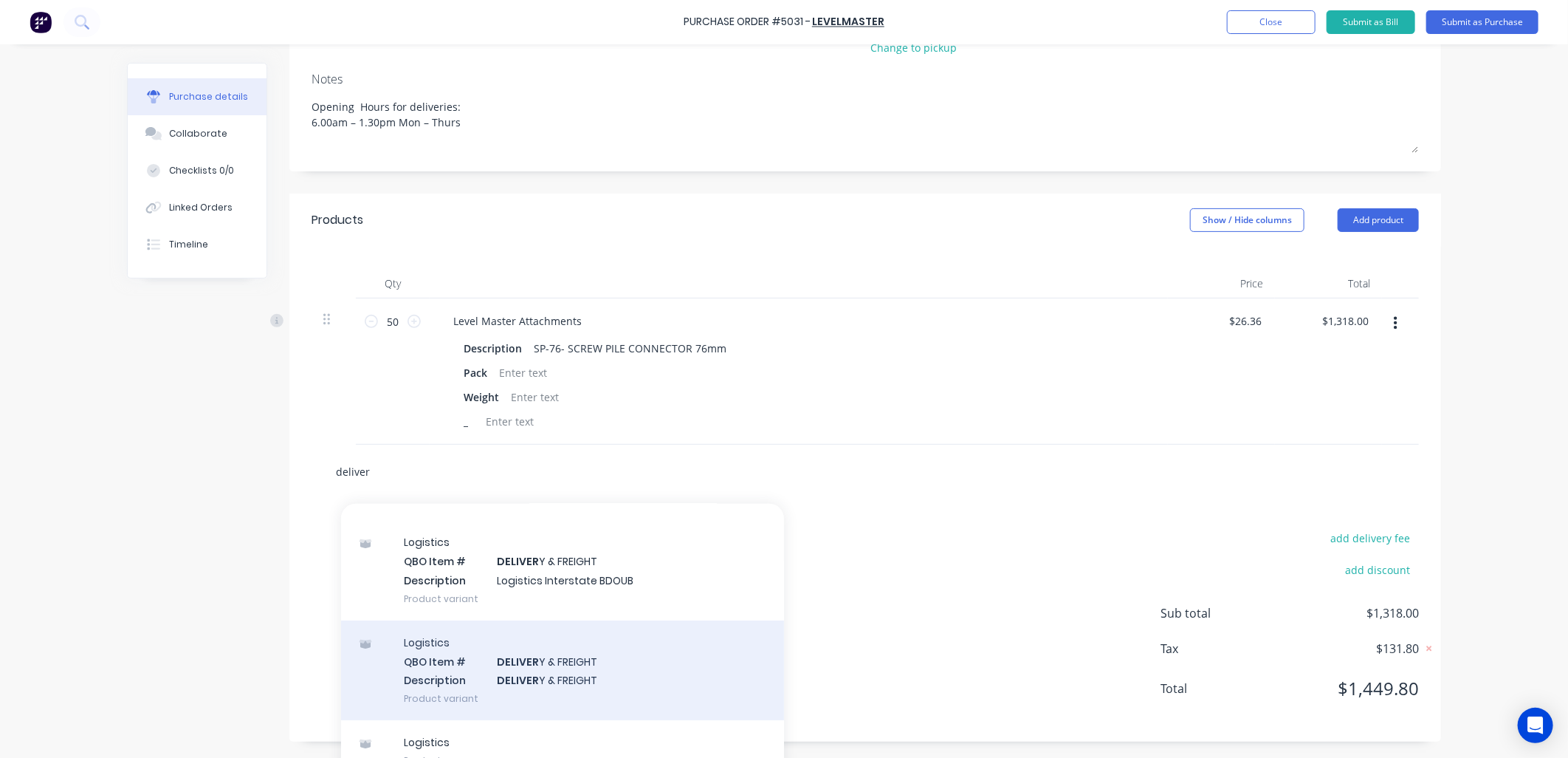
scroll to position [135, 0]
type input "deliver"
click at [564, 660] on div "Logistics QBO Item # DELIVER Y & FREIGHT Description DELIVER Y & FREIGHT Produc…" at bounding box center [563, 666] width 443 height 99
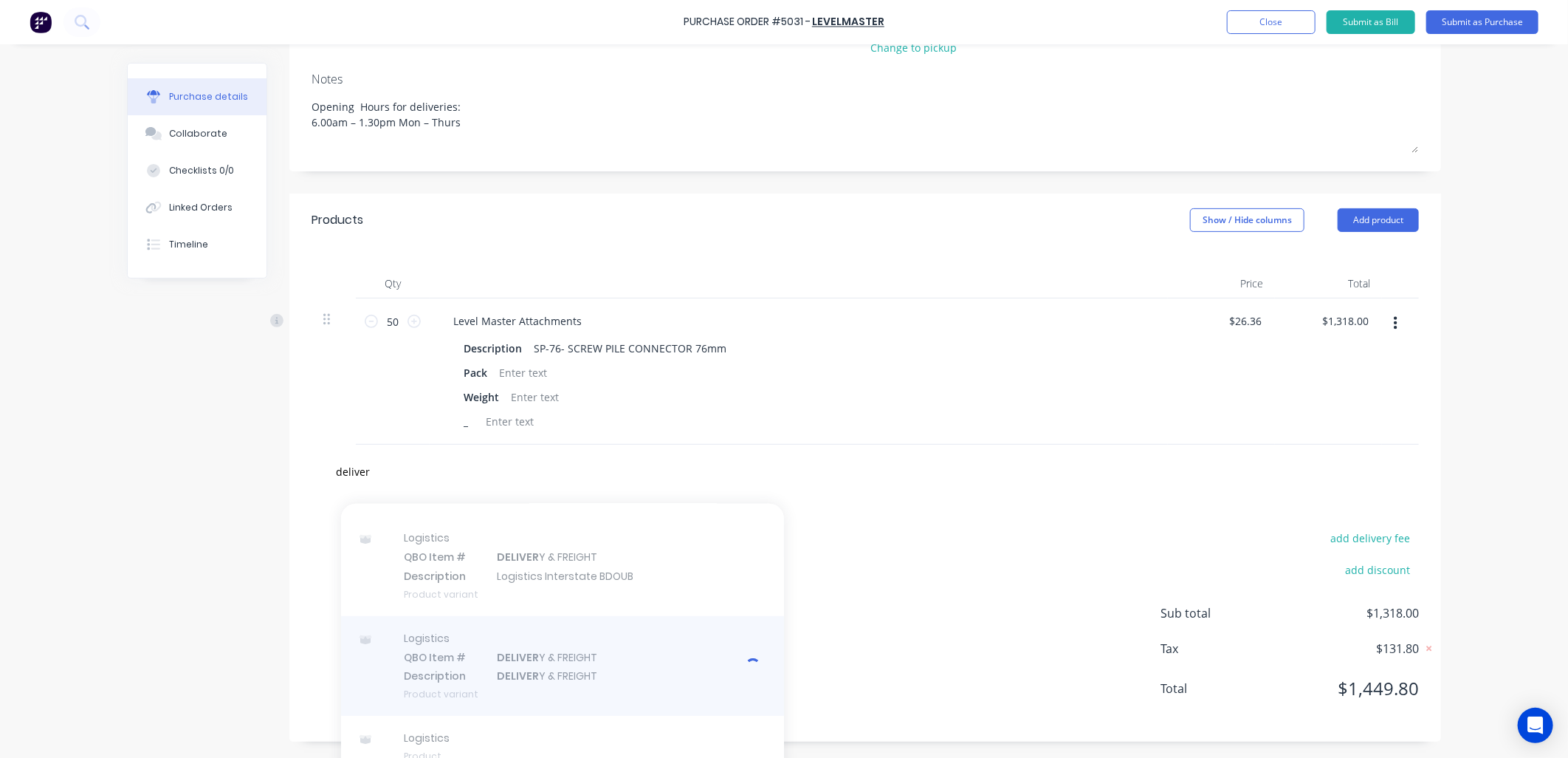
type textarea "x"
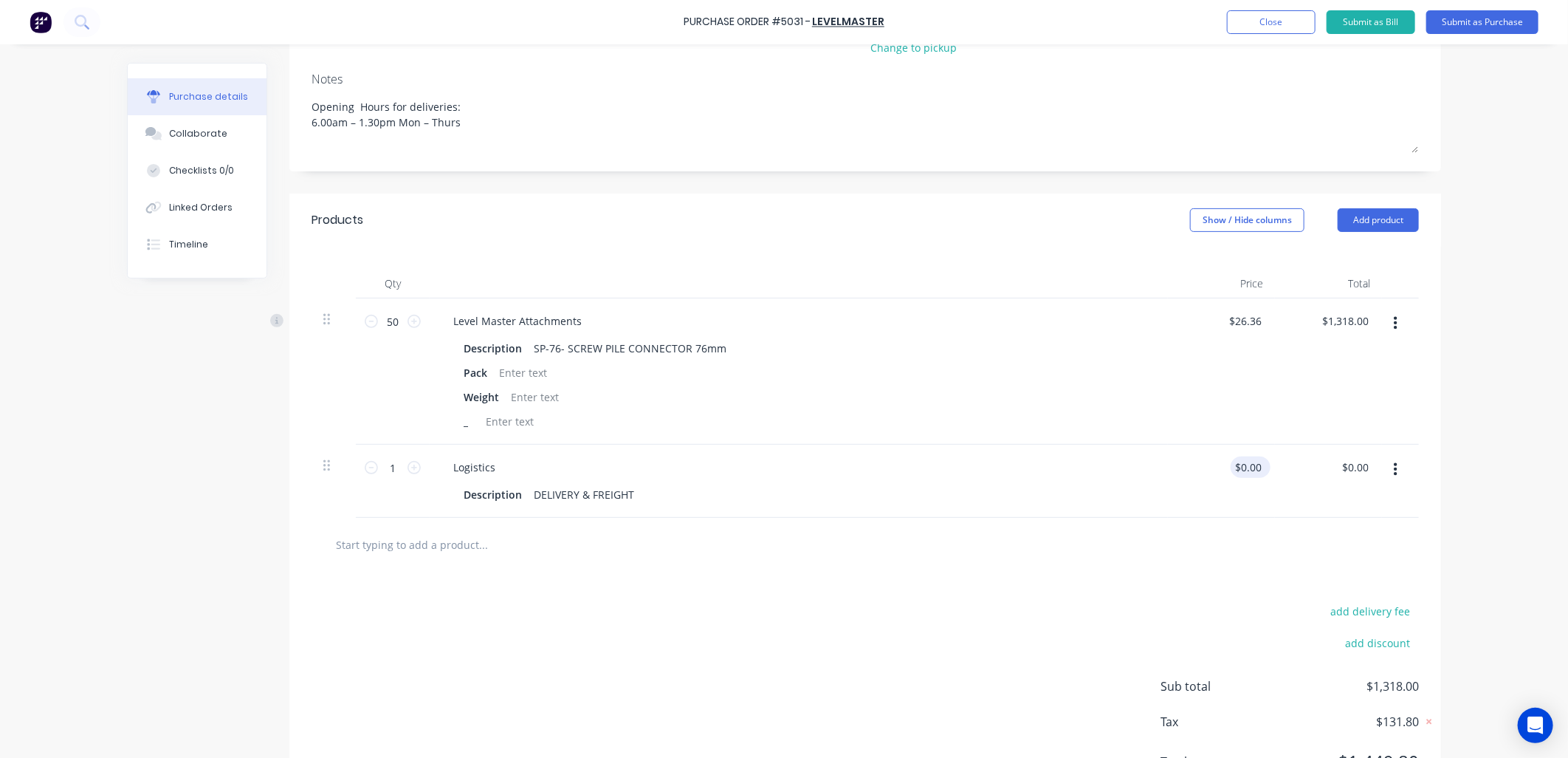
type textarea "x"
click at [1243, 468] on input "0.00" at bounding box center [1251, 467] width 28 height 21
type input "1"
type textarea "x"
type input "$1.00"
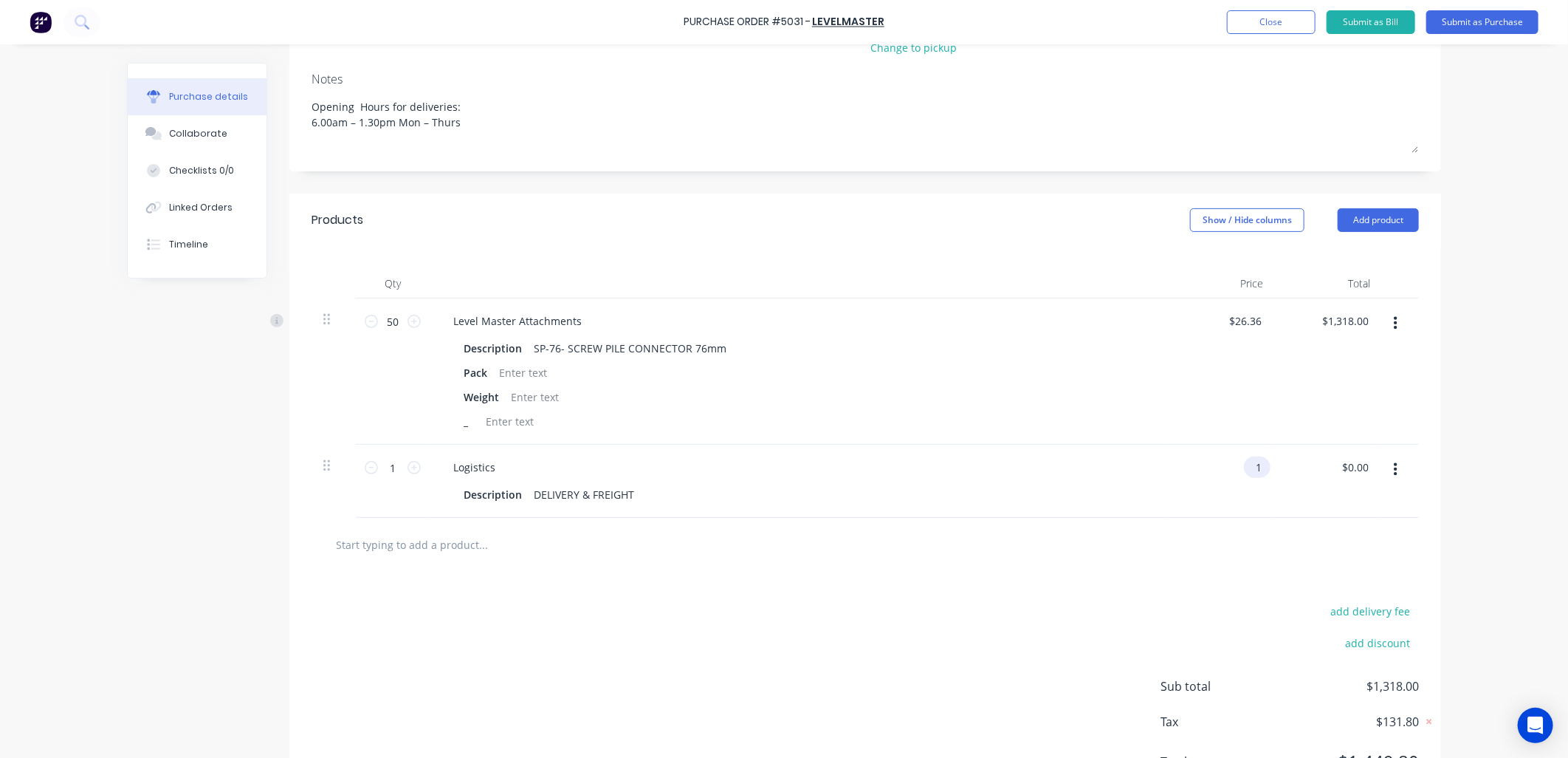
type input "1.00"
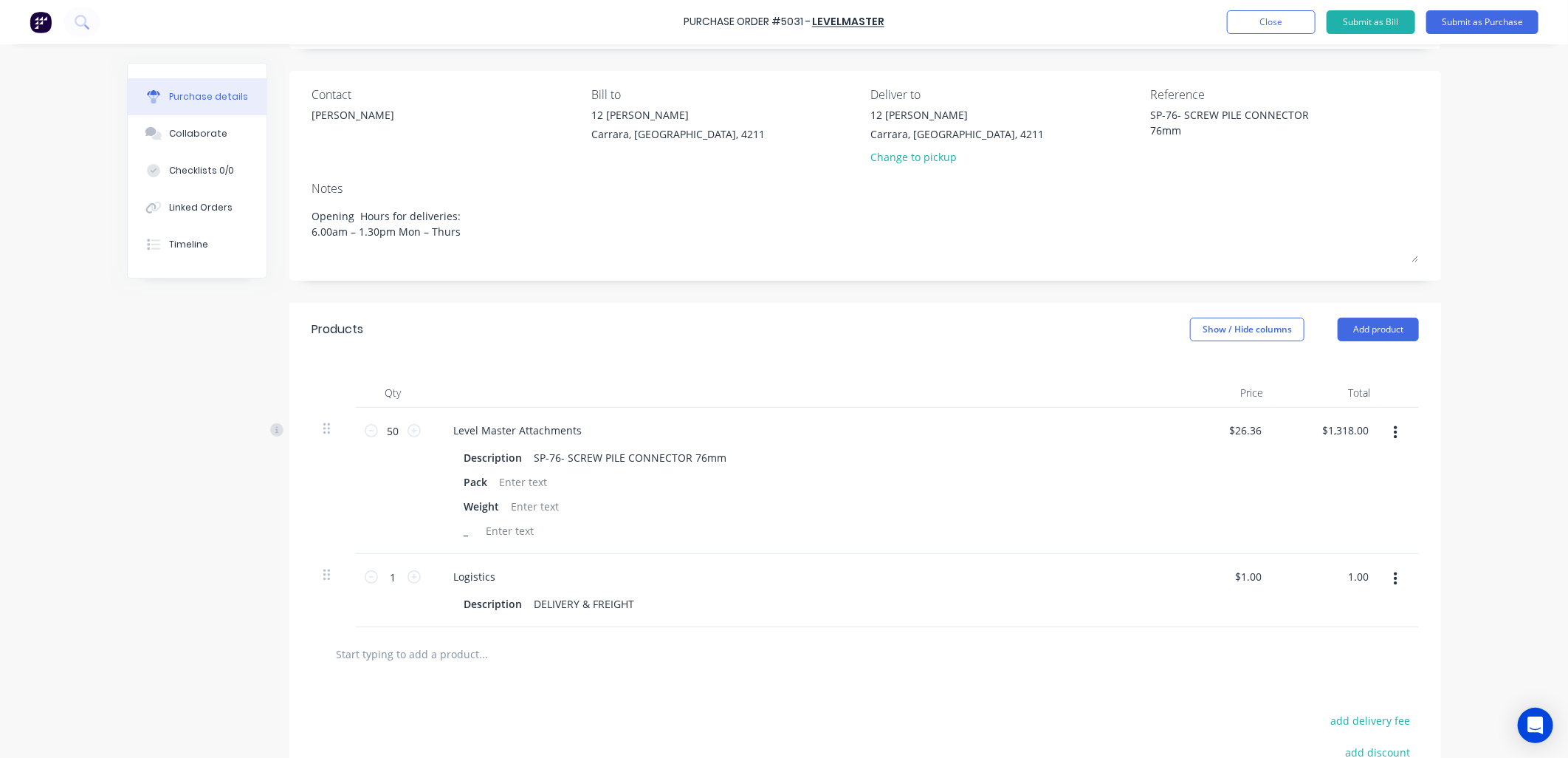
scroll to position [0, 0]
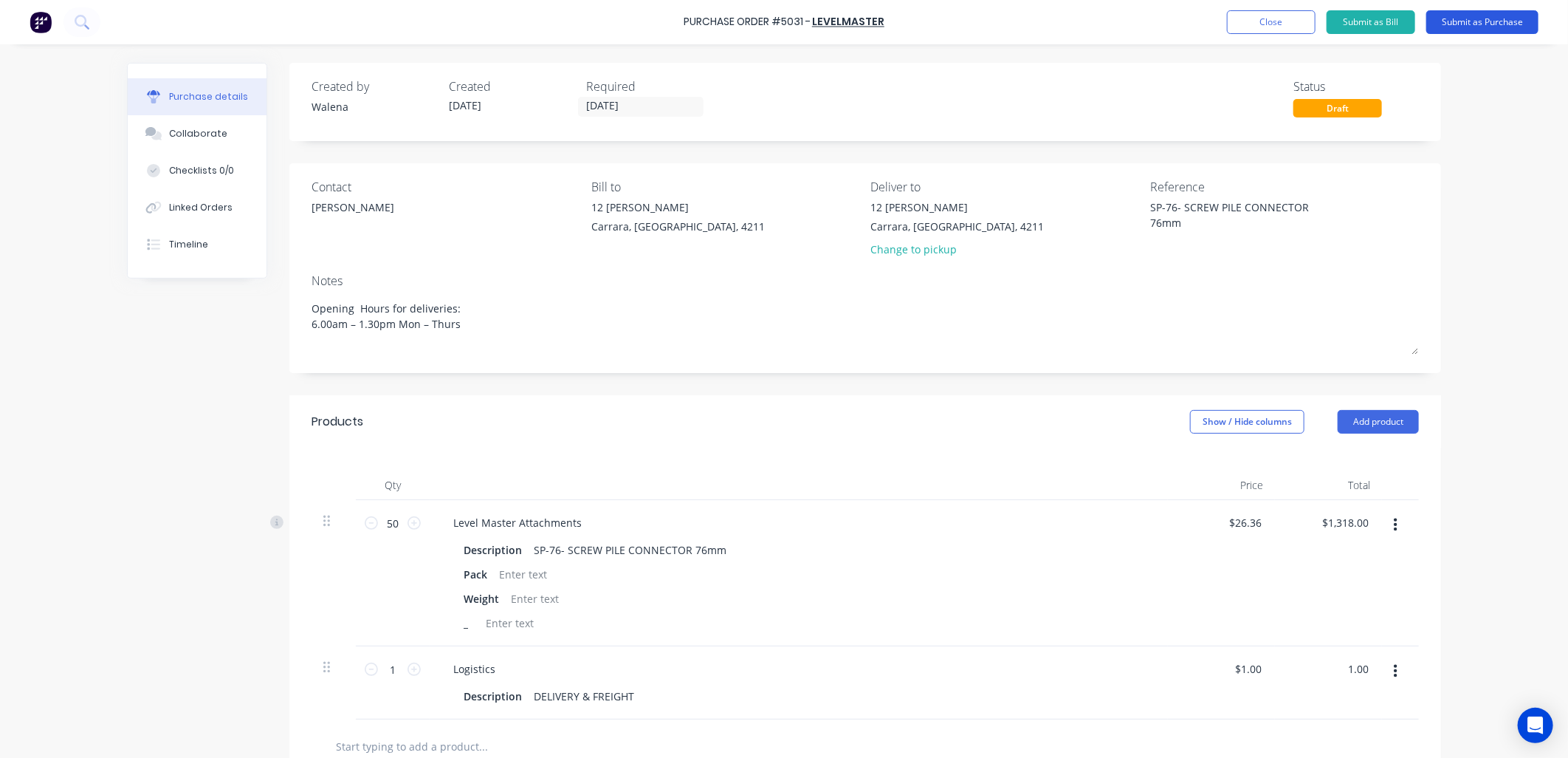
type textarea "x"
type input "$1.00"
click at [1475, 22] on button "Submit as Purchase" at bounding box center [1482, 22] width 112 height 24
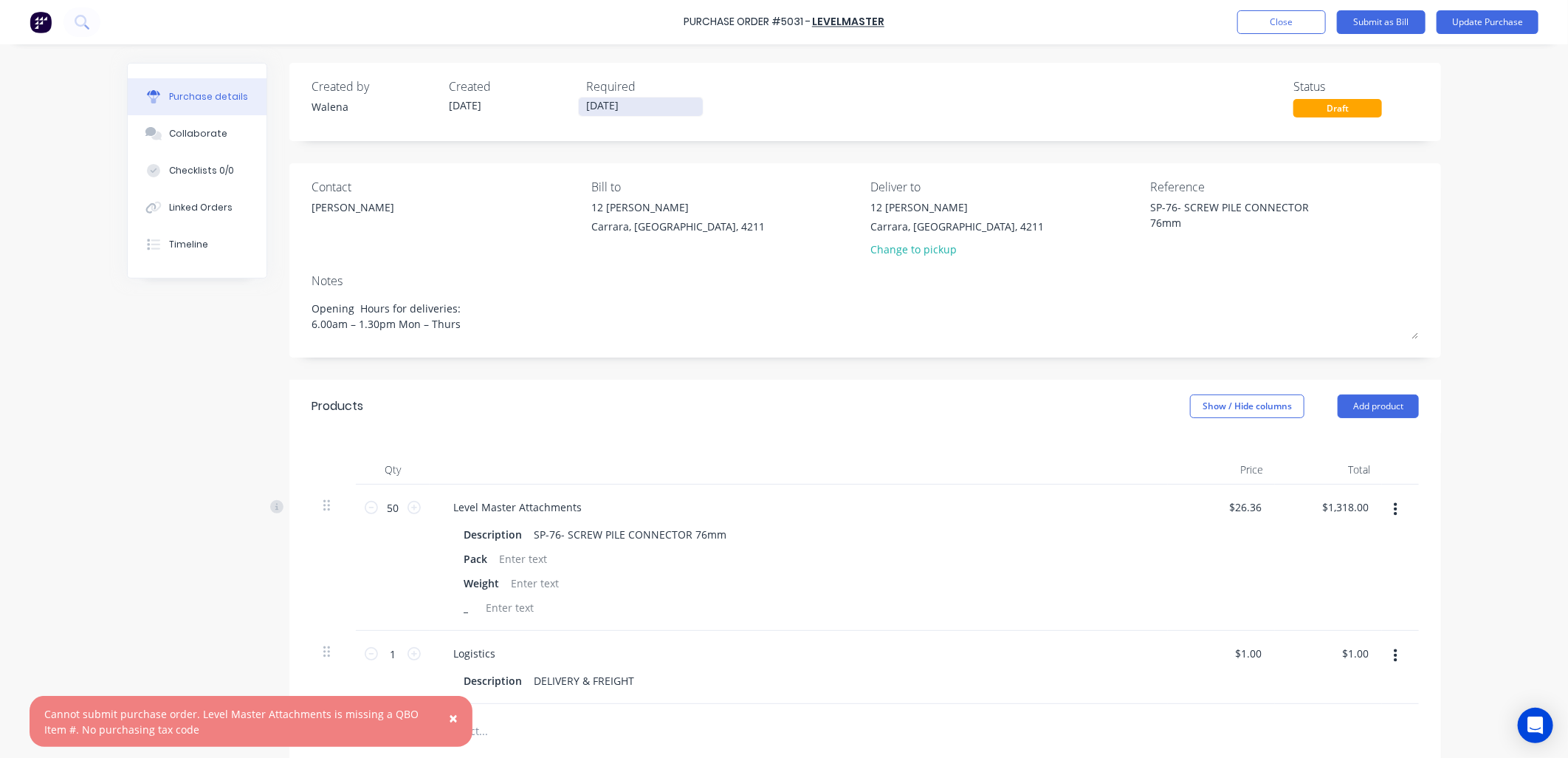
type textarea "x"
click at [592, 104] on input "[DATE]" at bounding box center [641, 107] width 124 height 19
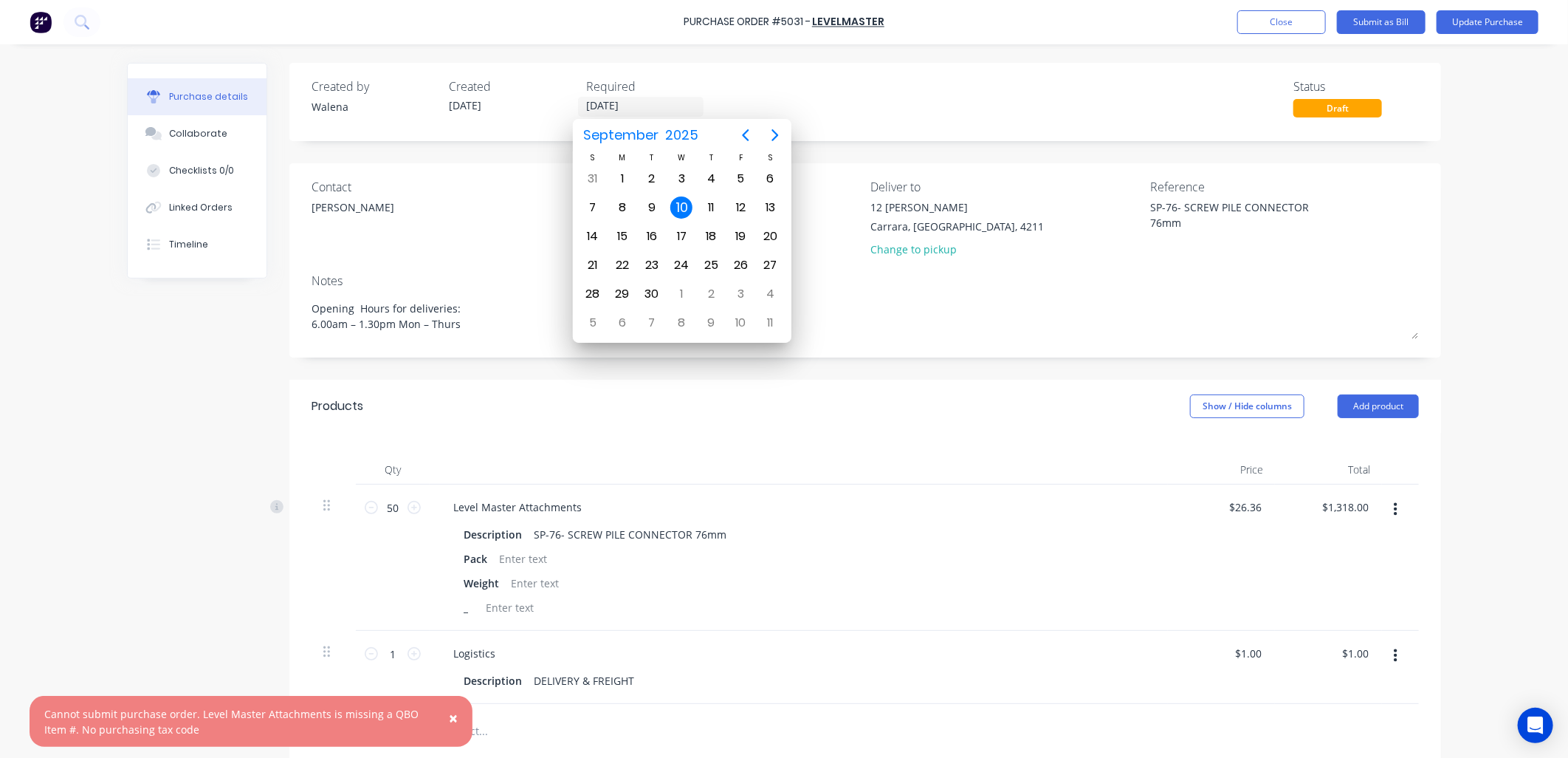
type input "11/09/25"
click at [1014, 99] on div "Created by Walena Created 10/09/25 Required 11/09/25 Status Draft" at bounding box center [865, 97] width 1108 height 40
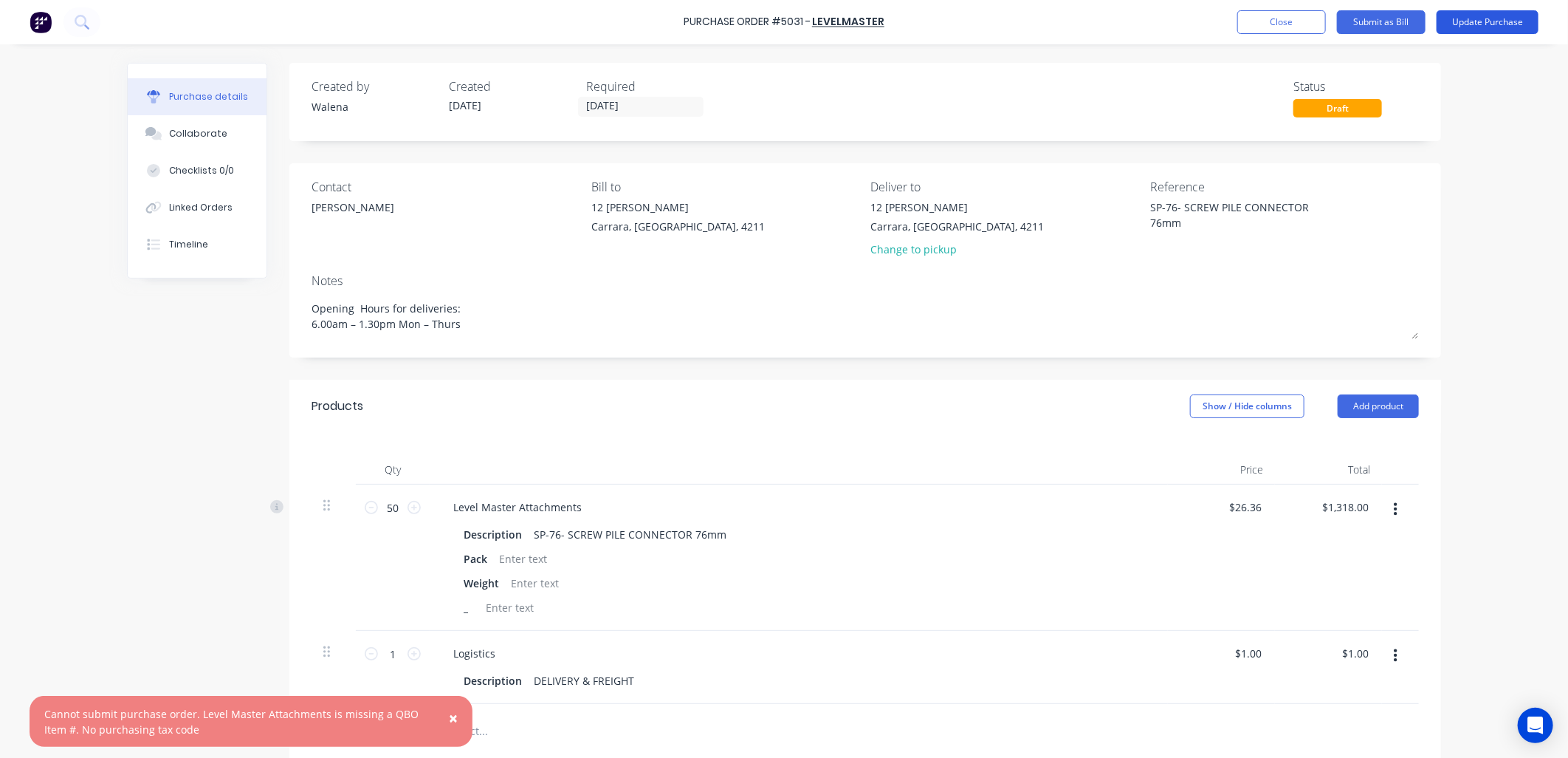
click at [1504, 20] on button "Update Purchase" at bounding box center [1487, 22] width 102 height 24
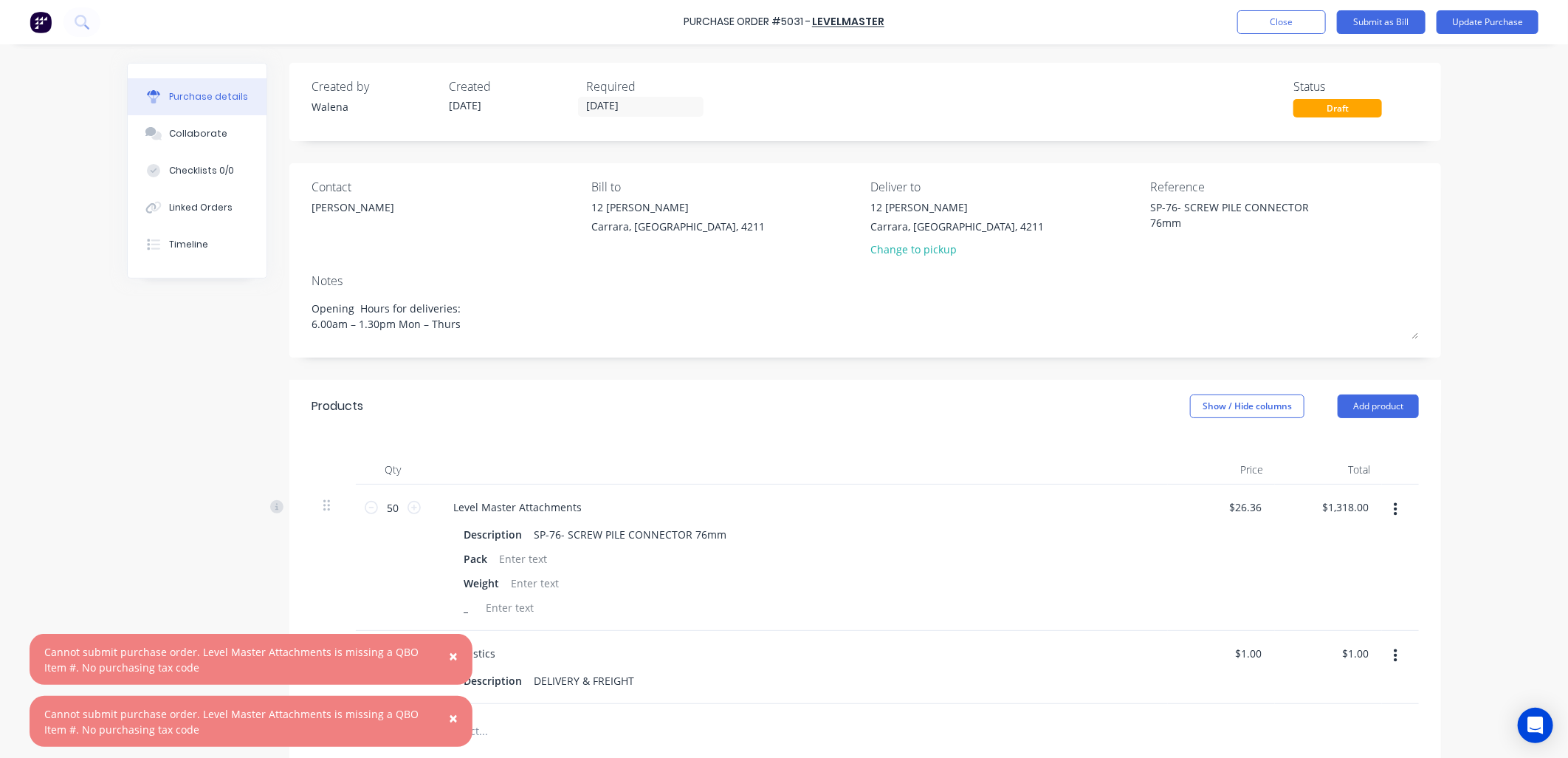
click at [451, 657] on span "×" at bounding box center [453, 655] width 9 height 20
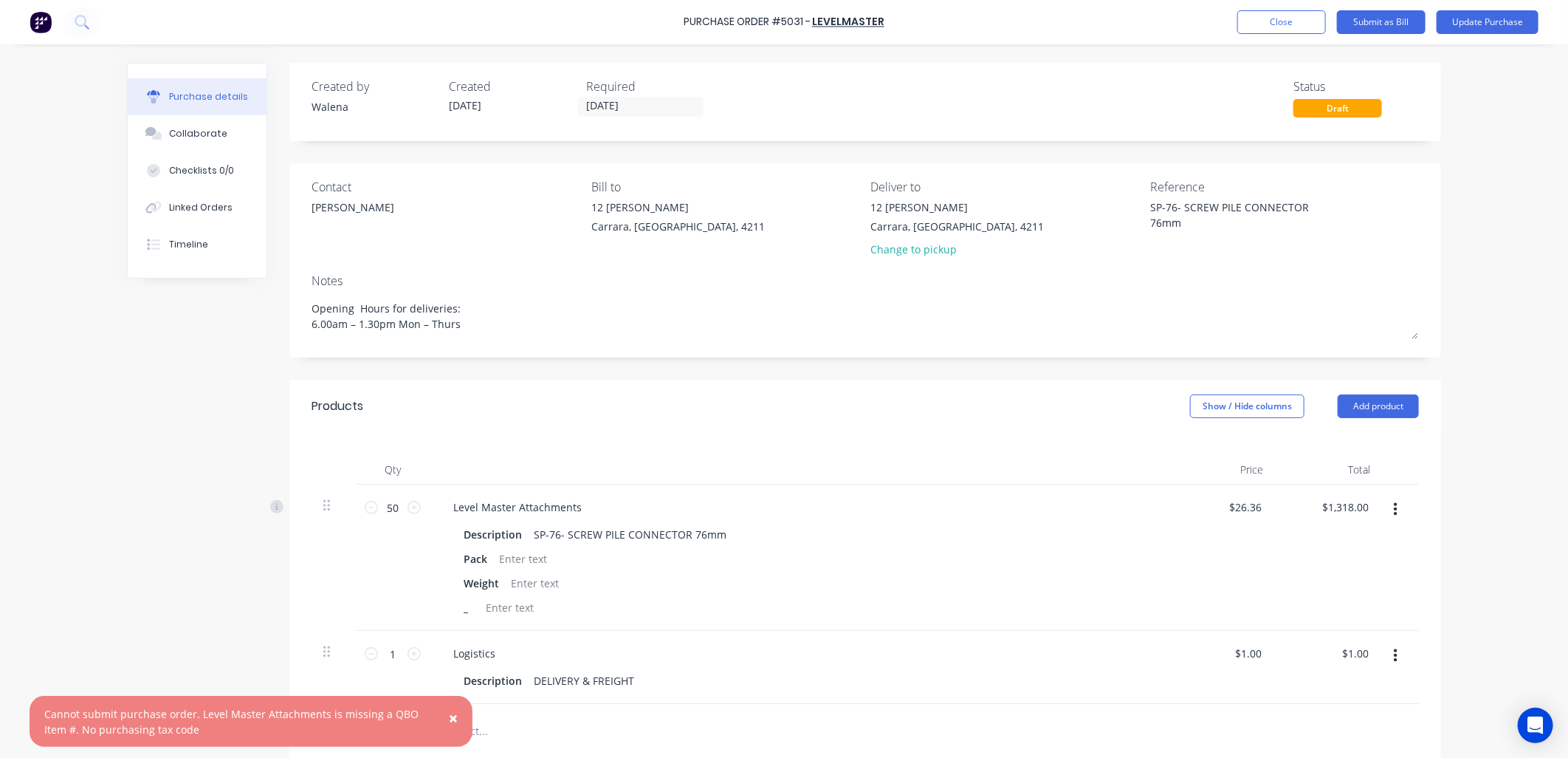
click at [452, 716] on span "×" at bounding box center [453, 717] width 9 height 20
type textarea "x"
